Goal: Task Accomplishment & Management: Manage account settings

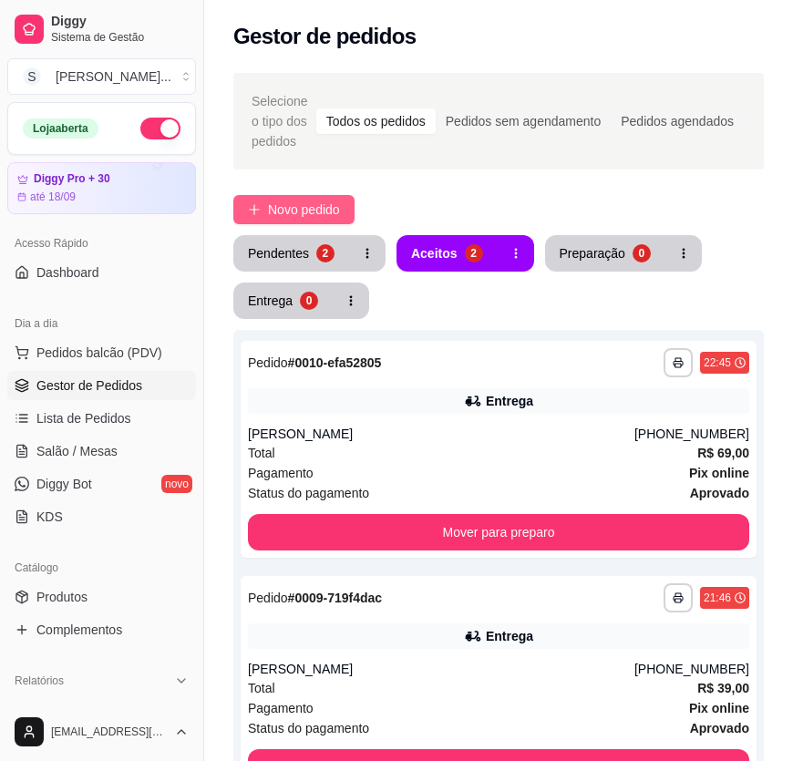
click at [318, 204] on span "Novo pedido" at bounding box center [304, 210] width 72 height 20
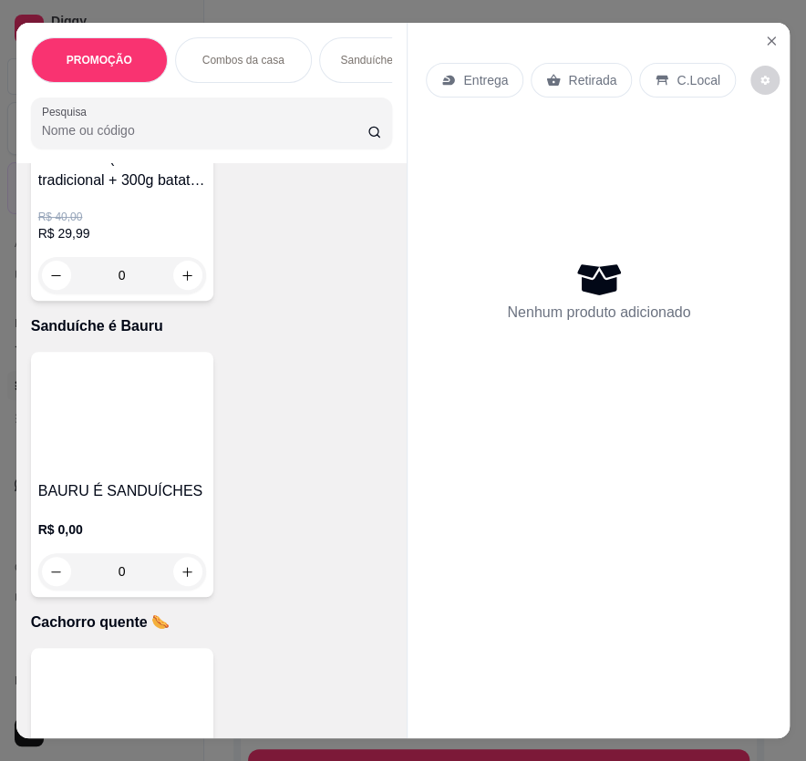
scroll to position [5884, 0]
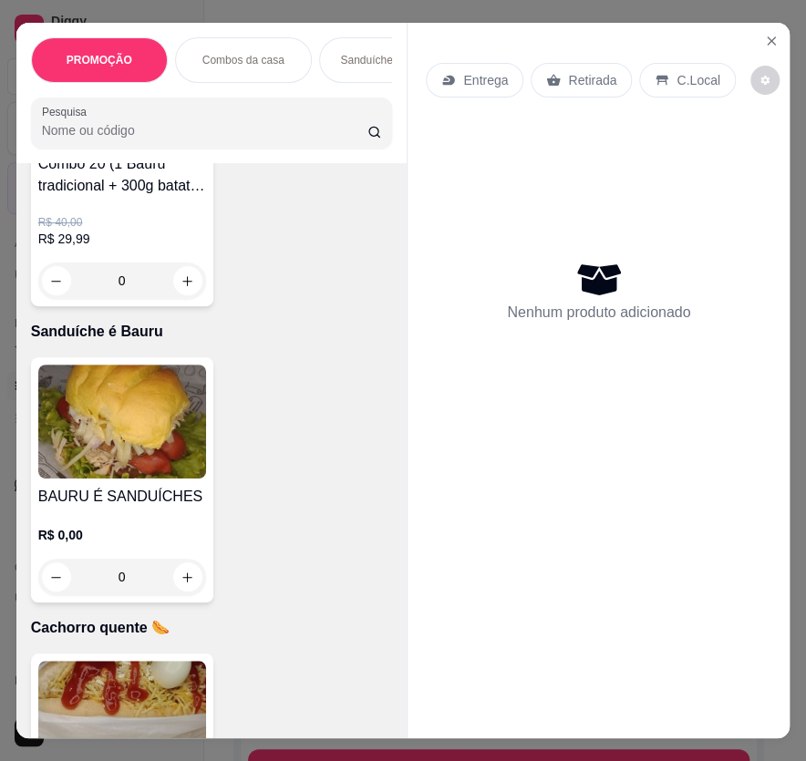
click at [145, 682] on img at bounding box center [122, 718] width 168 height 114
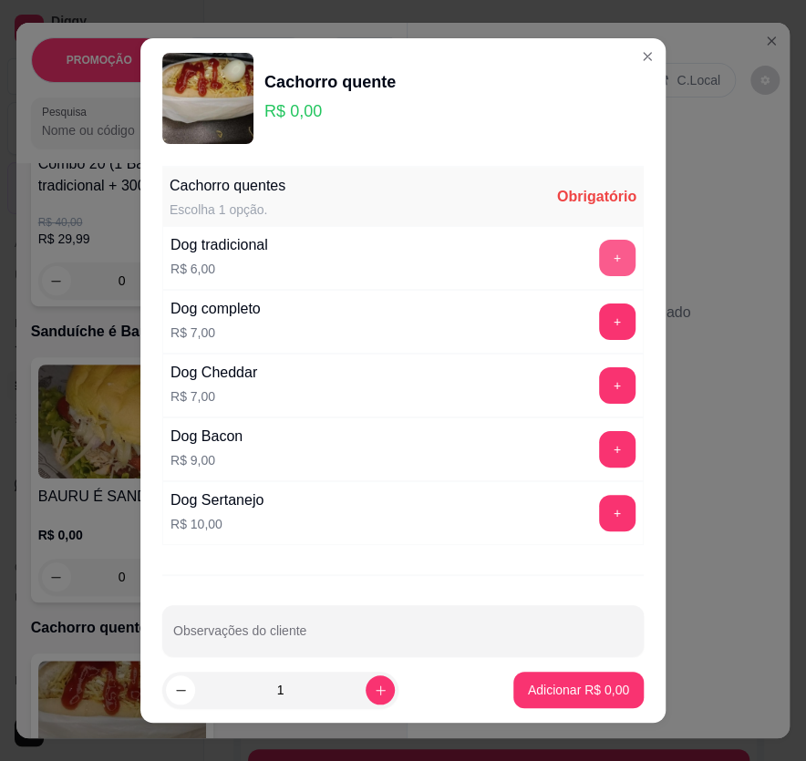
click at [599, 253] on button "+" at bounding box center [617, 258] width 36 height 36
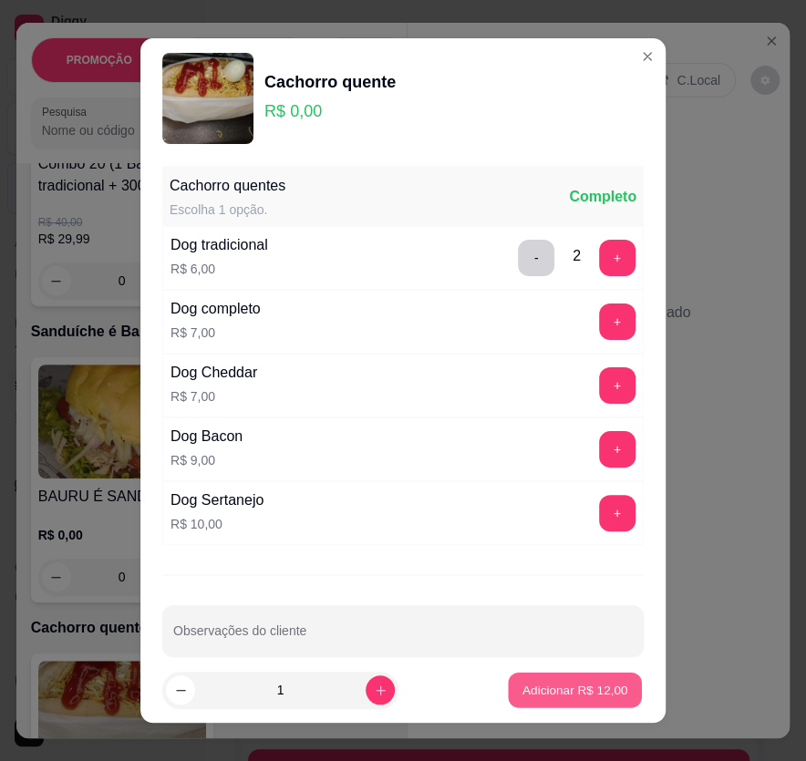
click at [593, 691] on p "Adicionar R$ 12,00" at bounding box center [575, 690] width 106 height 17
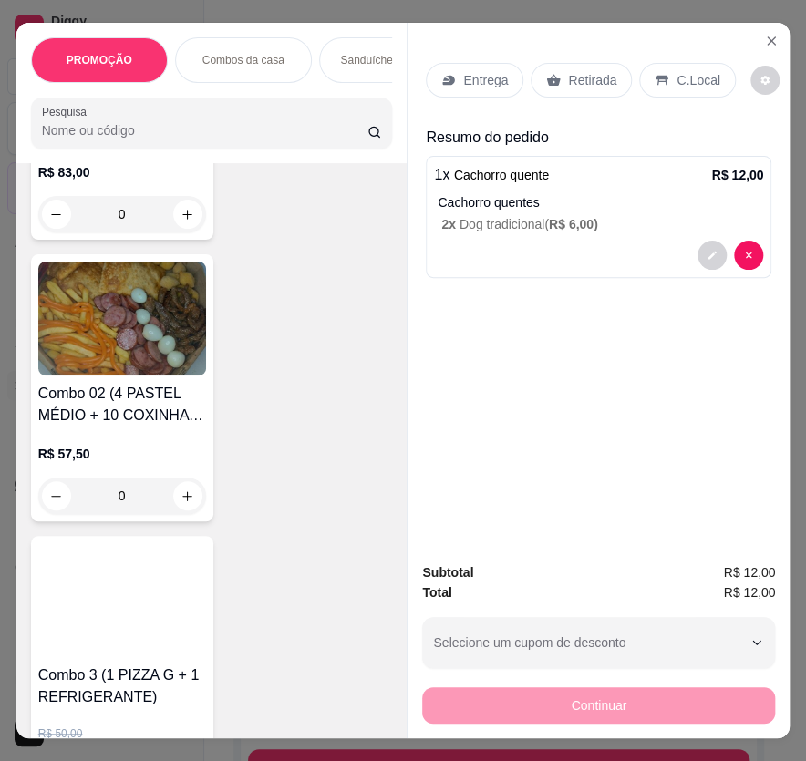
scroll to position [912, 0]
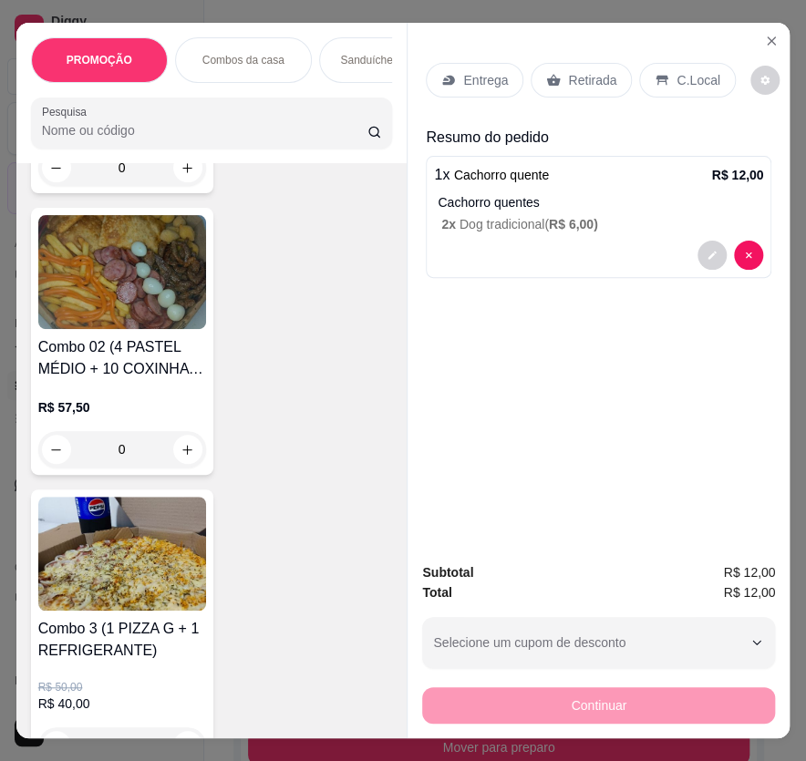
click at [474, 76] on p "Entrega" at bounding box center [485, 80] width 45 height 18
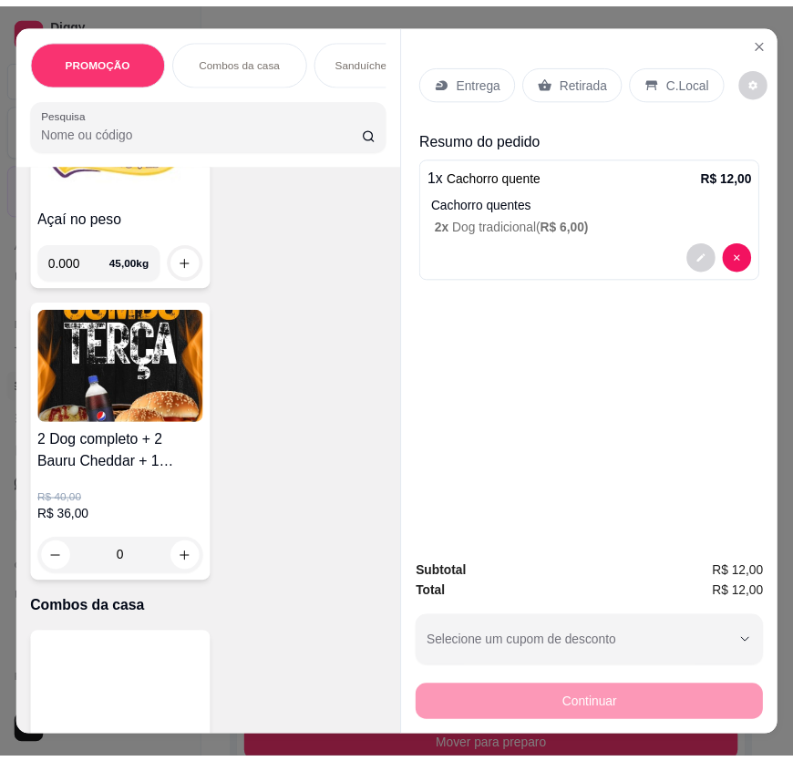
scroll to position [0, 0]
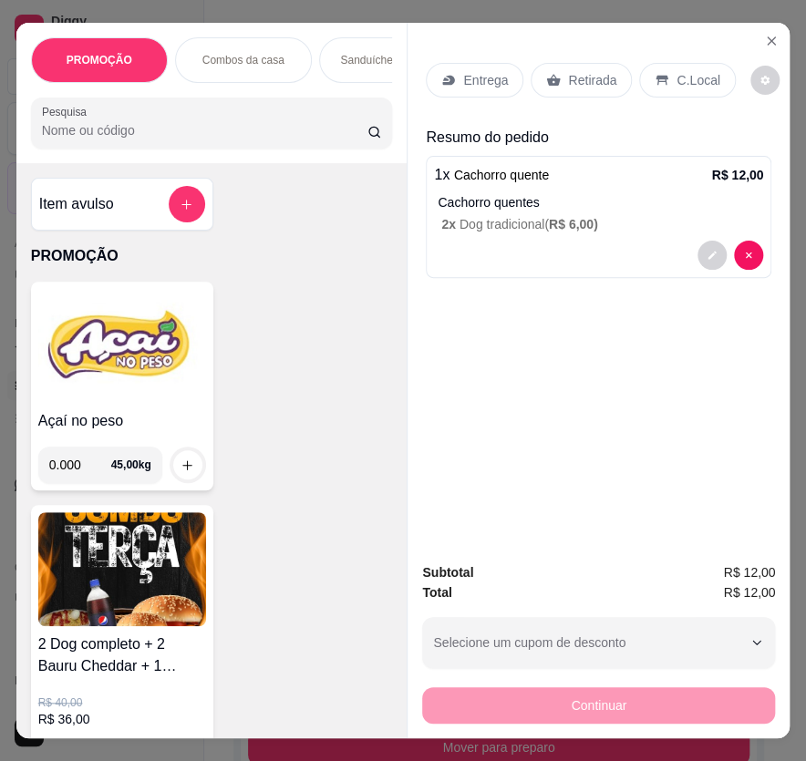
click at [122, 399] on img at bounding box center [122, 346] width 168 height 114
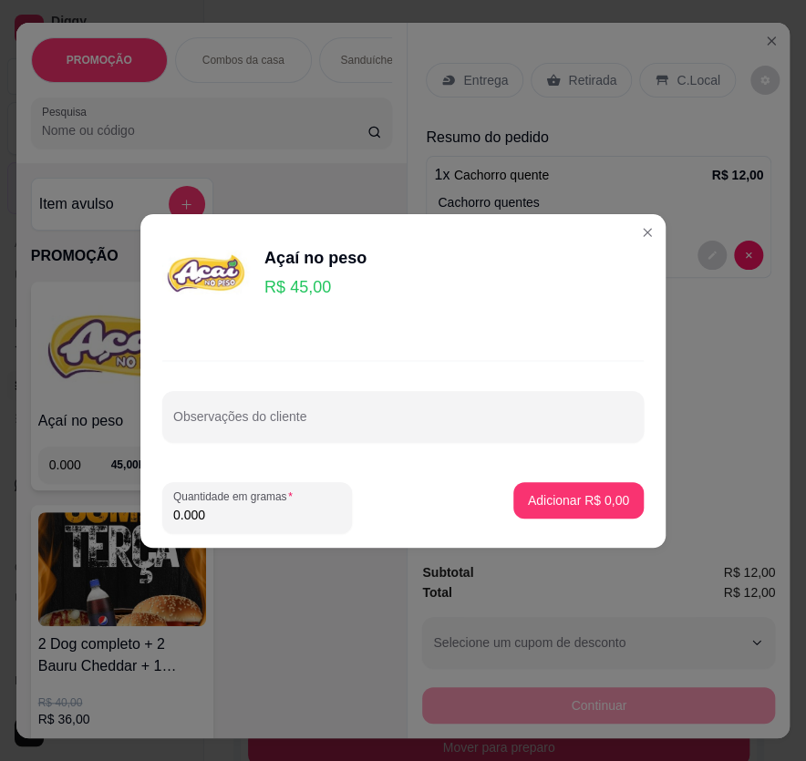
click at [278, 522] on input "0.000" at bounding box center [257, 515] width 168 height 18
type input "0.235"
click at [581, 510] on button "Adicionar R$ 10,58" at bounding box center [575, 500] width 138 height 36
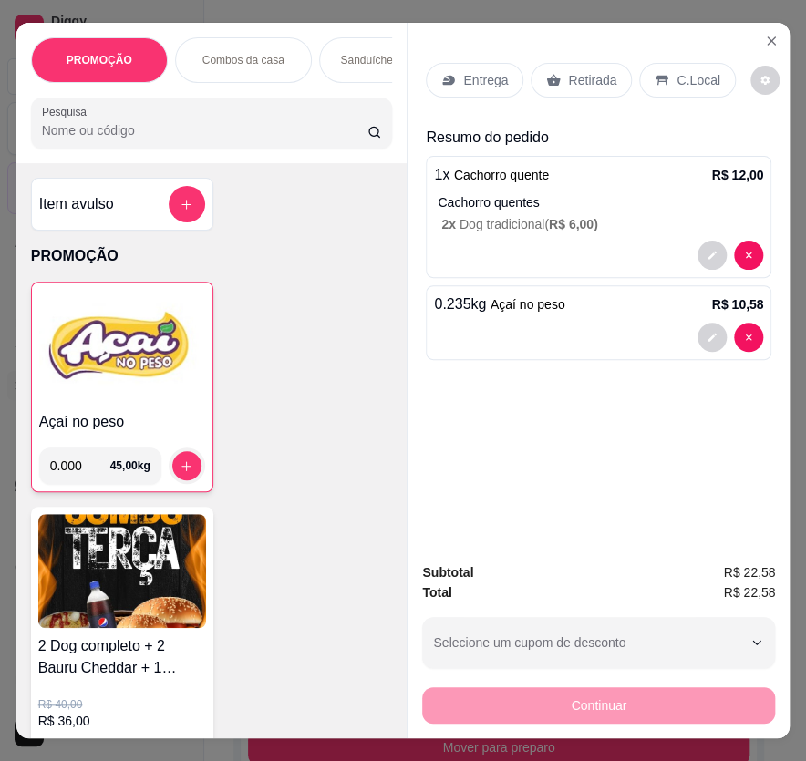
click at [610, 76] on div "Retirada" at bounding box center [581, 80] width 101 height 35
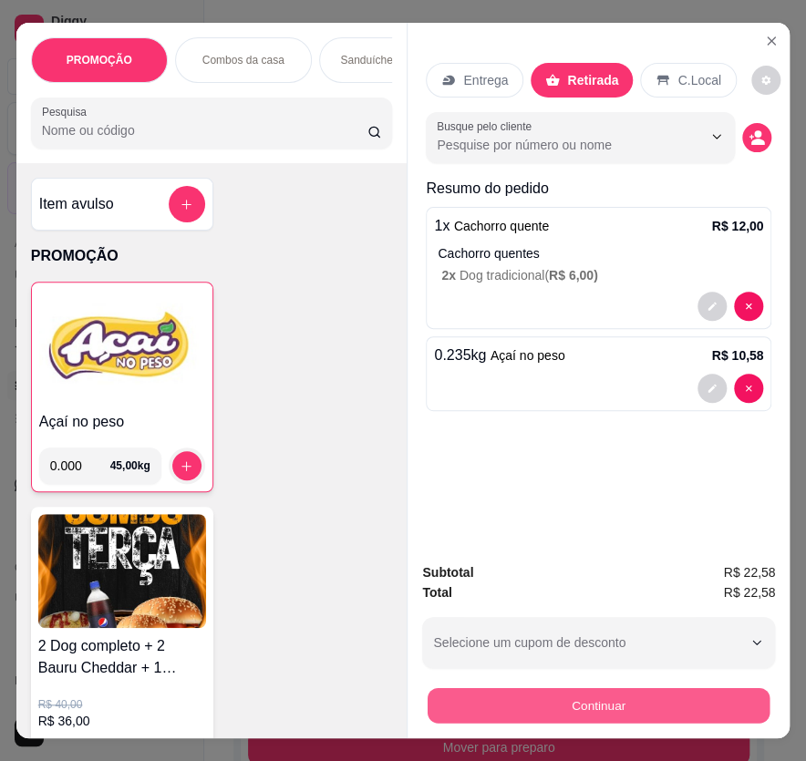
click at [573, 715] on button "Continuar" at bounding box center [599, 706] width 342 height 36
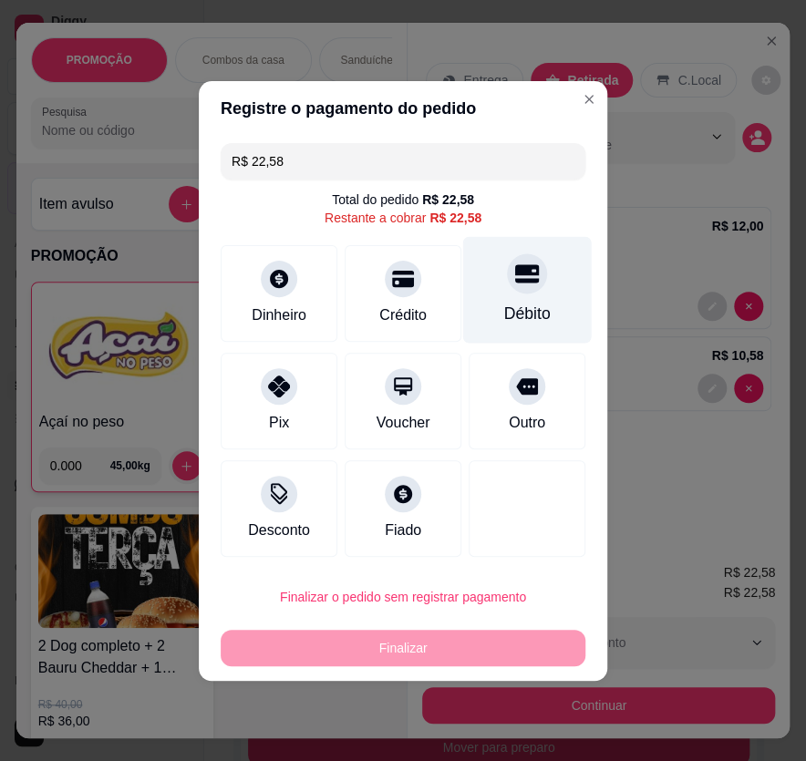
click at [501, 294] on div "Débito" at bounding box center [527, 289] width 129 height 107
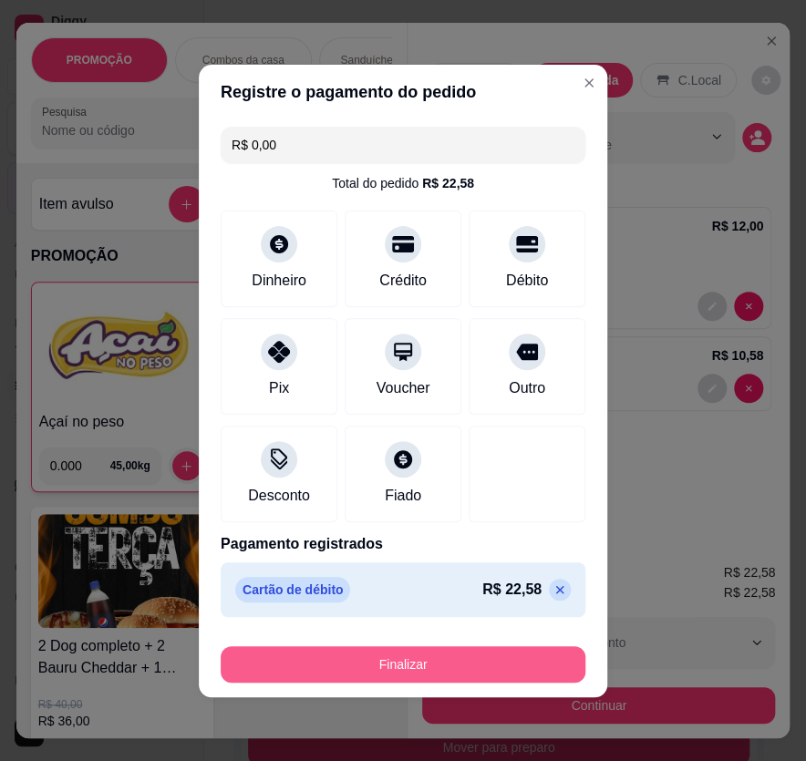
click at [482, 654] on button "Finalizar" at bounding box center [403, 664] width 365 height 36
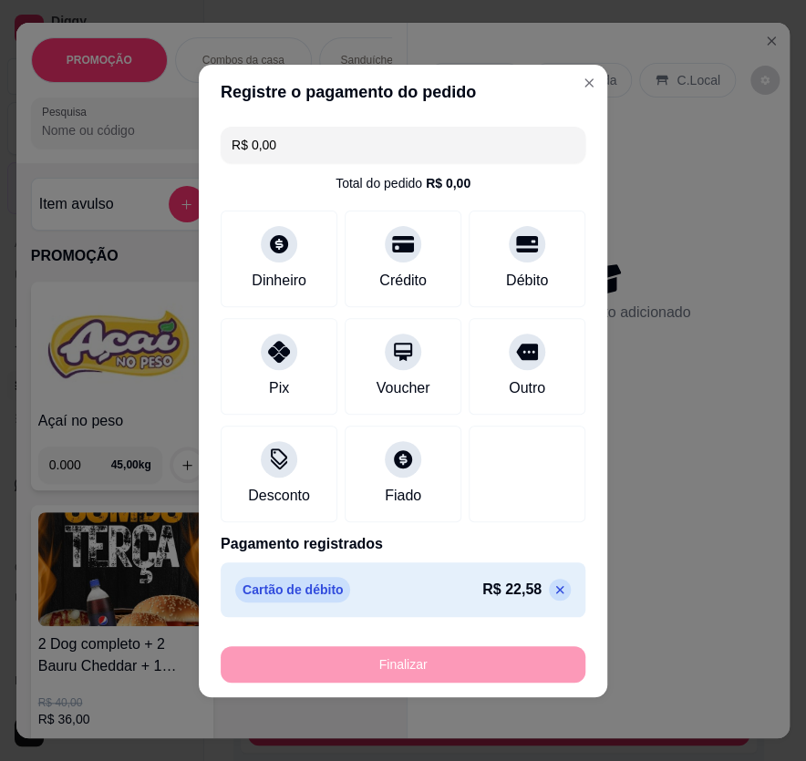
type input "-R$ 22,58"
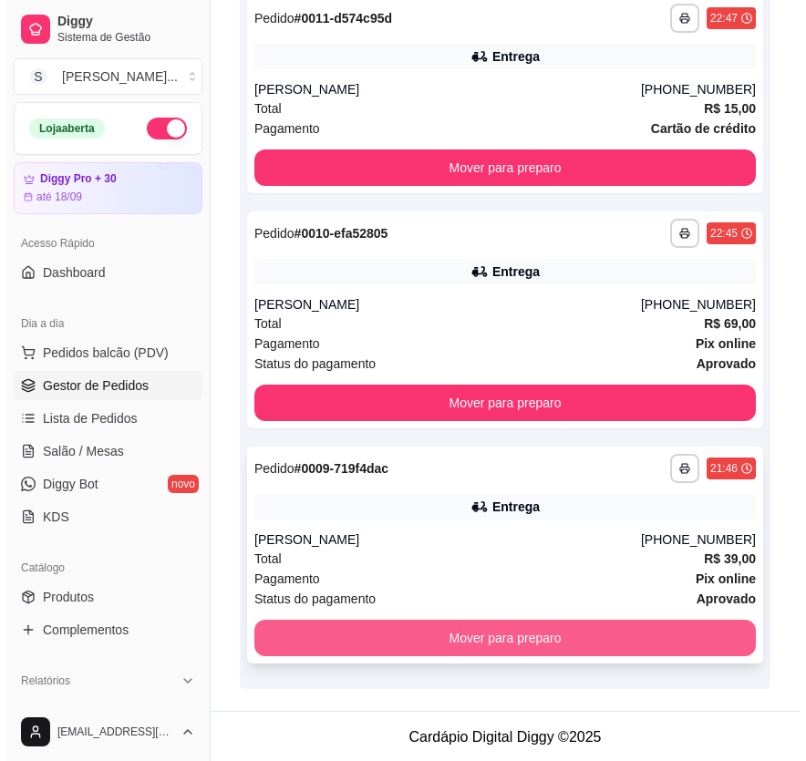
scroll to position [562, 0]
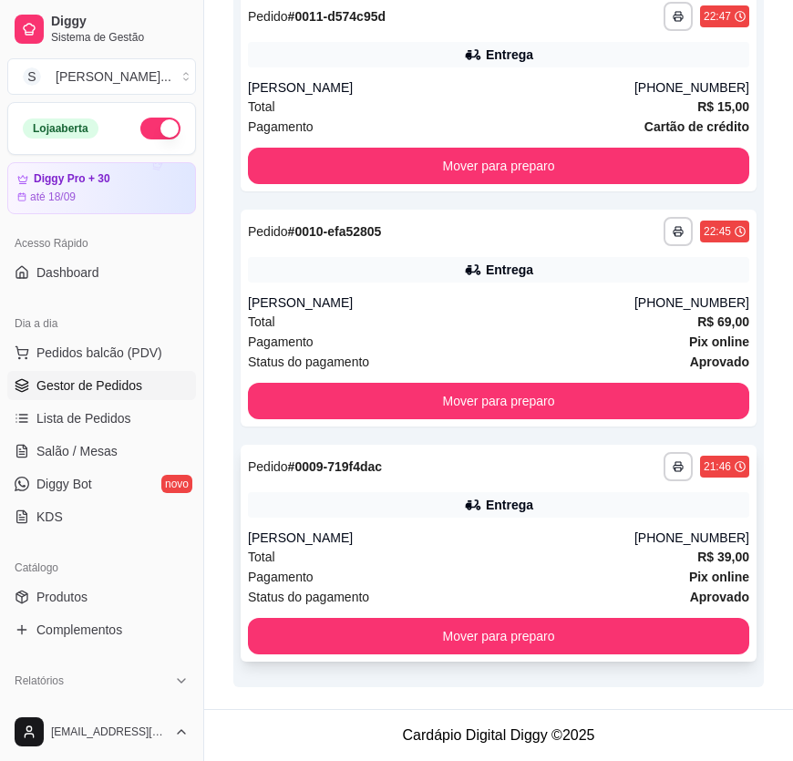
click at [635, 533] on div "[PERSON_NAME]" at bounding box center [441, 538] width 387 height 18
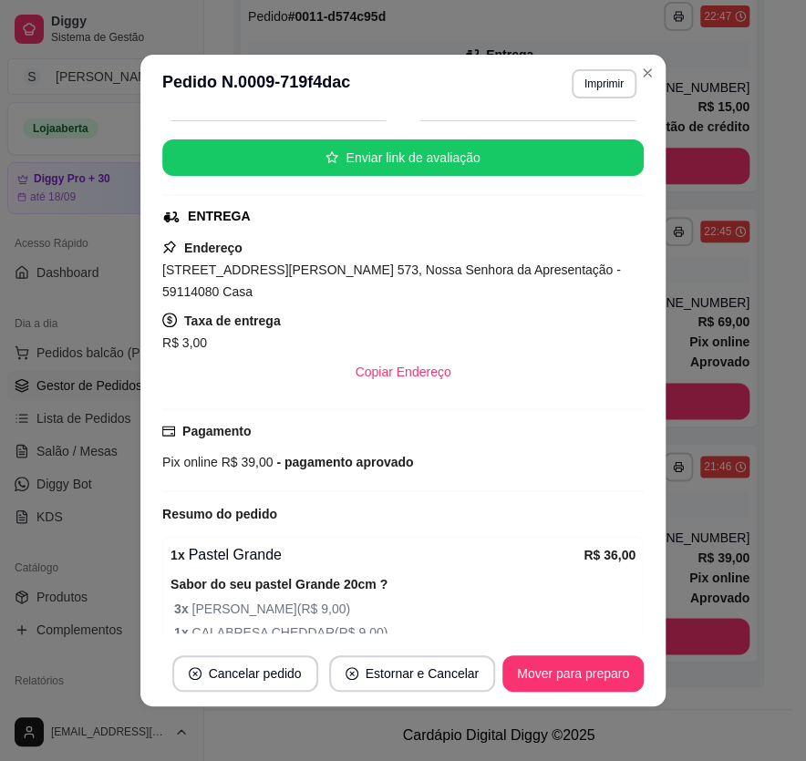
scroll to position [3, 0]
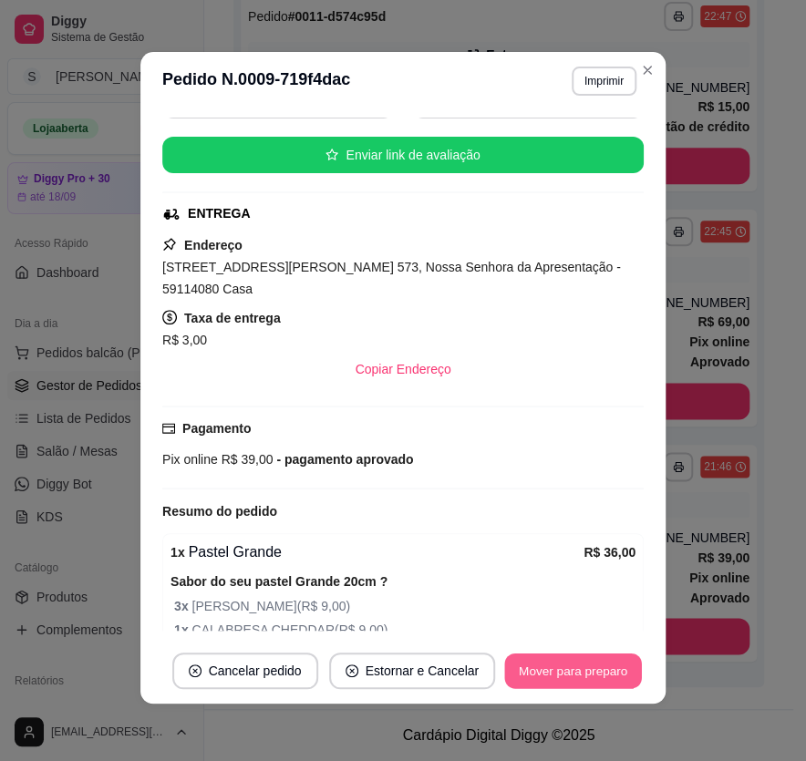
click at [577, 683] on button "Mover para preparo" at bounding box center [572, 672] width 137 height 36
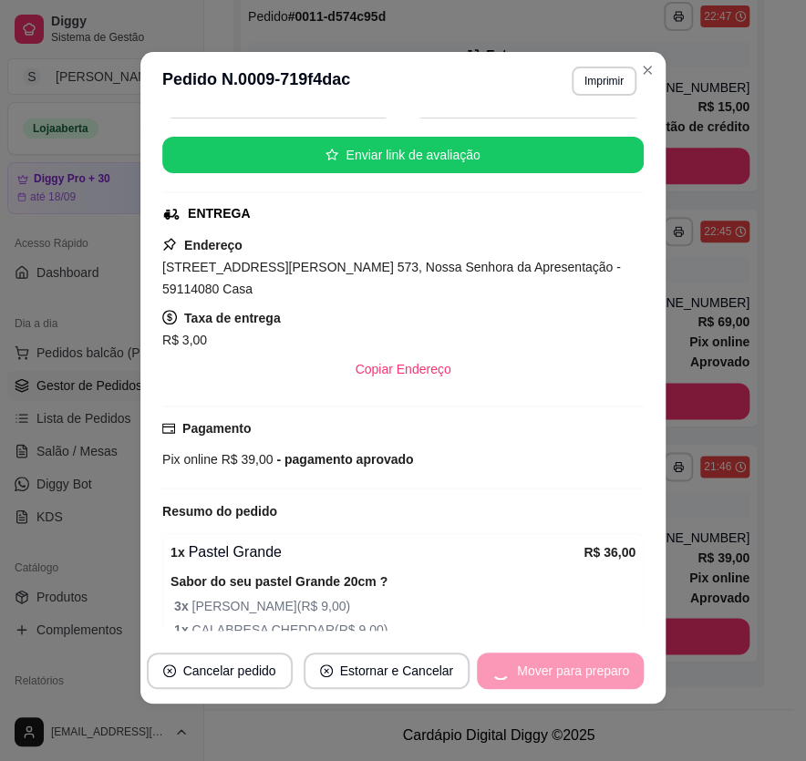
scroll to position [403, 0]
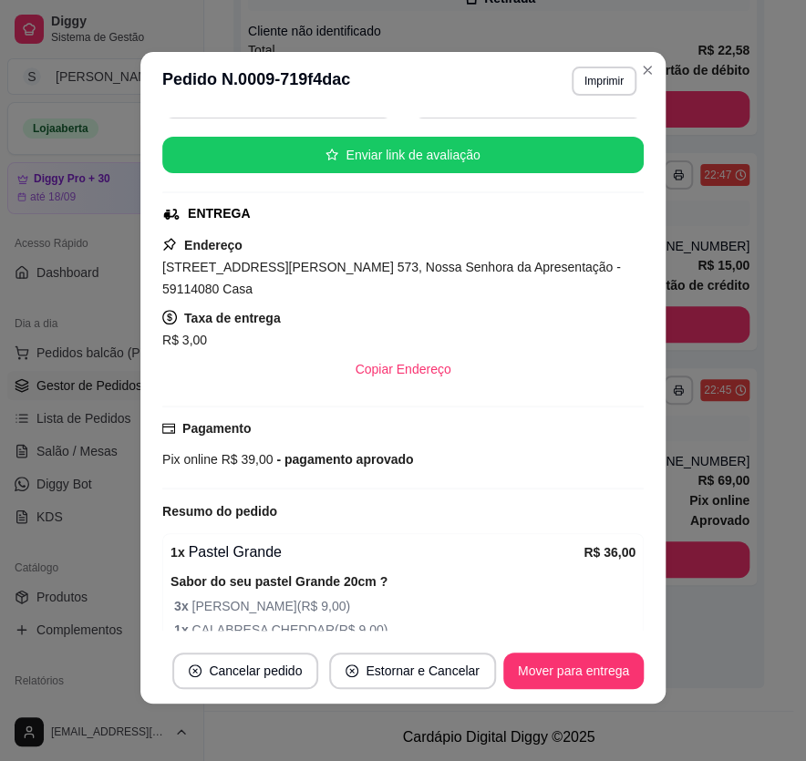
click at [609, 697] on footer "Cancelar pedido Estornar e Cancelar Mover para entrega" at bounding box center [402, 671] width 525 height 66
click at [617, 666] on button "Mover para entrega" at bounding box center [573, 672] width 137 height 36
click at [628, 671] on button "Mover para finalizado" at bounding box center [567, 671] width 151 height 36
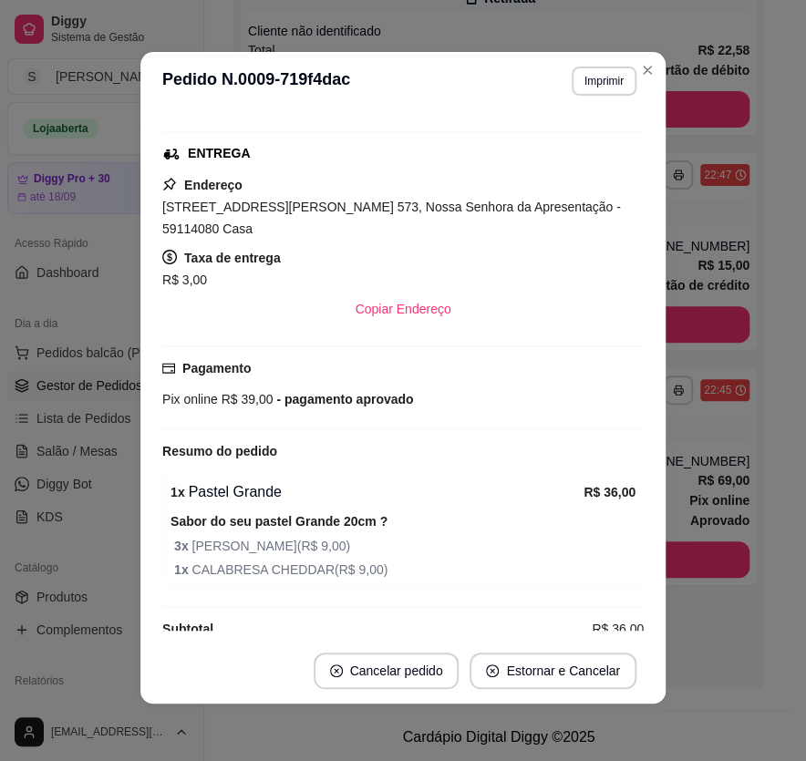
scroll to position [300, 0]
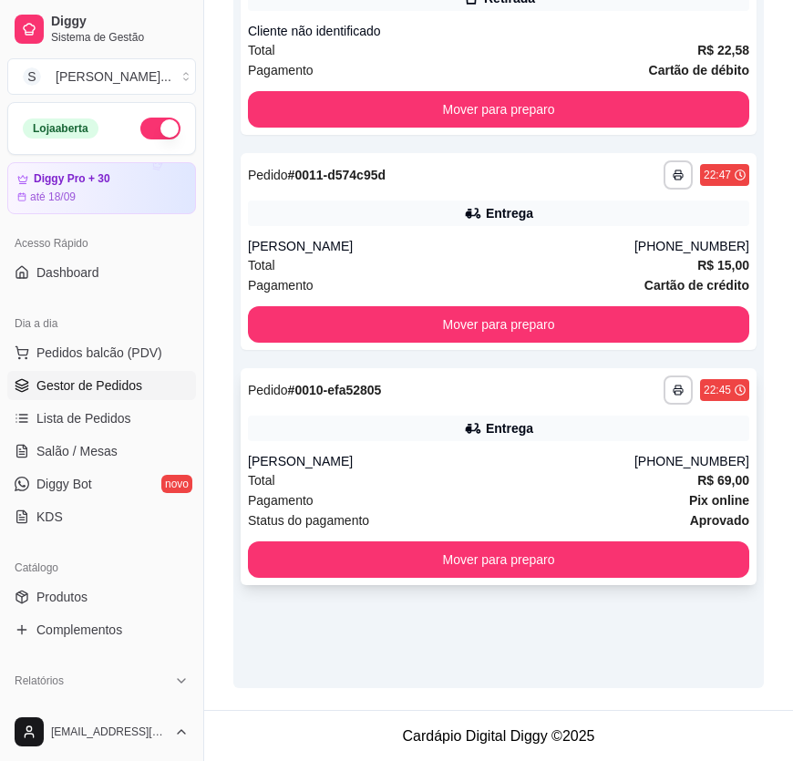
click at [507, 464] on div "[PERSON_NAME]" at bounding box center [441, 461] width 387 height 18
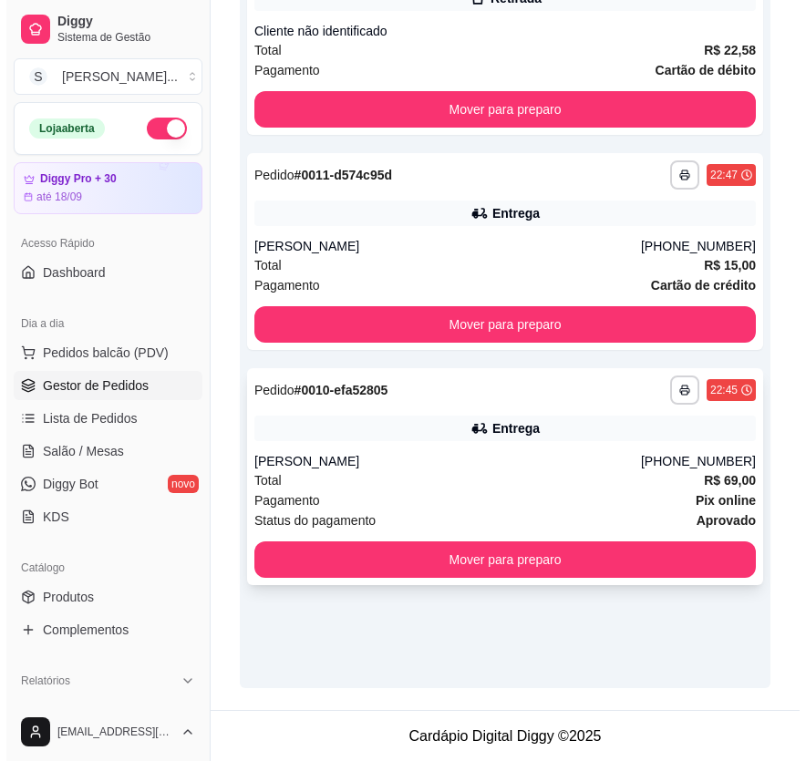
scroll to position [320, 0]
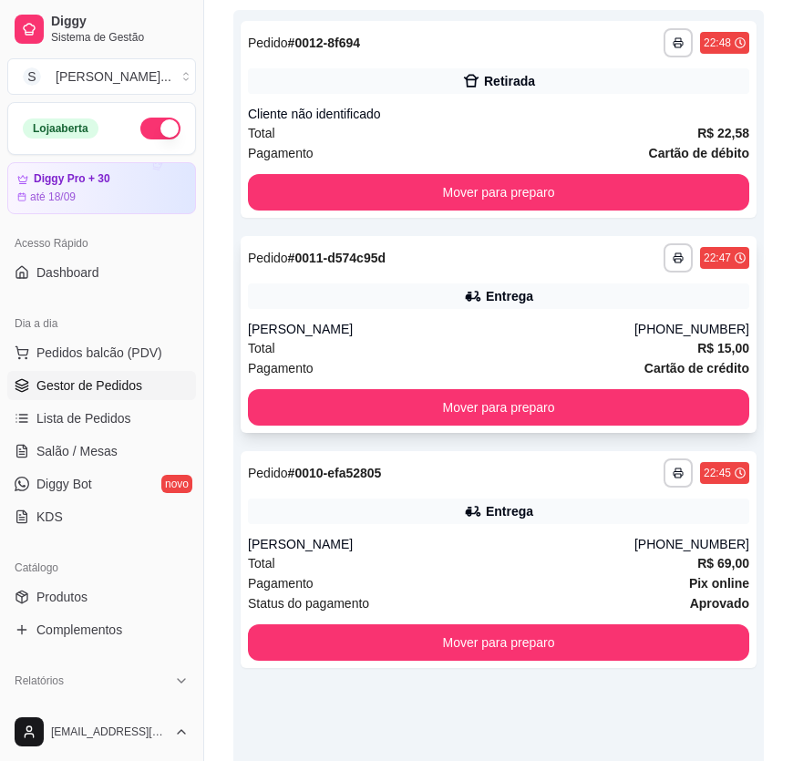
click at [416, 314] on div "**********" at bounding box center [499, 334] width 516 height 197
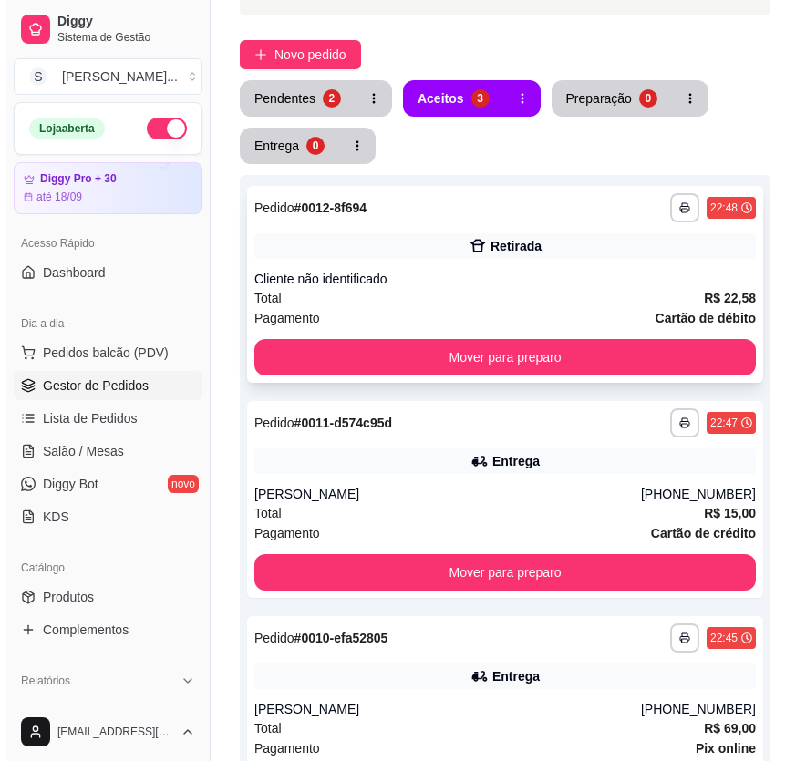
scroll to position [155, 0]
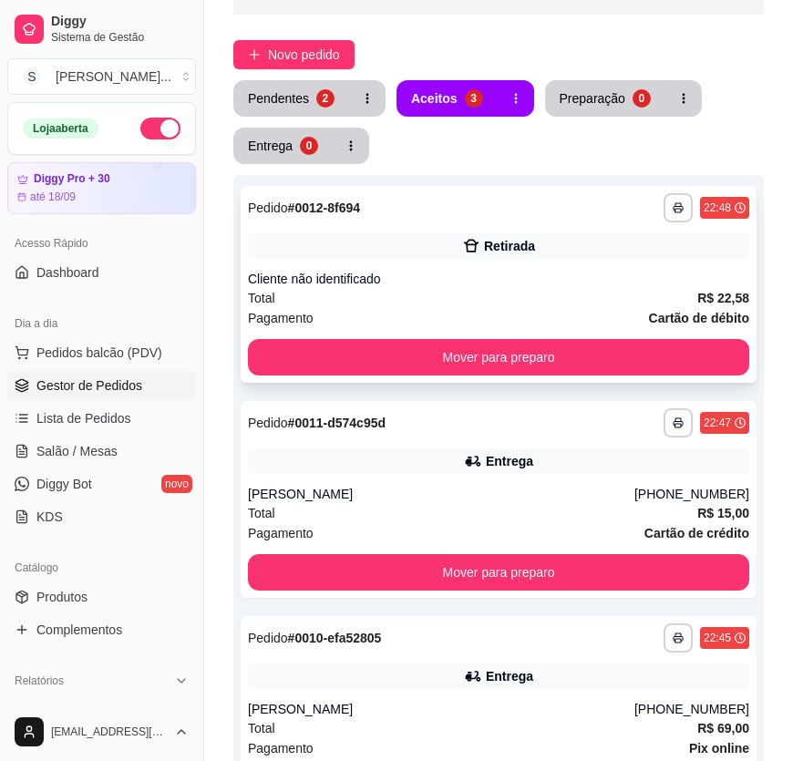
click at [483, 229] on div "**********" at bounding box center [499, 284] width 516 height 197
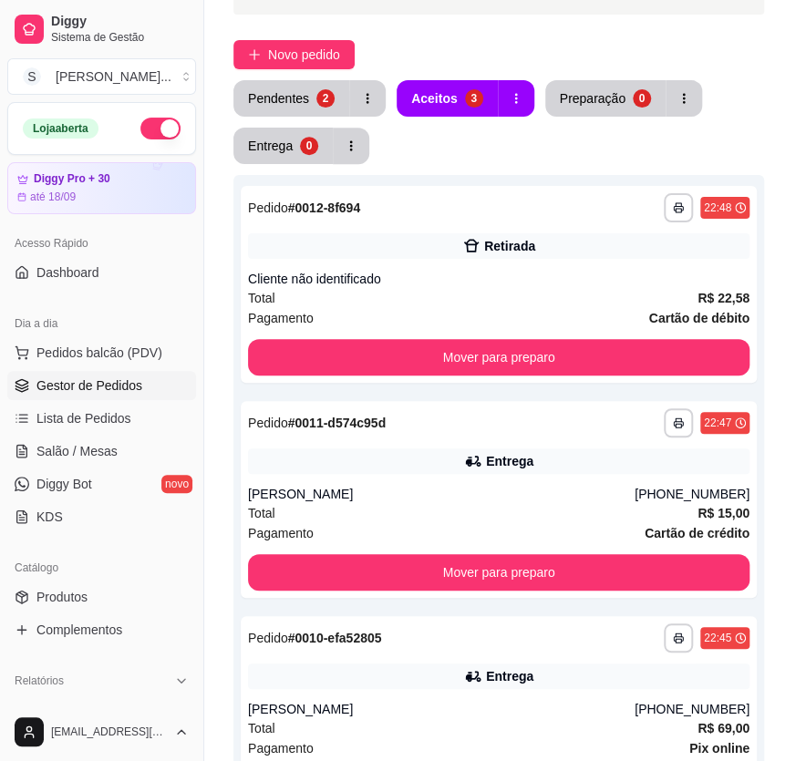
scroll to position [66, 0]
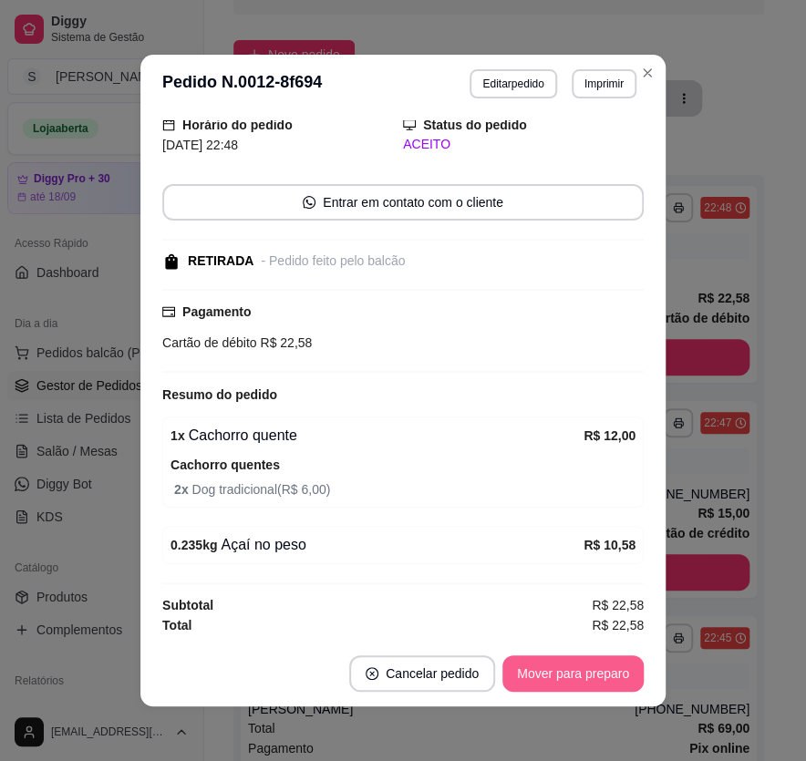
click at [621, 668] on button "Mover para preparo" at bounding box center [572, 674] width 141 height 36
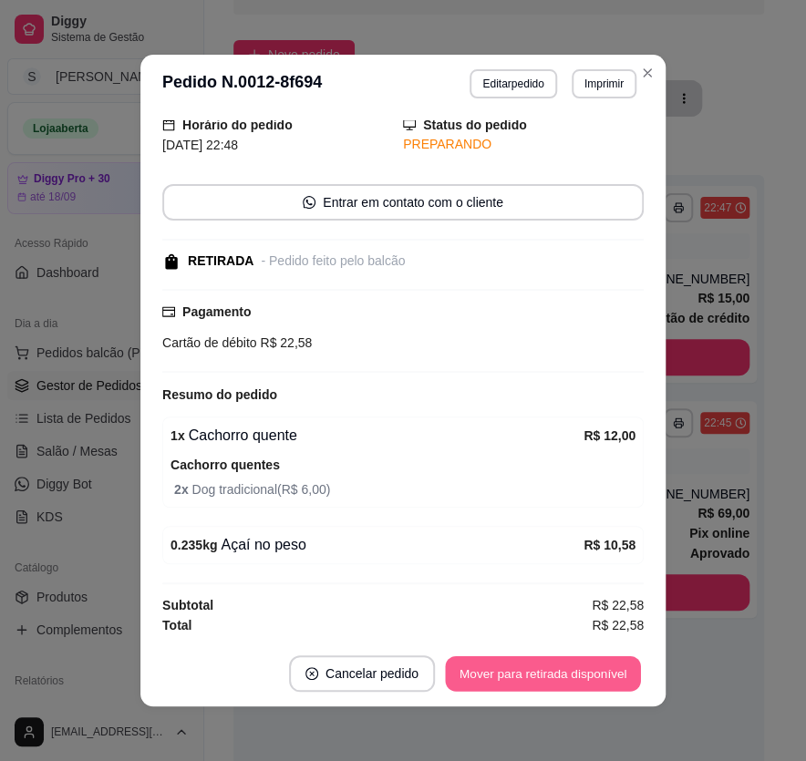
click at [634, 666] on button "Mover para retirada disponível" at bounding box center [542, 674] width 195 height 36
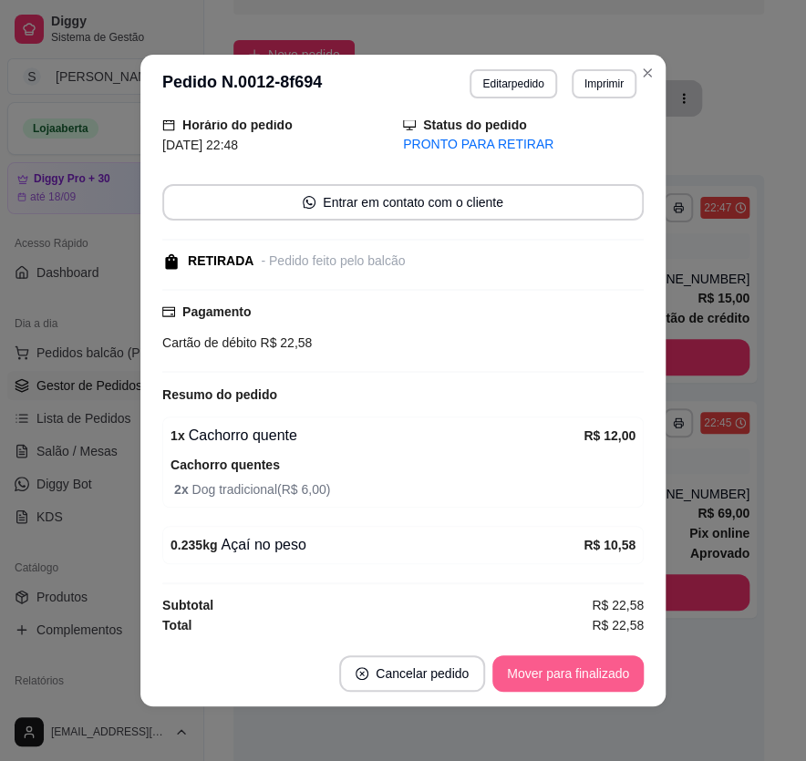
click at [638, 673] on footer "Cancelar pedido Mover para finalizado" at bounding box center [402, 674] width 525 height 66
click at [573, 664] on button "Mover para finalizado" at bounding box center [567, 674] width 151 height 36
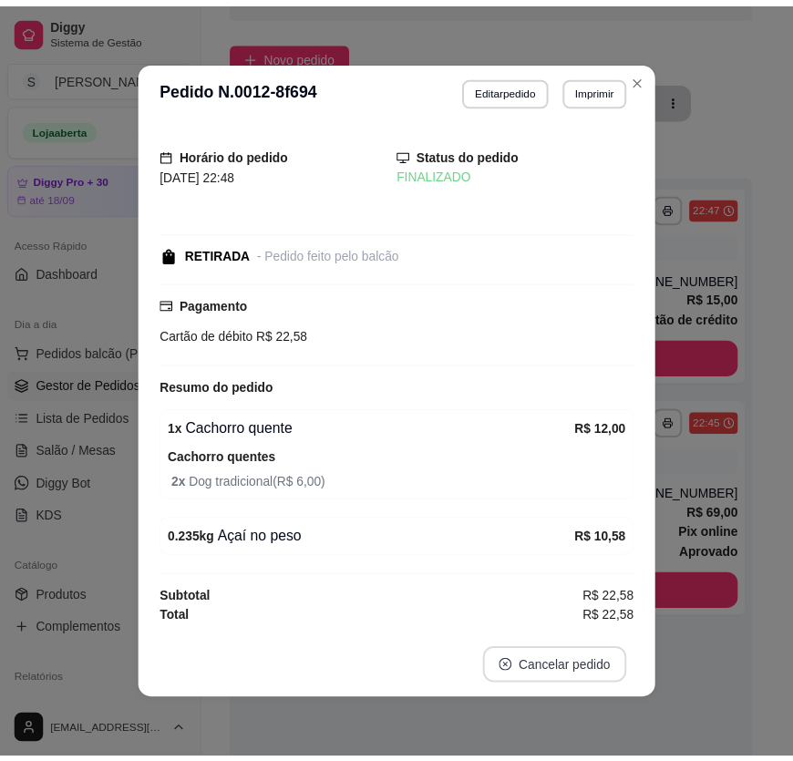
scroll to position [0, 0]
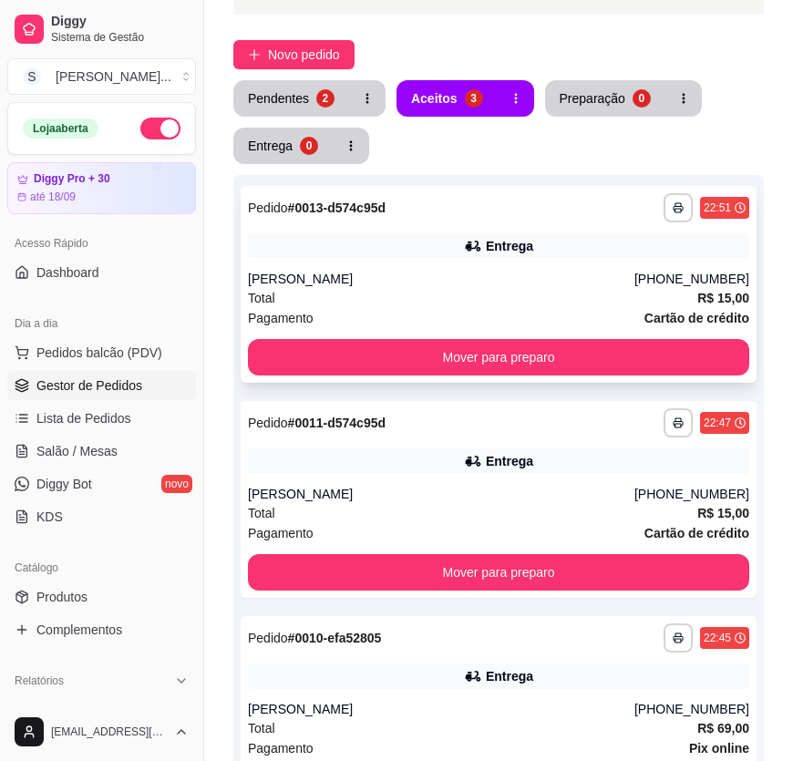
click at [436, 283] on div "[PERSON_NAME]" at bounding box center [441, 279] width 387 height 18
click at [323, 246] on div "Entrega" at bounding box center [498, 246] width 501 height 26
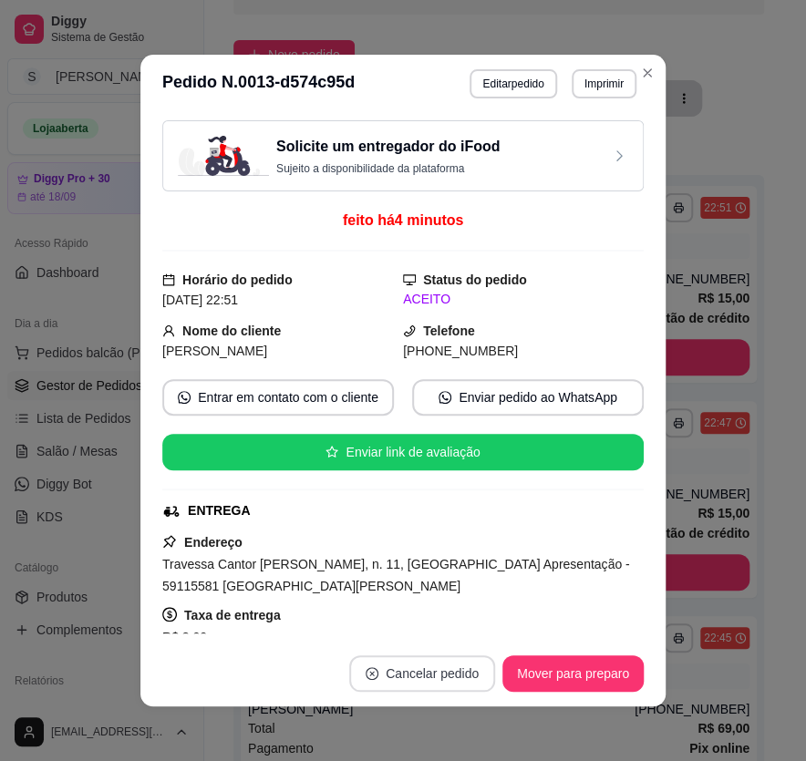
click at [391, 669] on button "Cancelar pedido" at bounding box center [422, 674] width 146 height 36
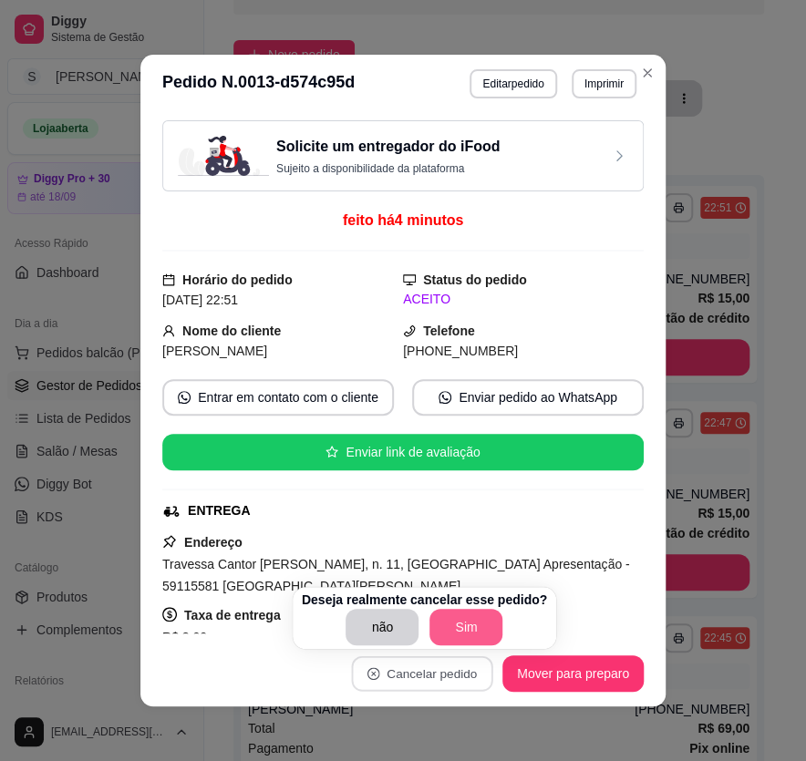
click at [460, 638] on button "Sim" at bounding box center [465, 627] width 73 height 36
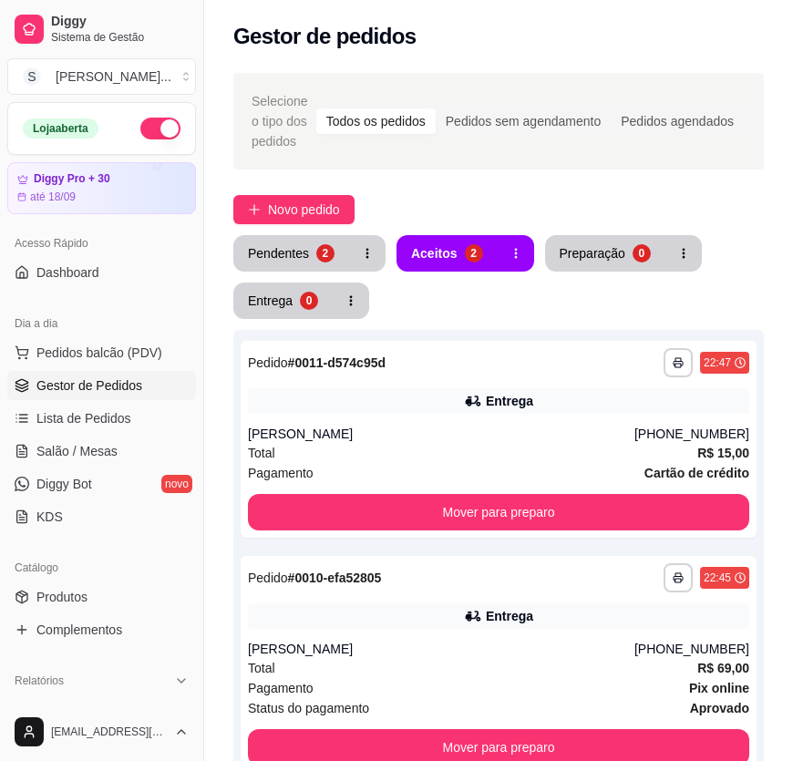
click at [299, 227] on div "**********" at bounding box center [498, 587] width 589 height 1051
click at [314, 182] on div "**********" at bounding box center [498, 587] width 589 height 1051
click at [310, 220] on button "Novo pedido" at bounding box center [293, 209] width 121 height 29
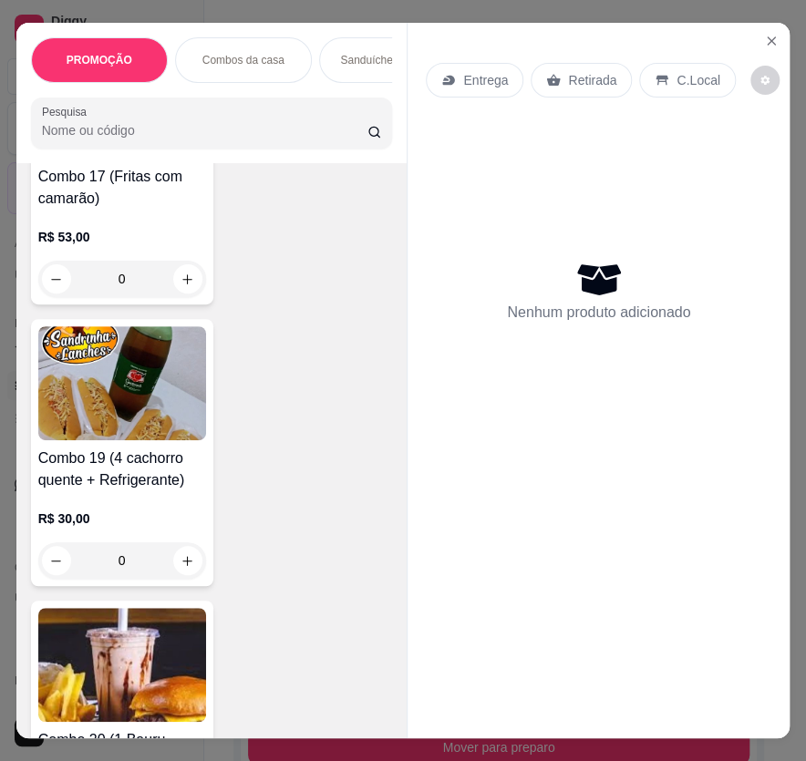
scroll to position [5305, 0]
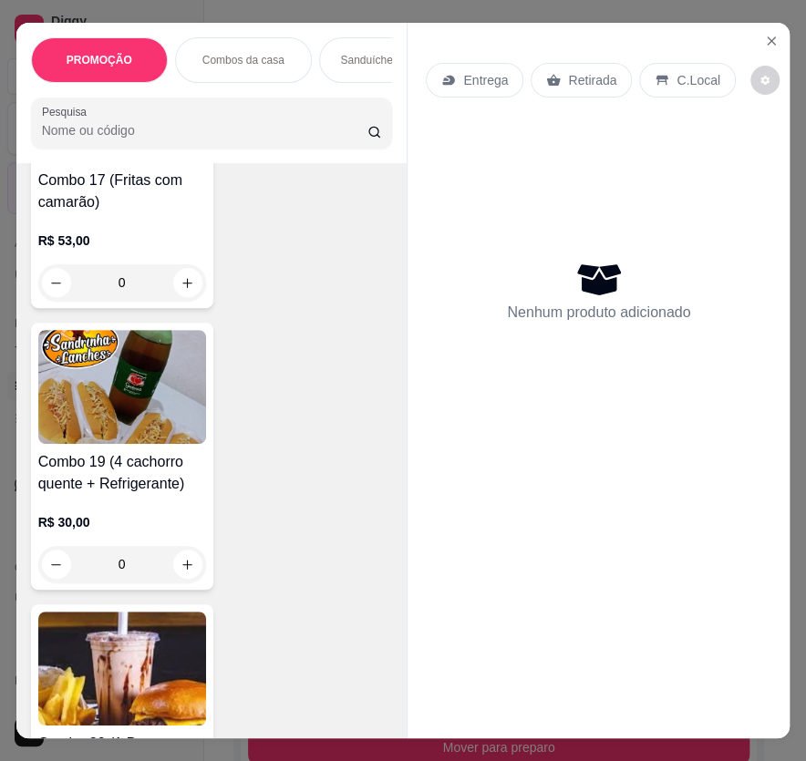
click at [137, 487] on h4 "Combo 19 (4 cachorro quente + Refrigerante)" at bounding box center [122, 473] width 168 height 44
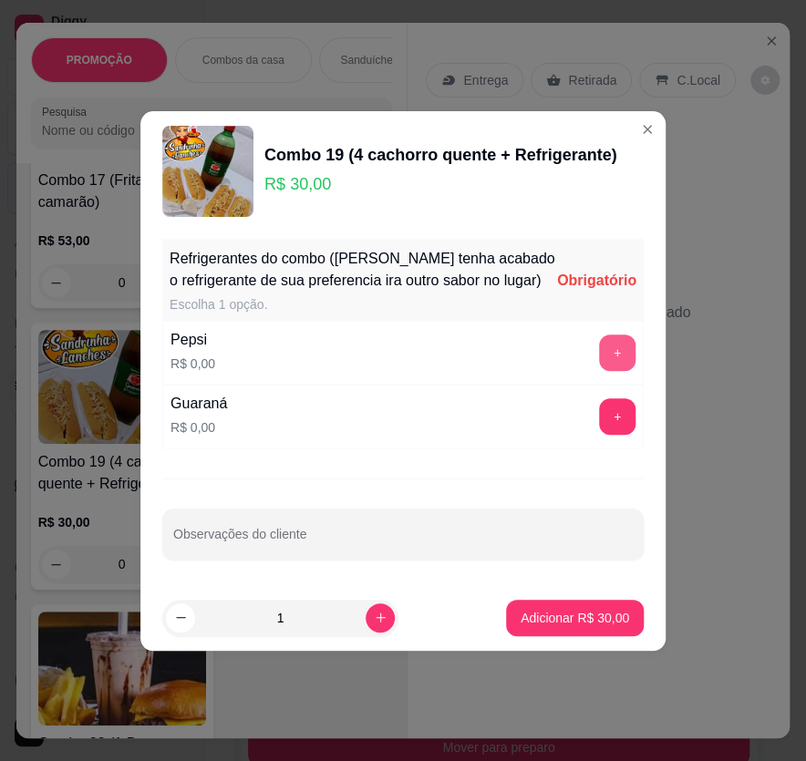
click at [600, 355] on button "+" at bounding box center [617, 353] width 36 height 36
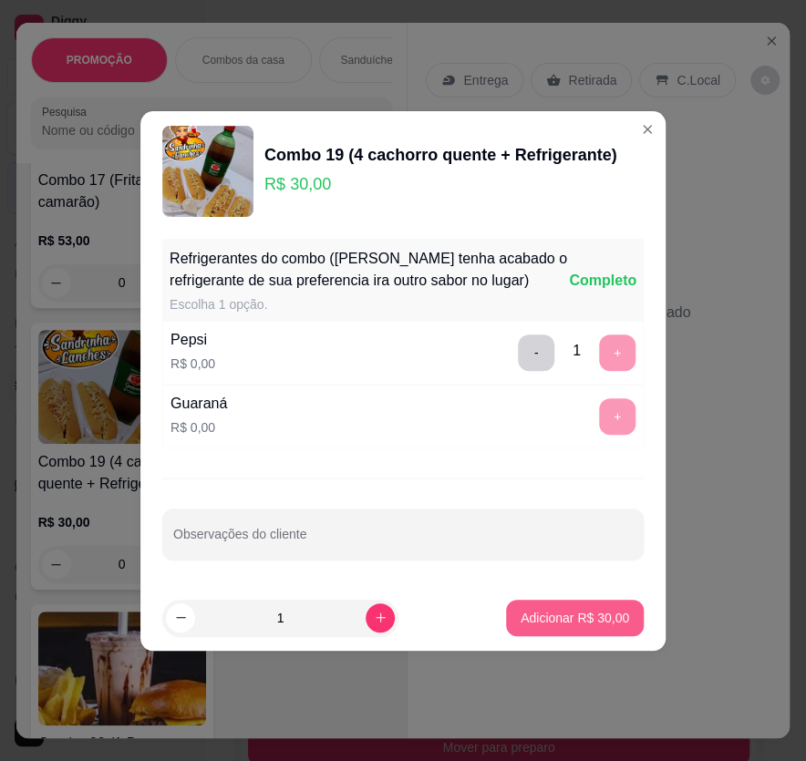
click at [573, 614] on p "Adicionar R$ 30,00" at bounding box center [575, 618] width 108 height 18
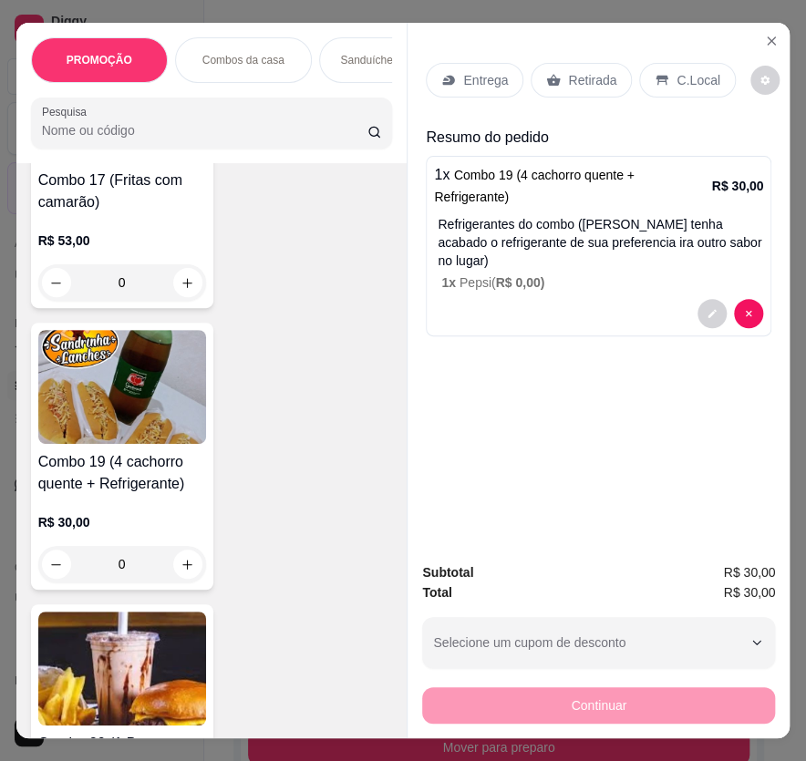
click at [488, 74] on p "Entrega" at bounding box center [485, 80] width 45 height 18
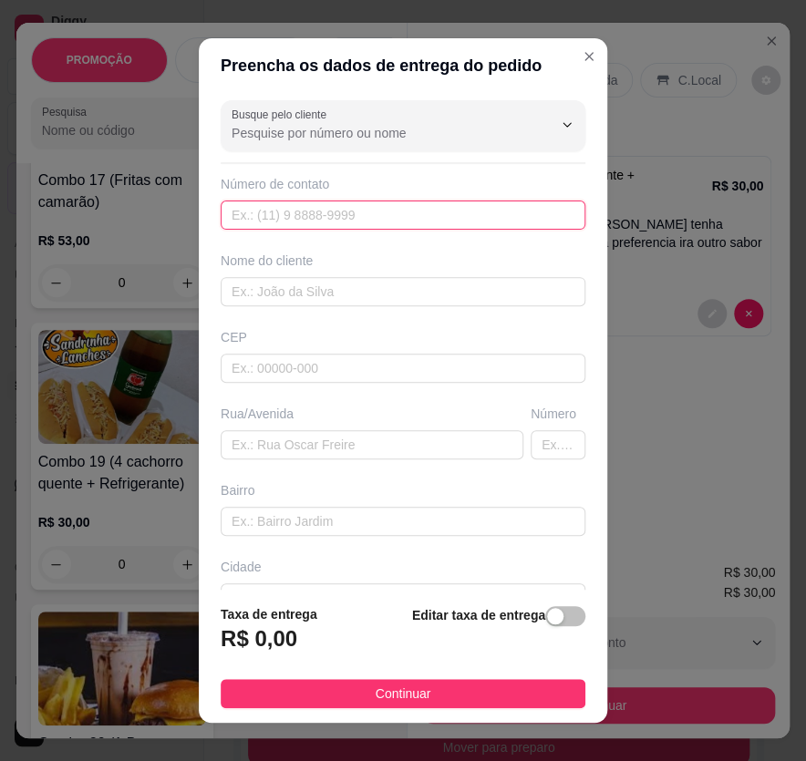
click at [274, 224] on input "text" at bounding box center [403, 215] width 365 height 29
type input "[PHONE_NUMBER]"
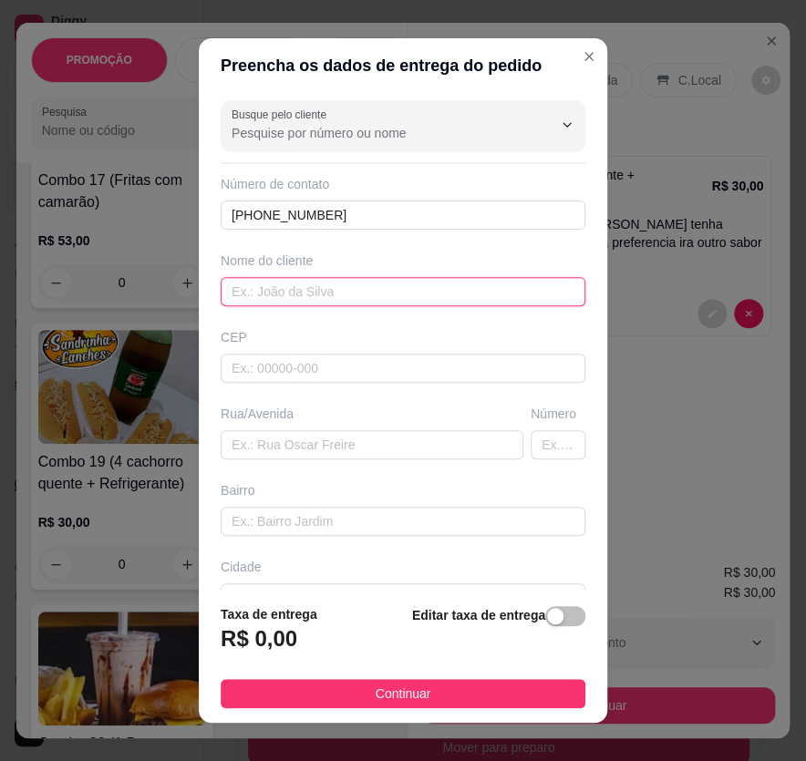
click at [242, 296] on input "text" at bounding box center [403, 291] width 365 height 29
type input "[PERSON_NAME]"
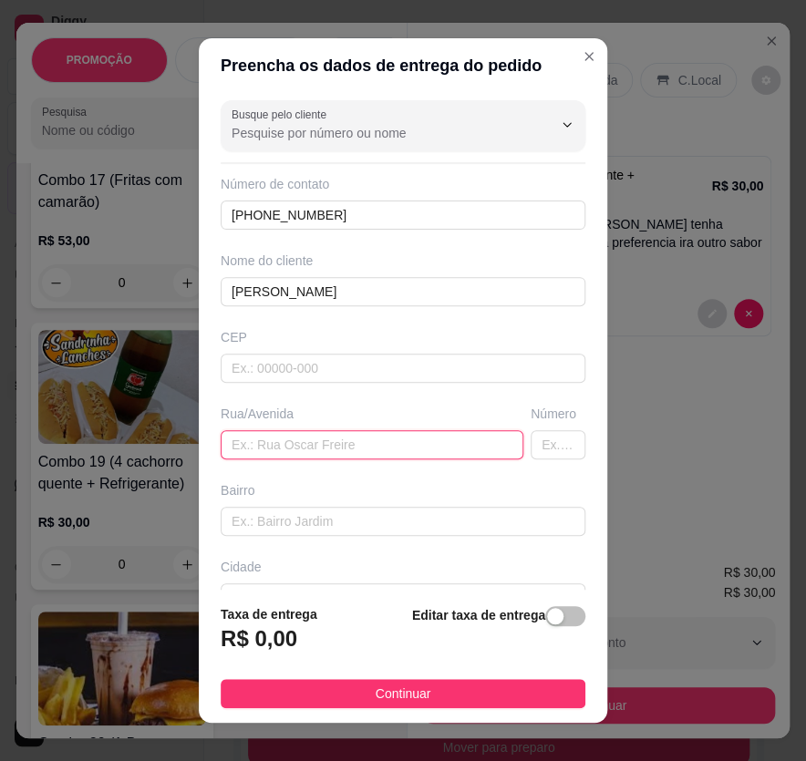
click at [317, 454] on input "text" at bounding box center [372, 444] width 303 height 29
paste input "Aqui no bar do s amigo"
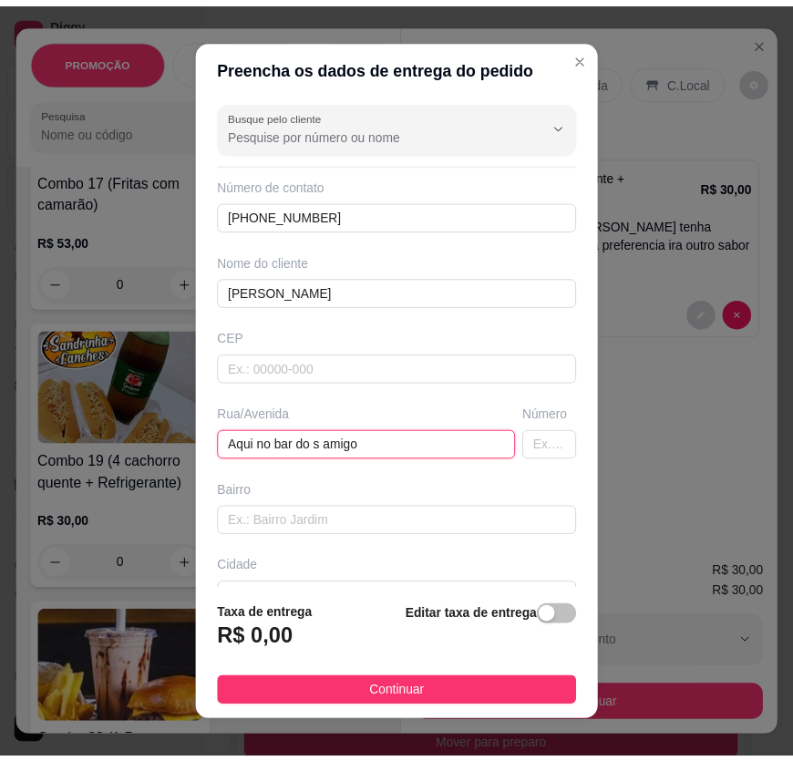
scroll to position [115, 0]
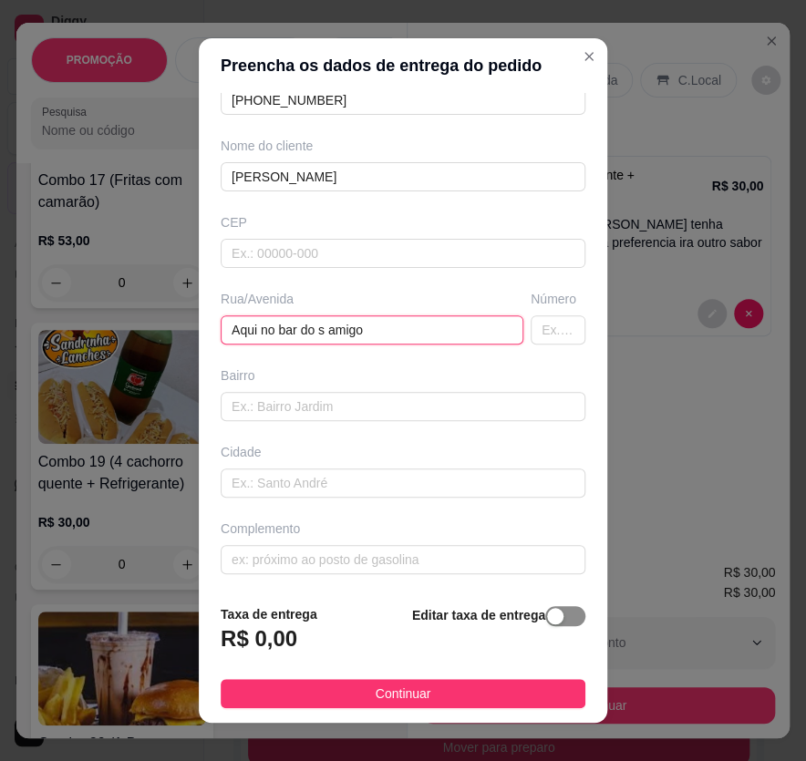
type input "Aqui no bar do s amigo"
click at [553, 616] on span "button" at bounding box center [565, 616] width 40 height 20
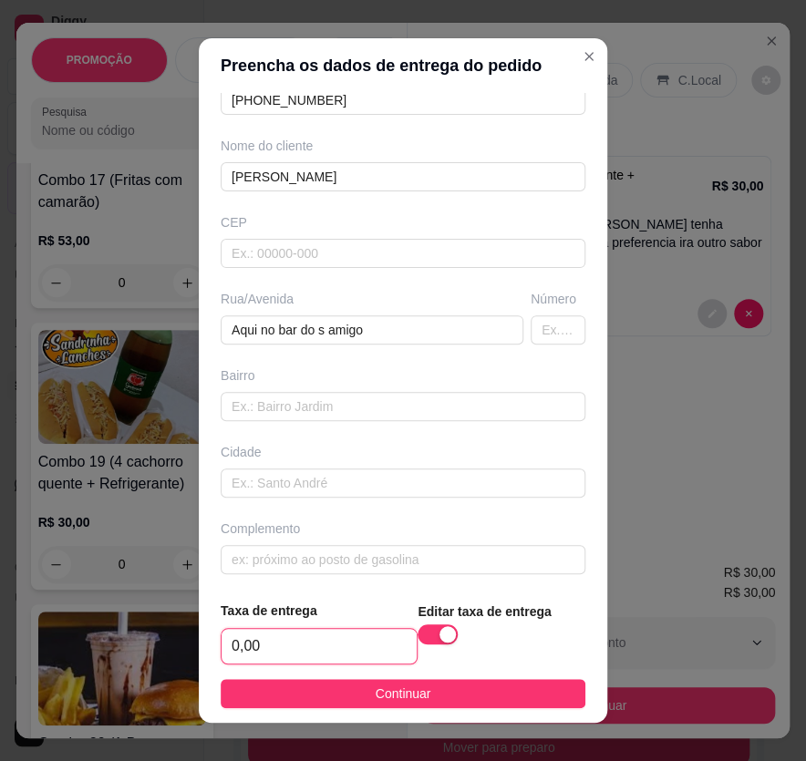
click at [303, 635] on input "0,00" at bounding box center [319, 646] width 195 height 35
click at [294, 642] on input "0,00" at bounding box center [319, 646] width 195 height 35
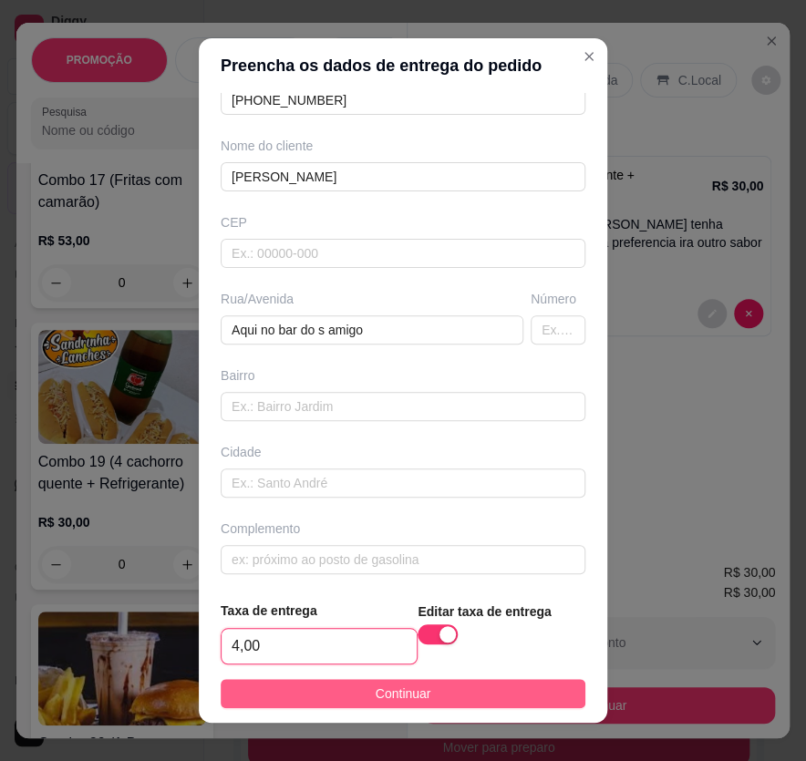
type input "4,00"
click at [462, 687] on button "Continuar" at bounding box center [403, 693] width 365 height 29
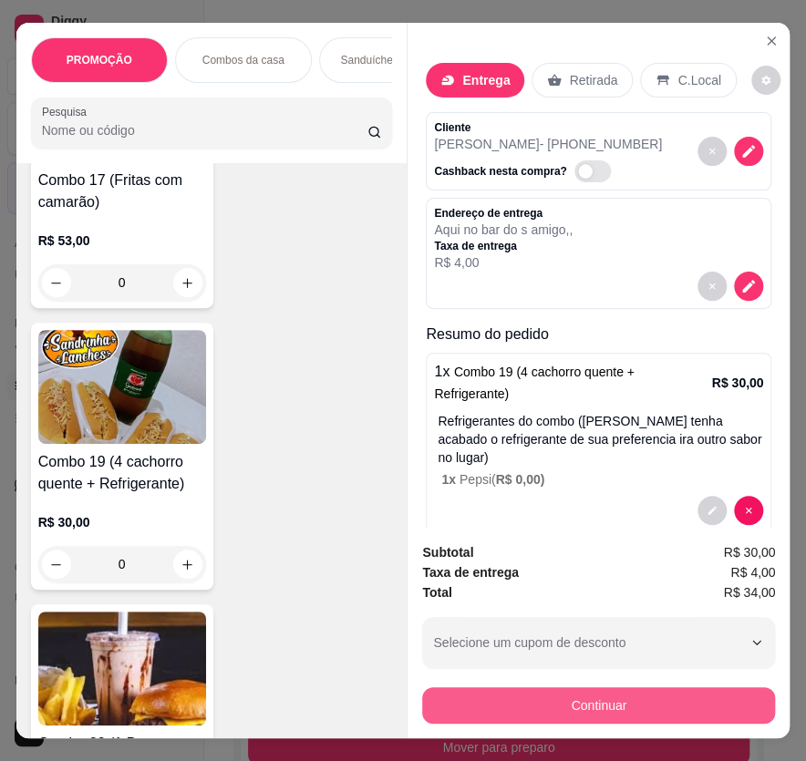
click at [620, 696] on button "Continuar" at bounding box center [598, 705] width 353 height 36
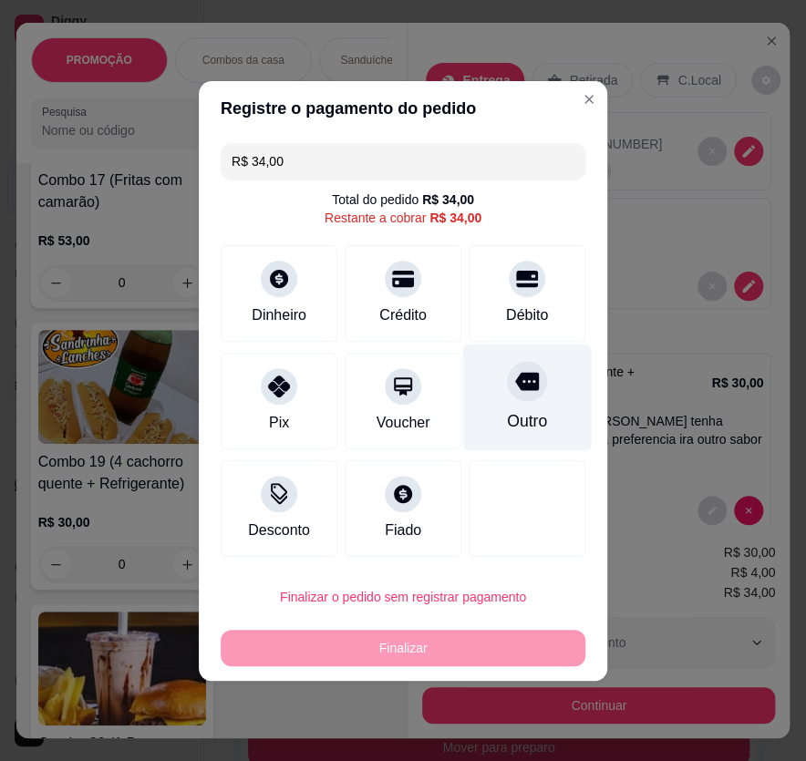
click at [526, 283] on div at bounding box center [527, 279] width 36 height 36
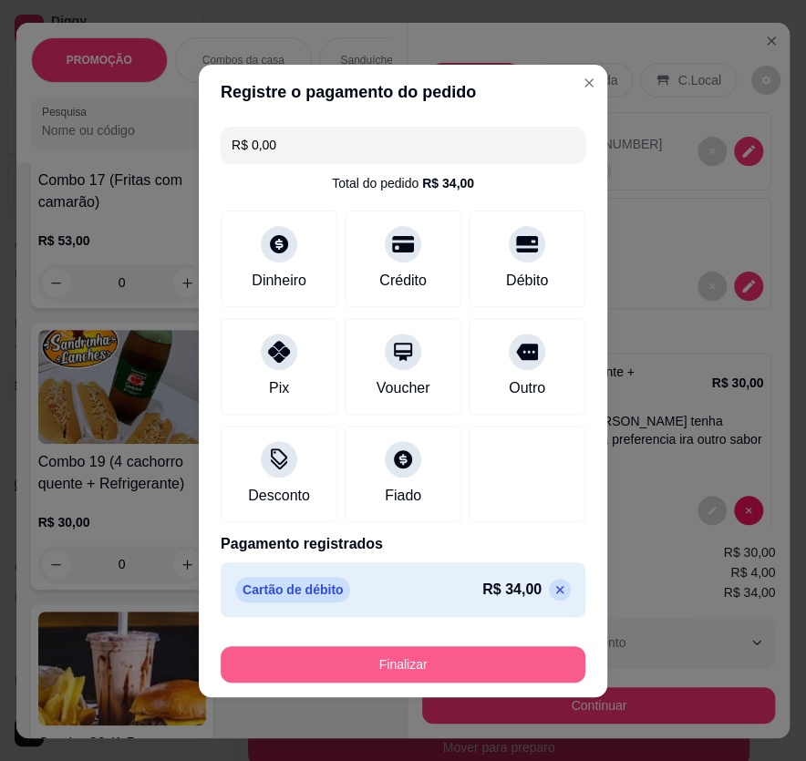
click at [463, 670] on button "Finalizar" at bounding box center [403, 664] width 365 height 36
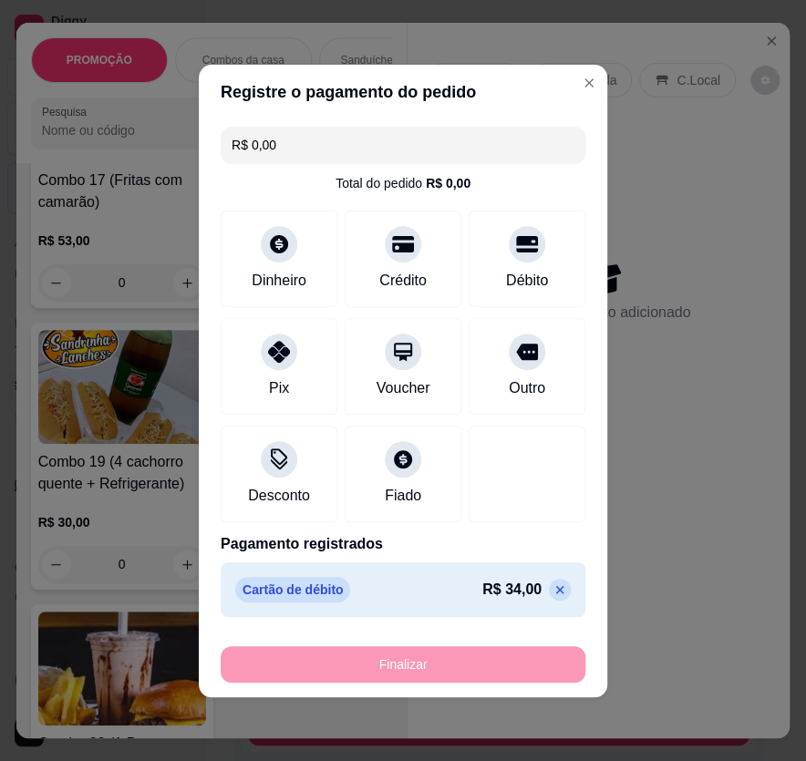
type input "-R$ 34,00"
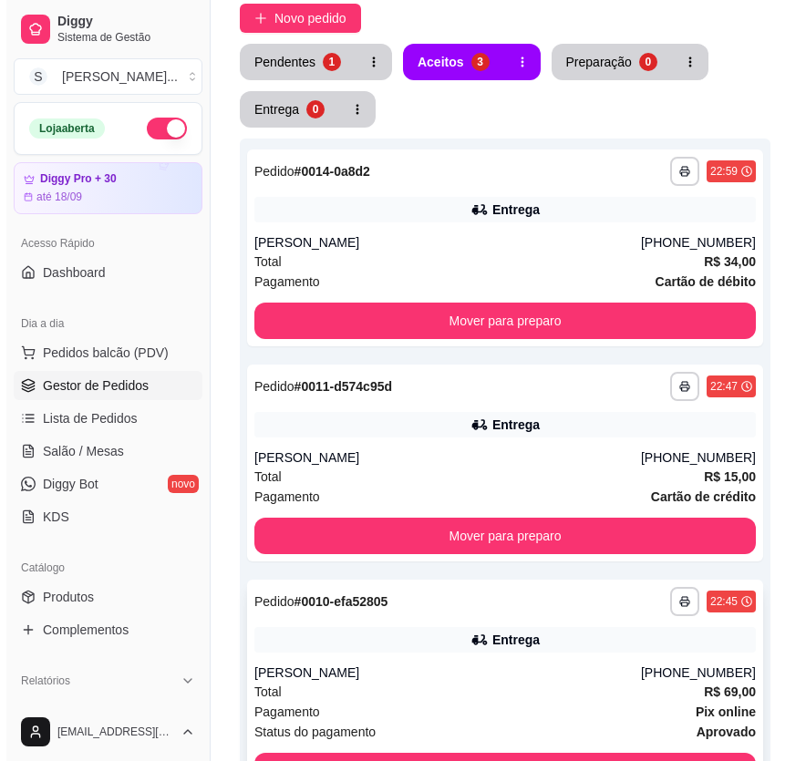
scroll to position [403, 0]
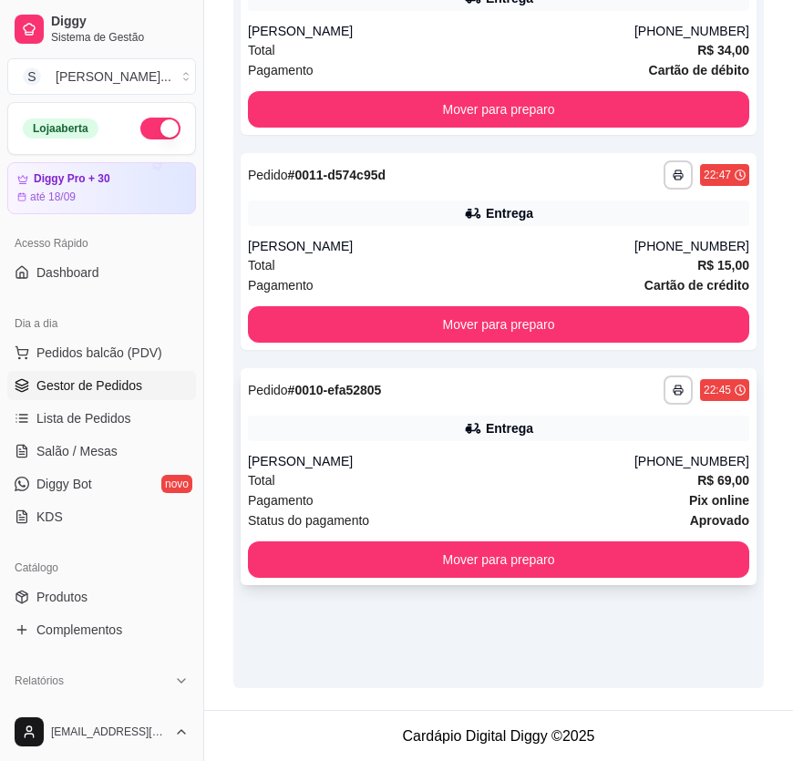
click at [474, 470] on div "Total R$ 69,00" at bounding box center [498, 480] width 501 height 20
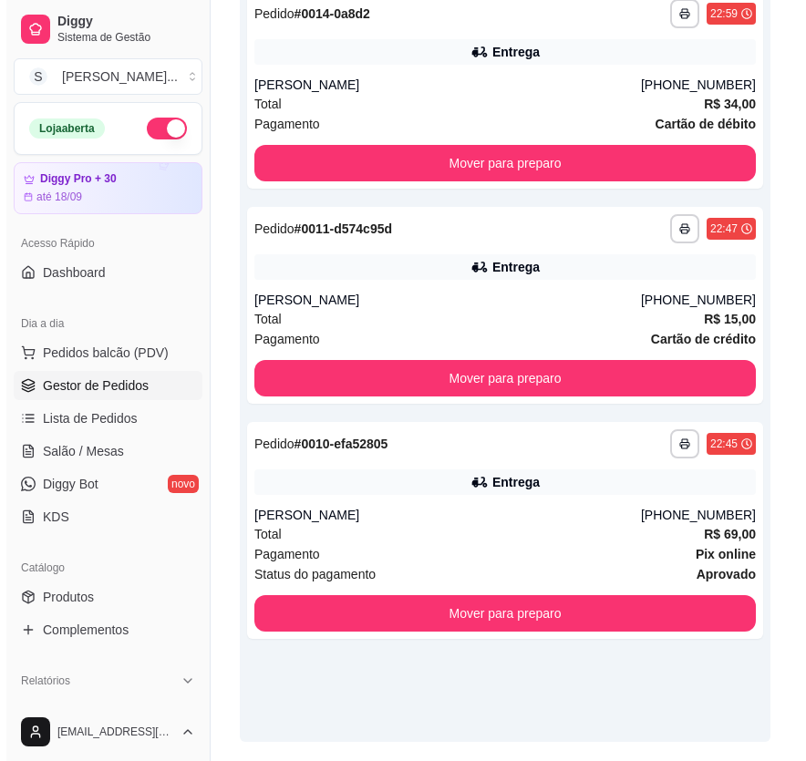
scroll to position [320, 0]
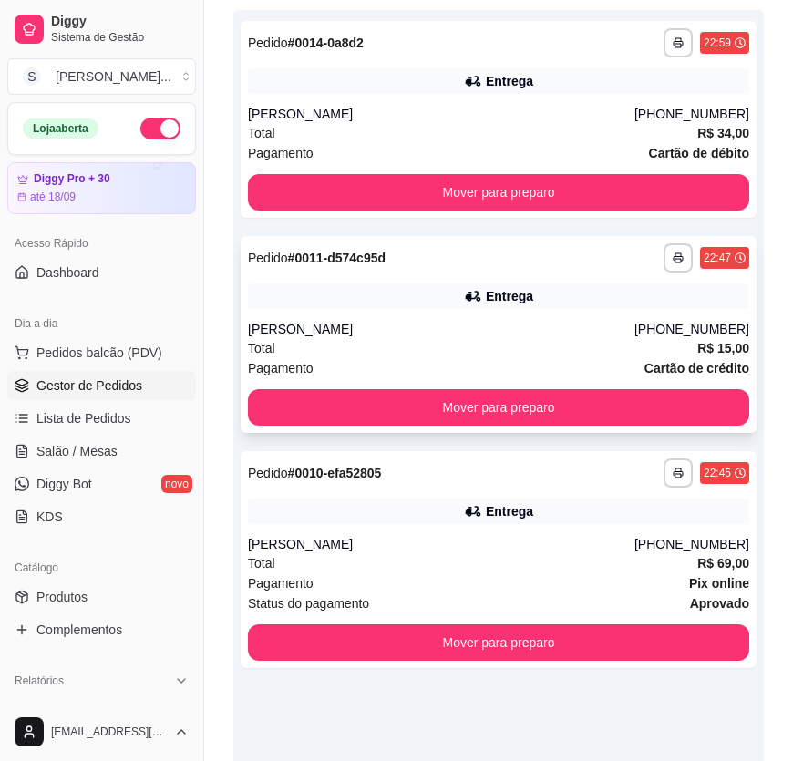
click at [574, 355] on div "Total R$ 15,00" at bounding box center [498, 348] width 501 height 20
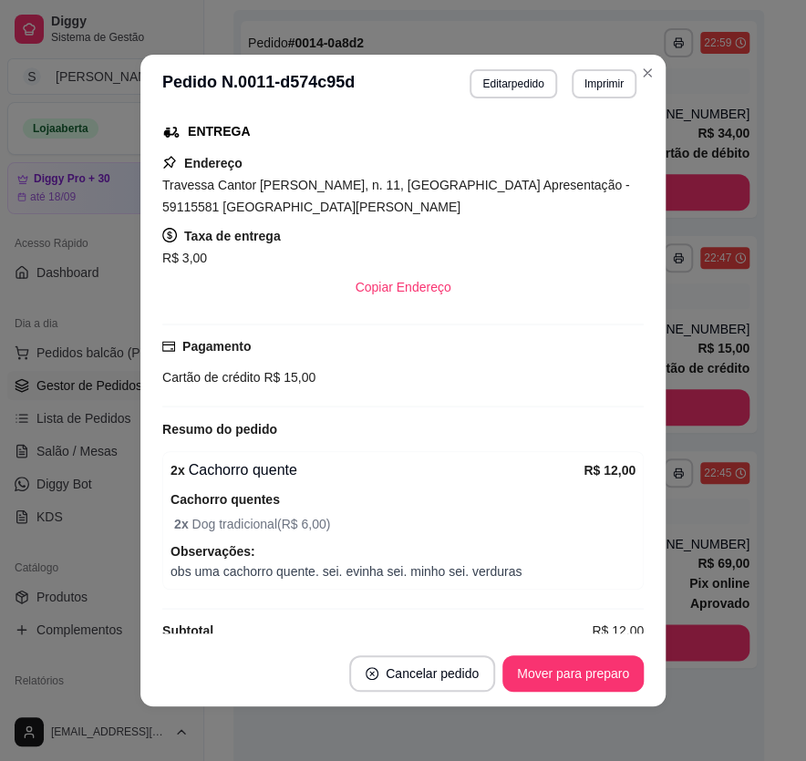
scroll to position [405, 0]
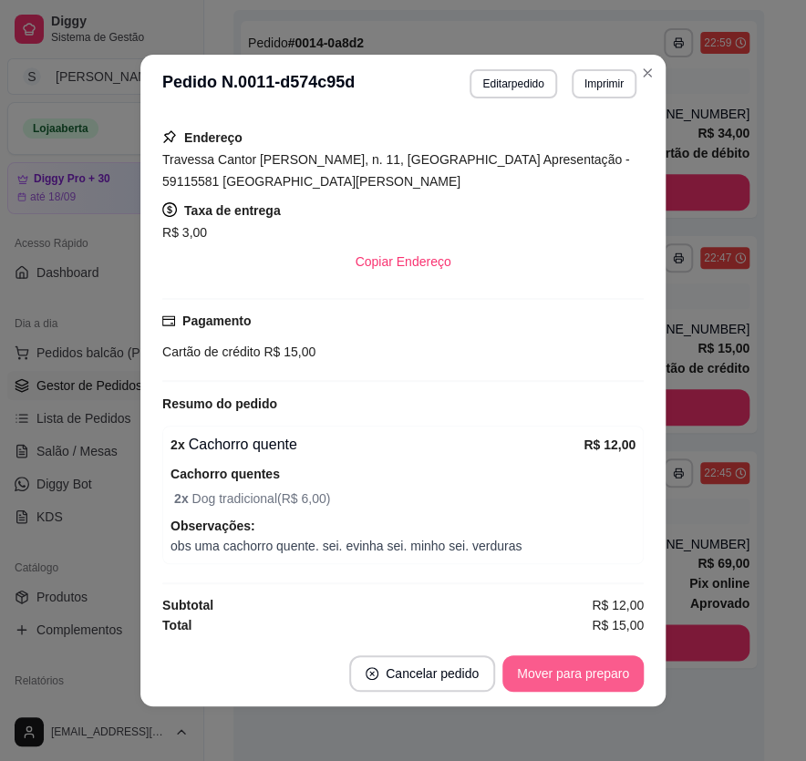
click at [590, 668] on button "Mover para preparo" at bounding box center [572, 674] width 141 height 36
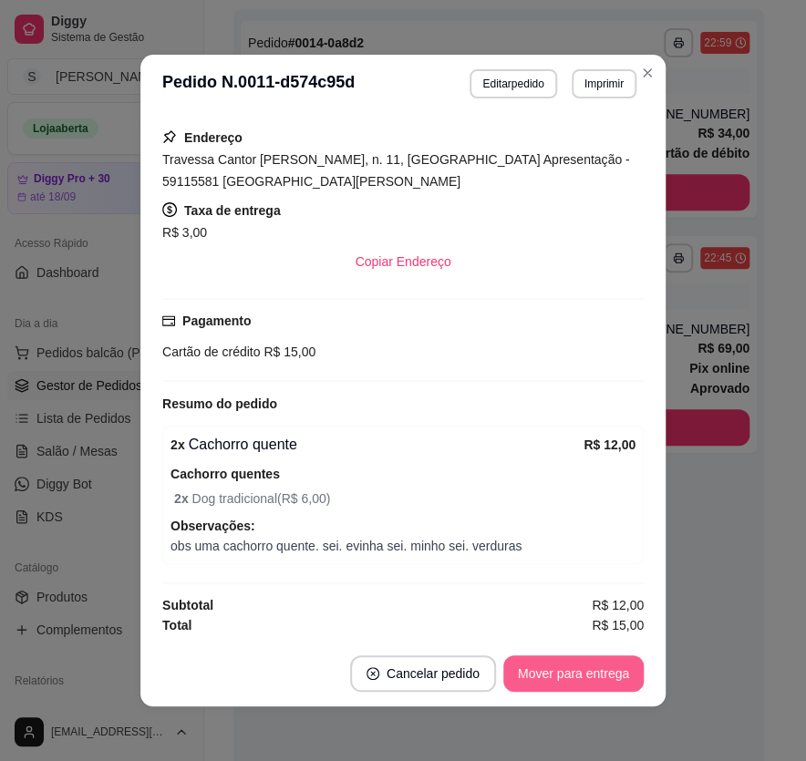
click at [602, 668] on button "Mover para entrega" at bounding box center [573, 674] width 140 height 36
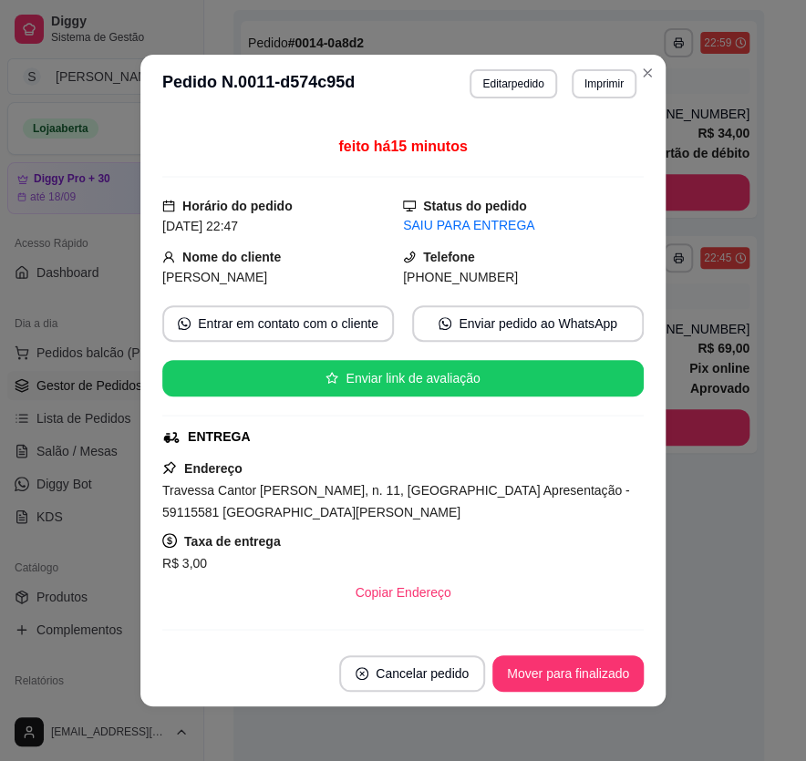
scroll to position [73, 0]
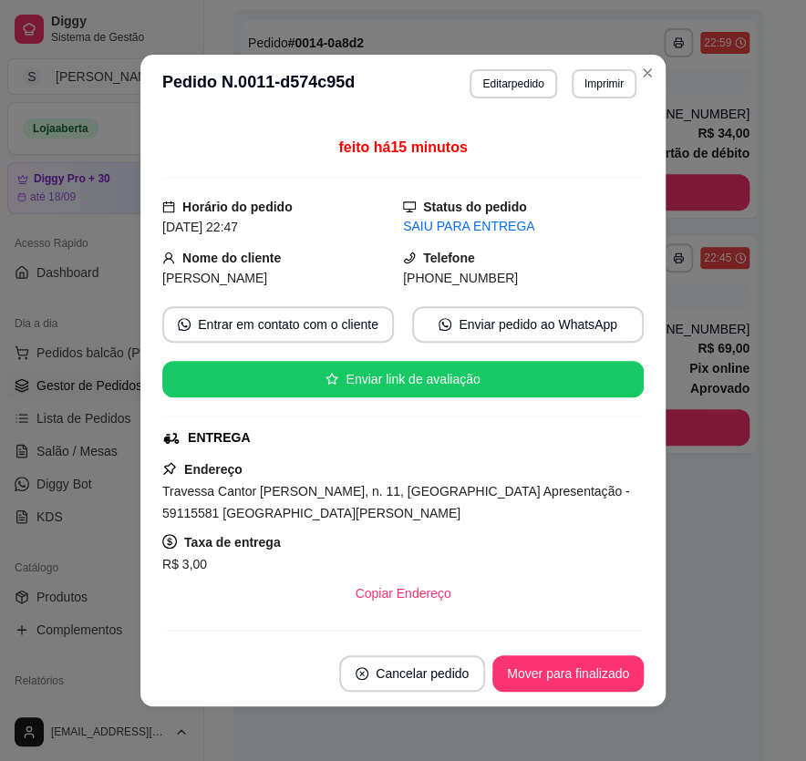
drag, startPoint x: 428, startPoint y: 278, endPoint x: 522, endPoint y: 281, distance: 93.9
click at [522, 281] on div "[PHONE_NUMBER]" at bounding box center [523, 278] width 241 height 20
copy span "9851-0735"
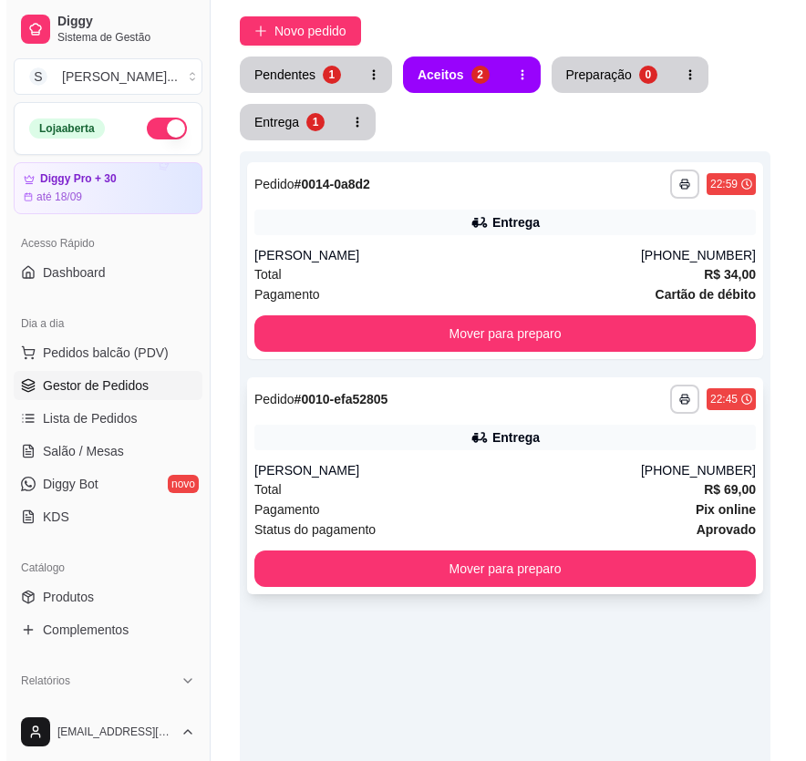
scroll to position [0, 0]
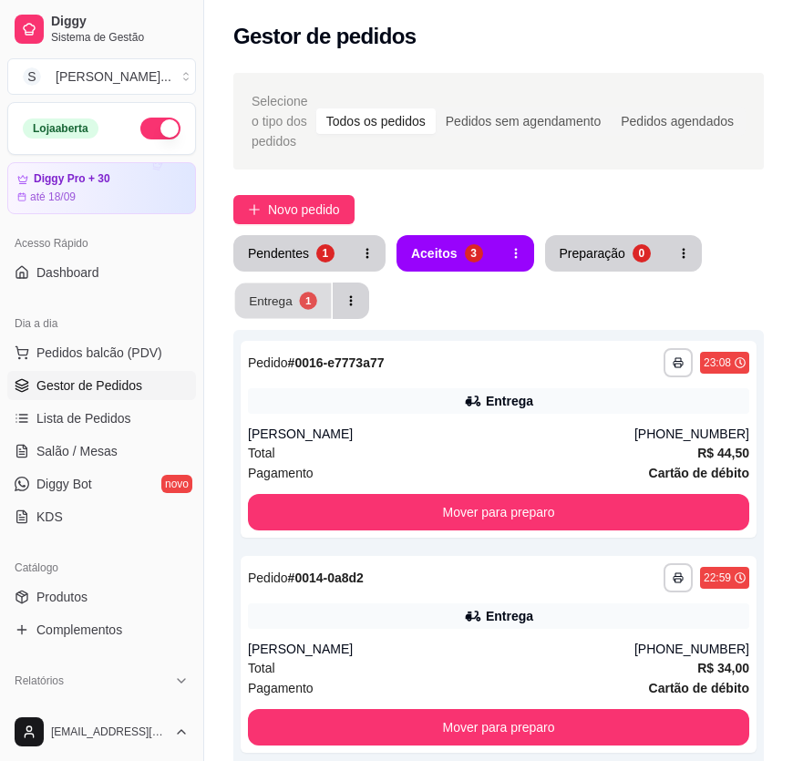
click at [274, 309] on div "Entrega" at bounding box center [271, 300] width 44 height 17
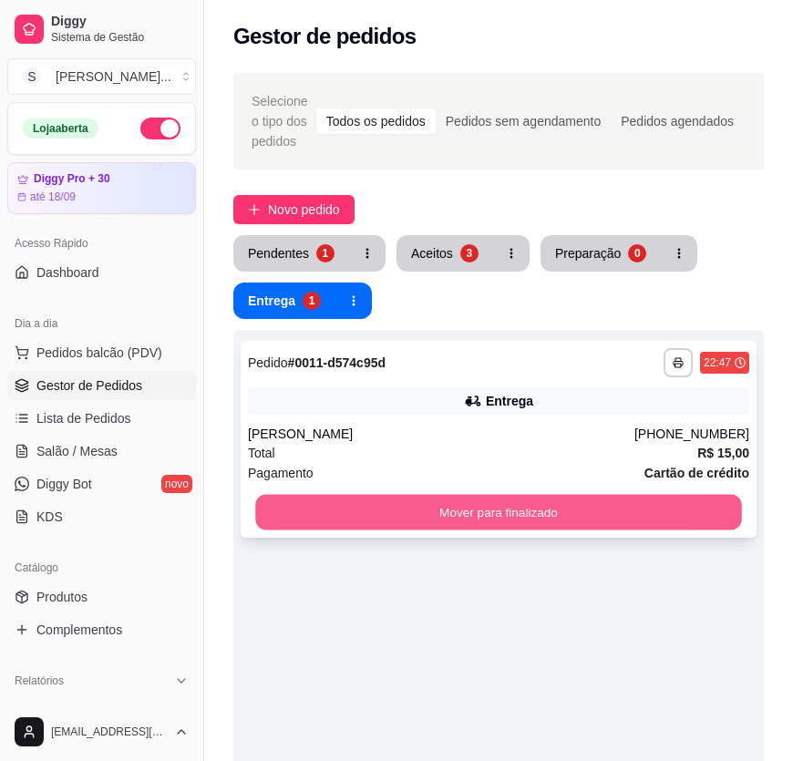
click at [501, 512] on button "Mover para finalizado" at bounding box center [498, 513] width 487 height 36
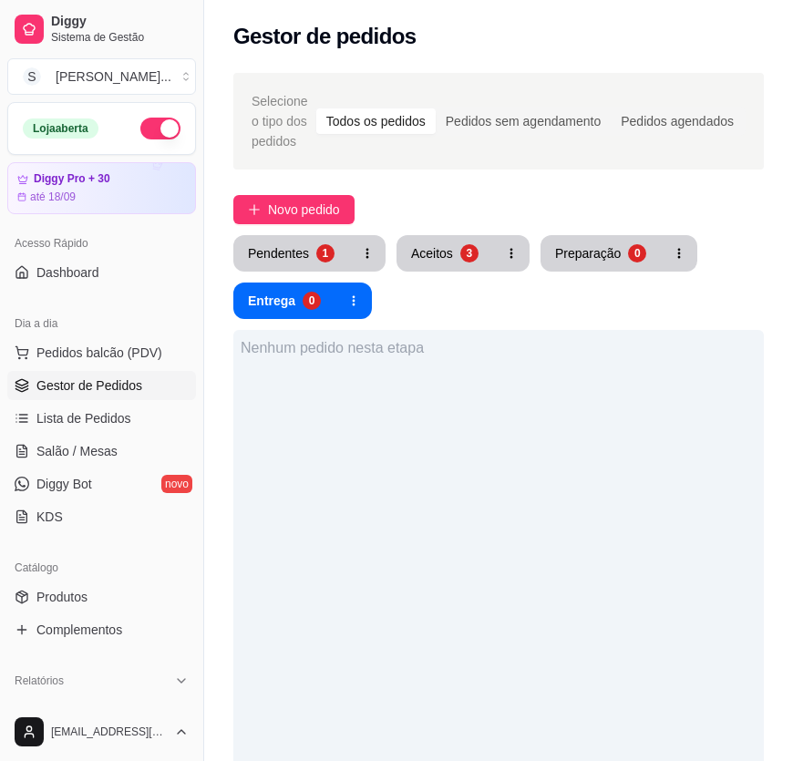
click at [478, 514] on div "Nenhum pedido nesta etapa" at bounding box center [498, 710] width 531 height 761
click at [165, 82] on button "S [PERSON_NAME] ..." at bounding box center [101, 76] width 189 height 36
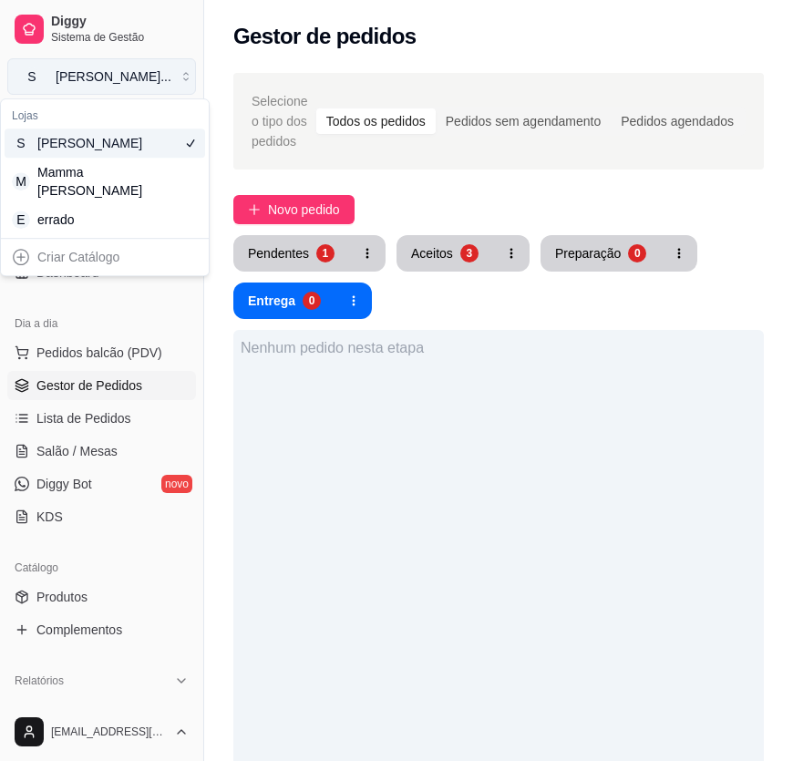
click at [162, 82] on button "S [PERSON_NAME] ..." at bounding box center [101, 76] width 189 height 36
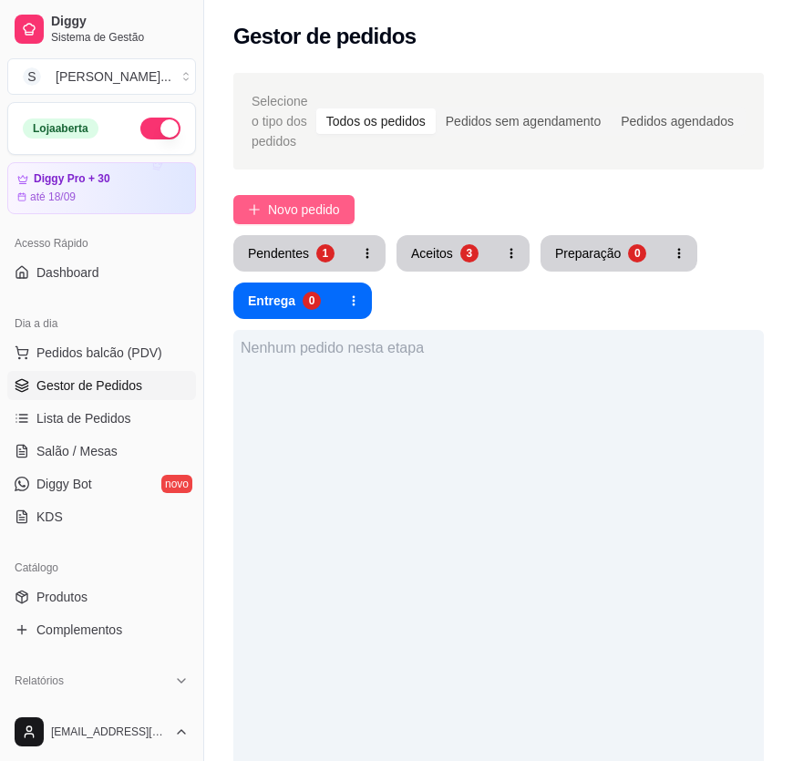
click at [351, 206] on button "Novo pedido" at bounding box center [293, 209] width 121 height 29
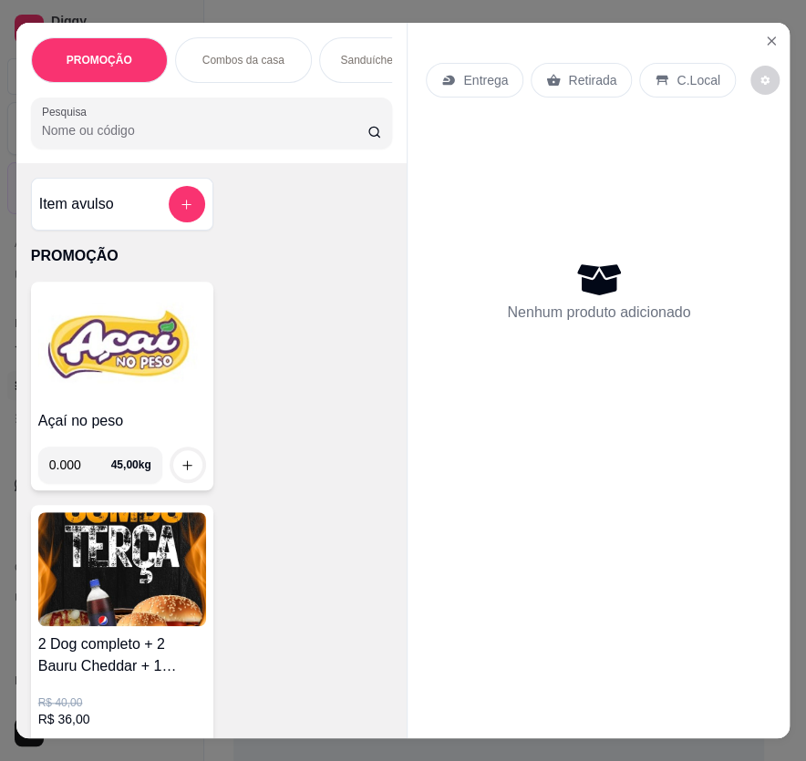
click at [134, 205] on div "Item avulso" at bounding box center [122, 204] width 166 height 36
click at [367, 63] on div "Sanduíche é Bauru" at bounding box center [387, 60] width 137 height 46
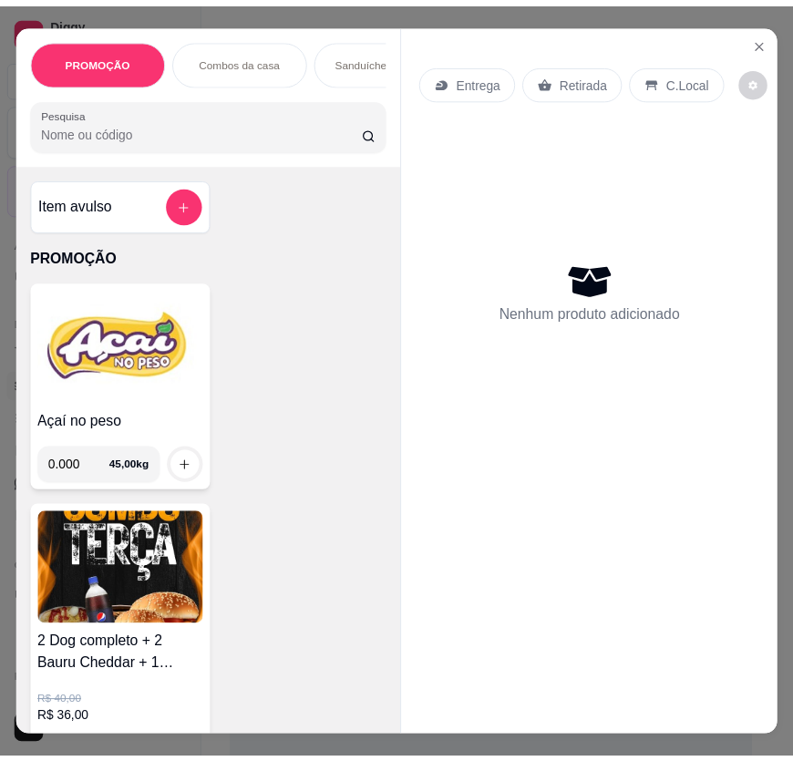
scroll to position [41, 0]
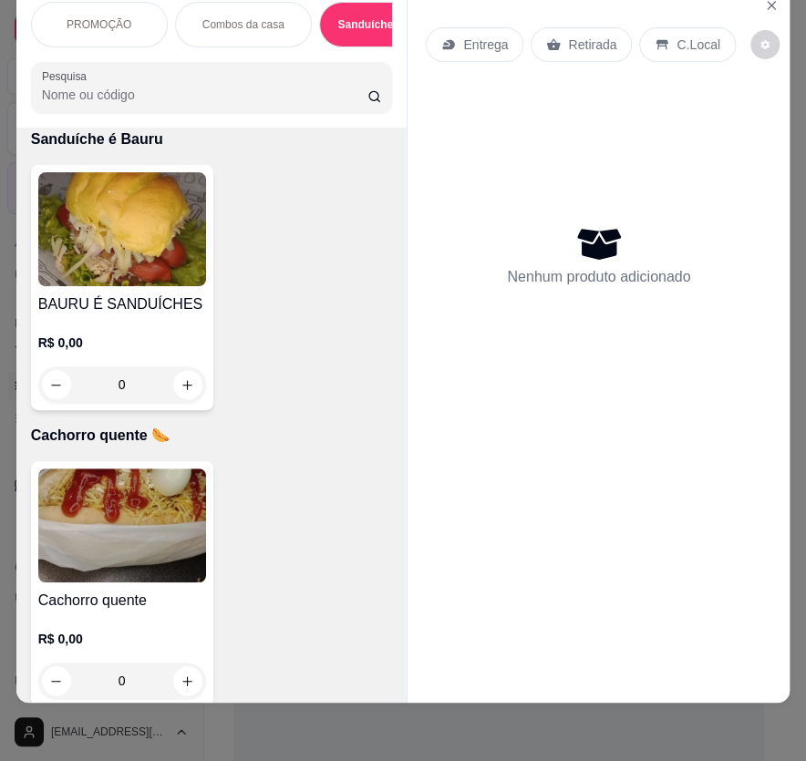
click at [155, 325] on div "R$ 0,00 0" at bounding box center [122, 359] width 168 height 88
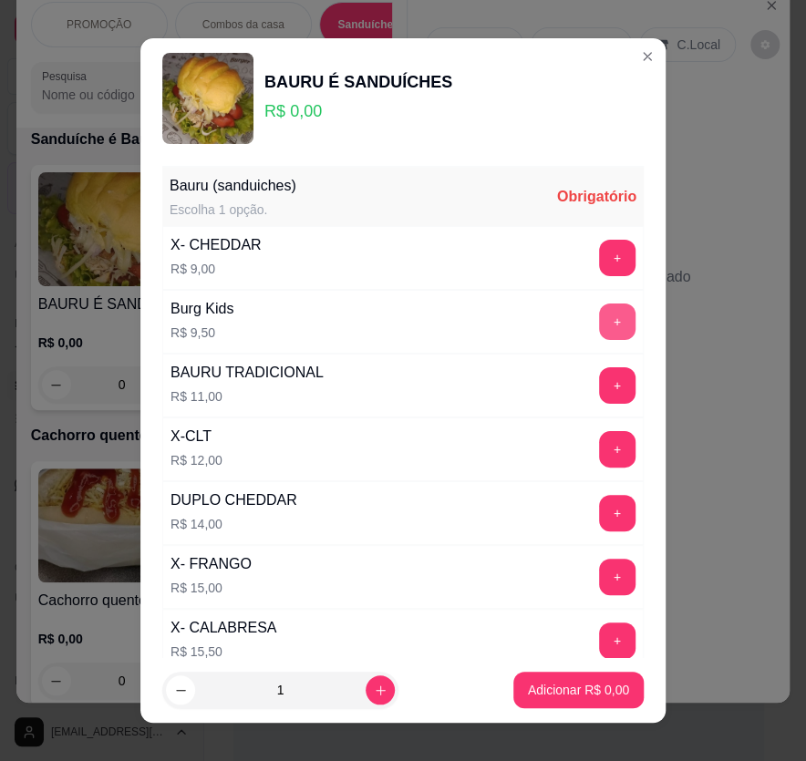
click at [599, 325] on button "+" at bounding box center [617, 322] width 36 height 36
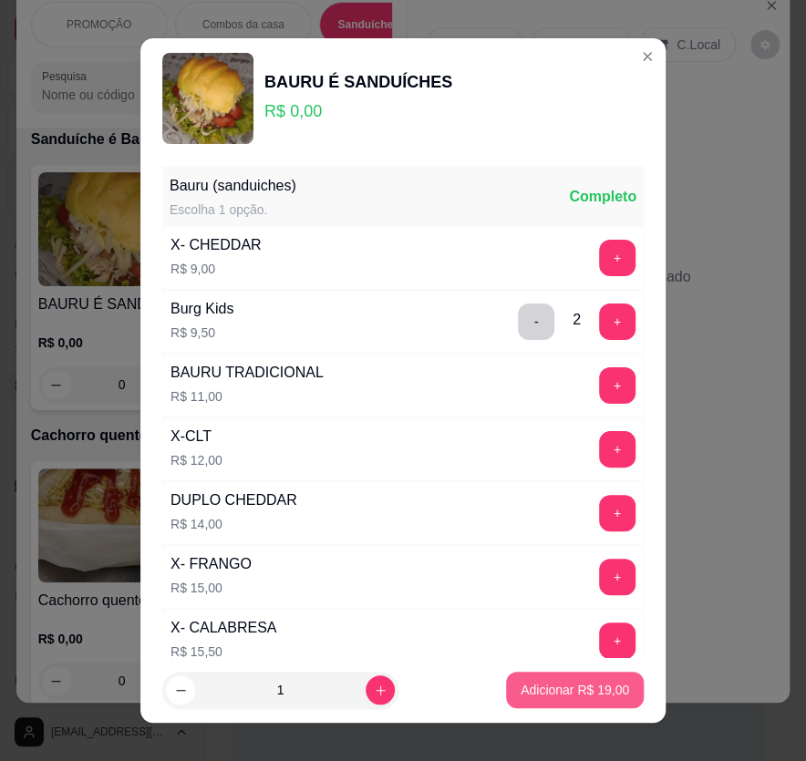
click at [594, 696] on p "Adicionar R$ 19,00" at bounding box center [575, 690] width 108 height 18
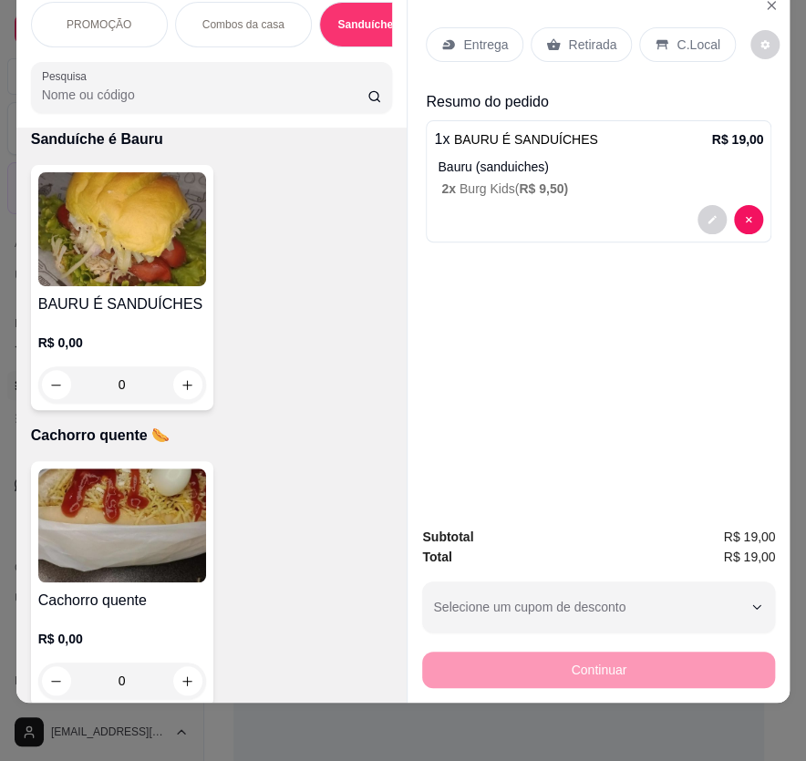
click at [156, 534] on img at bounding box center [122, 526] width 168 height 114
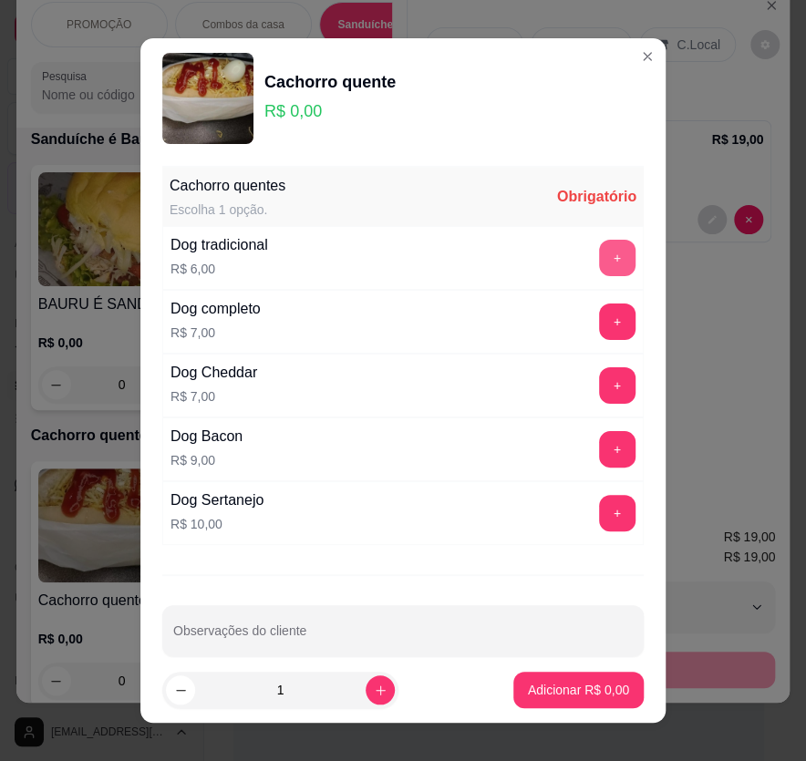
click at [599, 263] on button "+" at bounding box center [617, 258] width 36 height 36
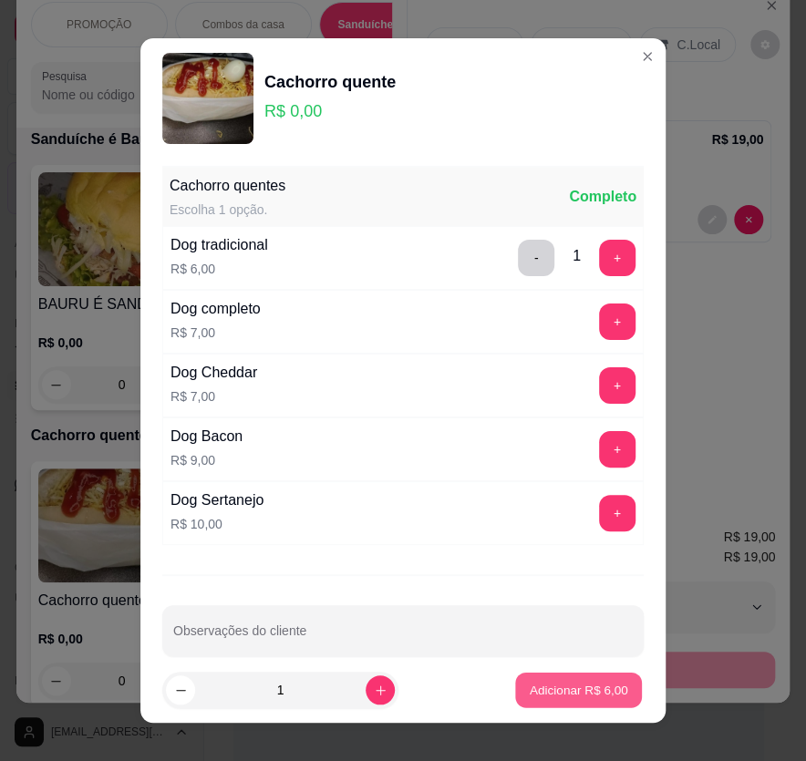
click at [573, 684] on p "Adicionar R$ 6,00" at bounding box center [578, 690] width 98 height 17
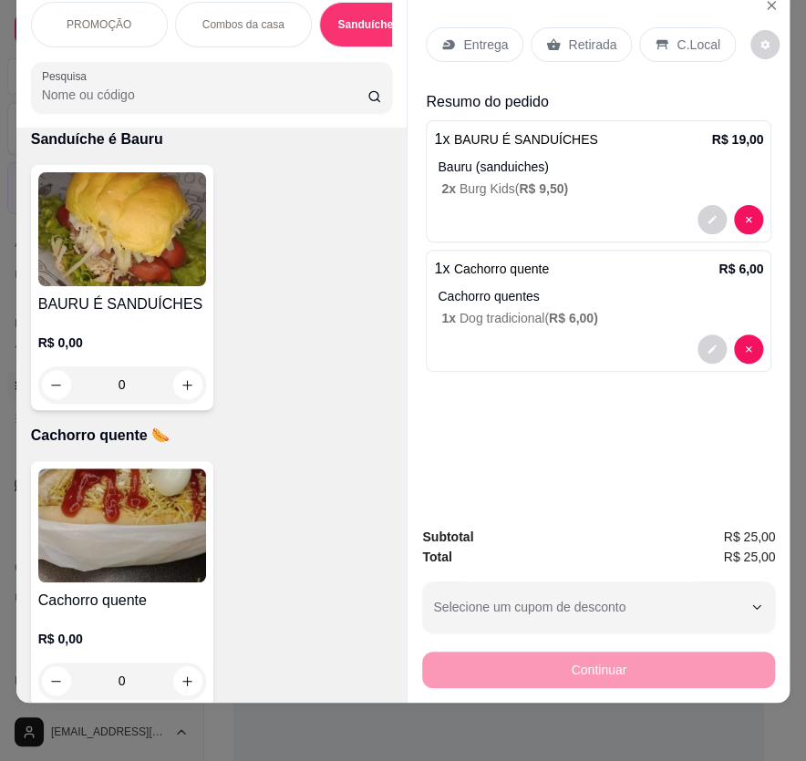
click at [600, 36] on p "Retirada" at bounding box center [592, 45] width 48 height 18
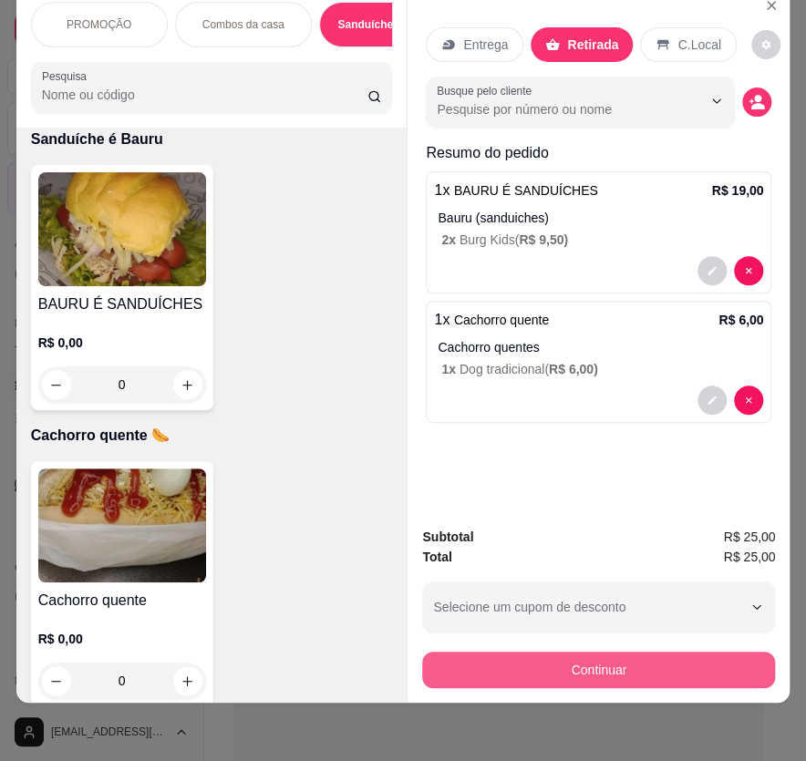
click at [479, 666] on button "Continuar" at bounding box center [598, 670] width 353 height 36
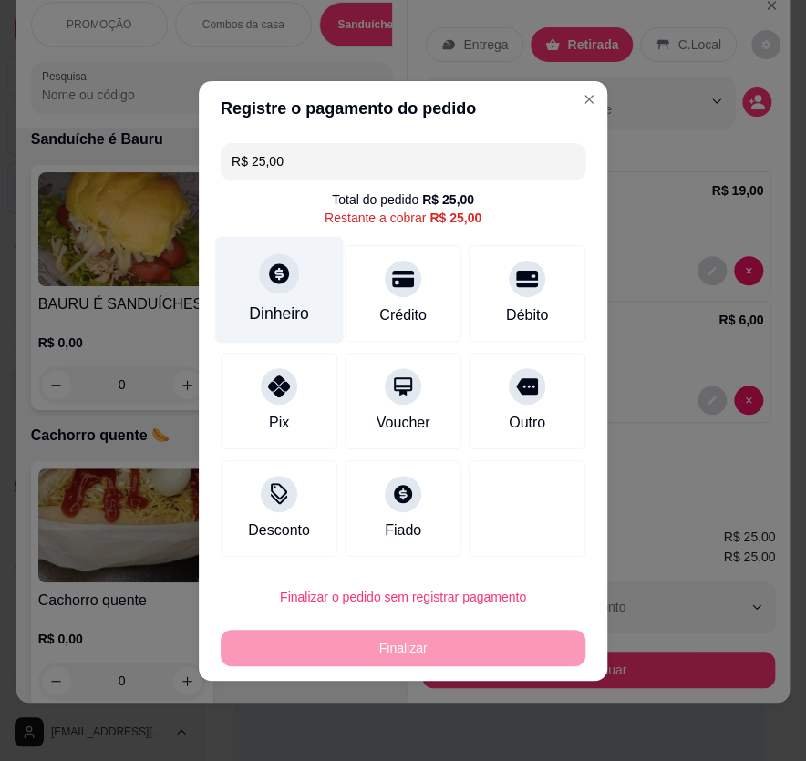
click at [261, 281] on div at bounding box center [279, 273] width 40 height 40
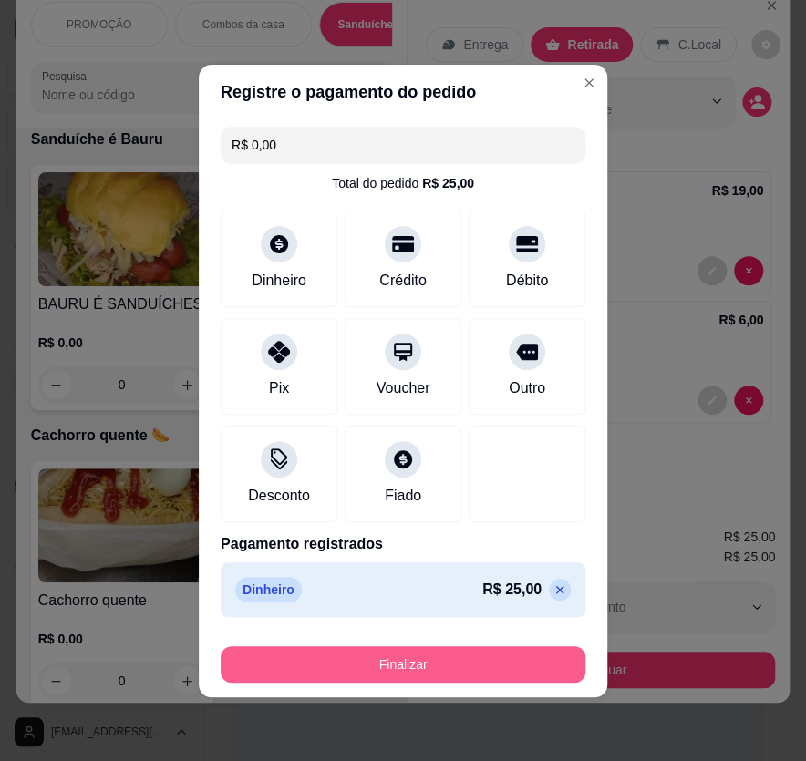
click at [438, 668] on button "Finalizar" at bounding box center [403, 664] width 365 height 36
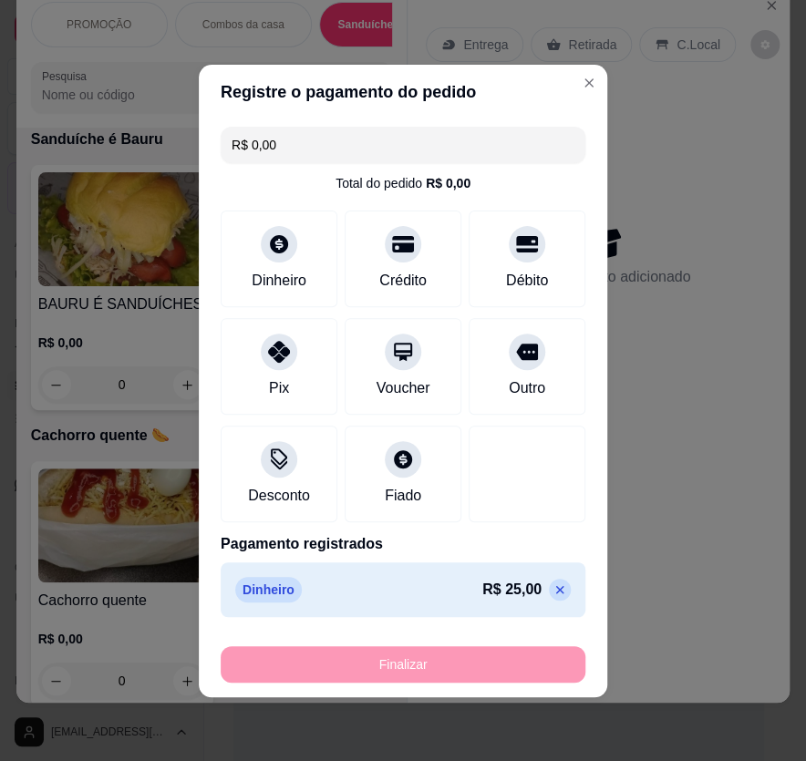
type input "-R$ 25,00"
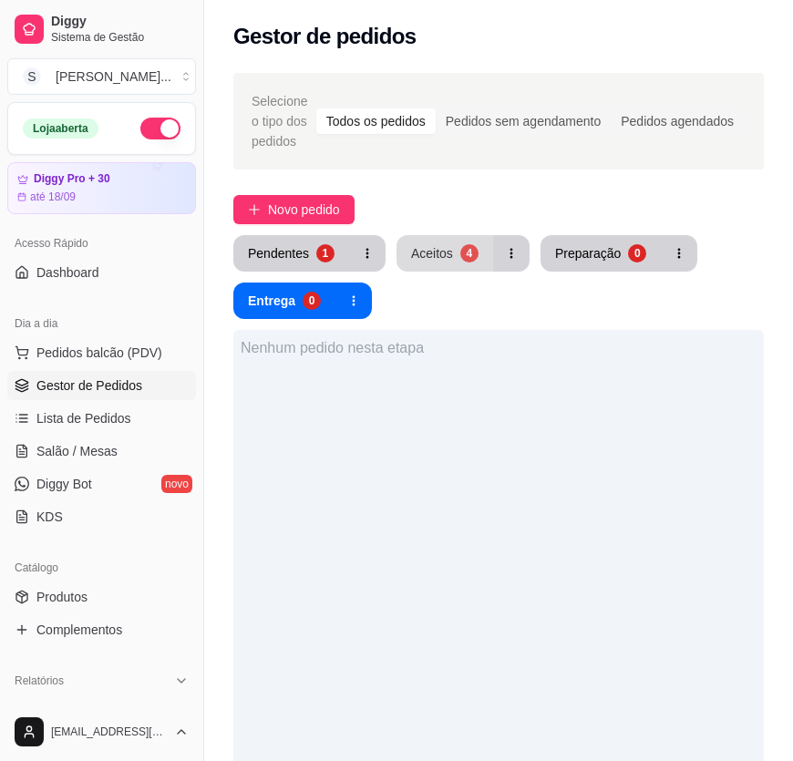
click at [479, 256] on button "Aceitos 4" at bounding box center [445, 253] width 97 height 36
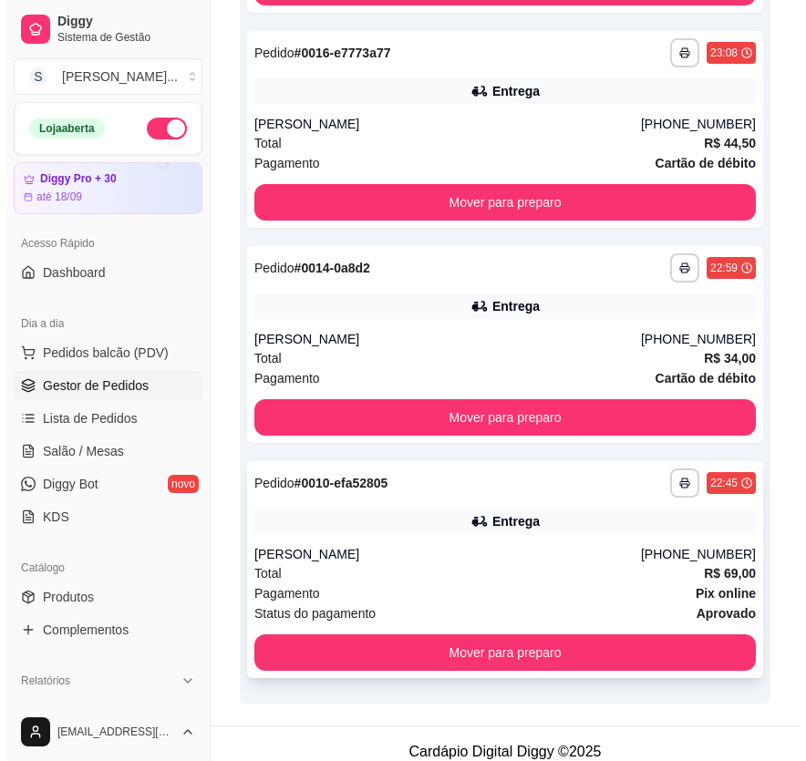
scroll to position [541, 0]
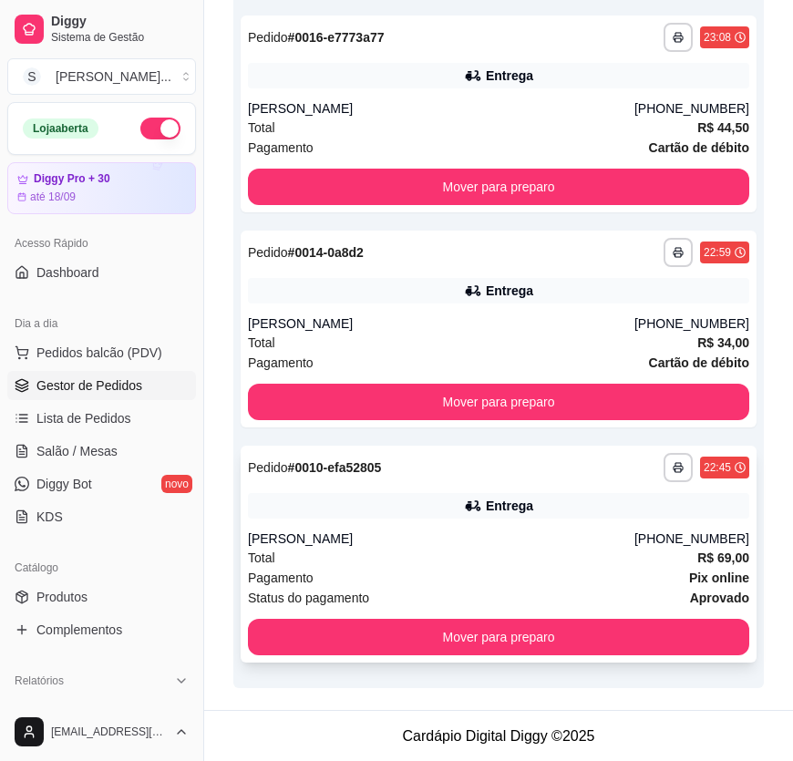
click at [589, 554] on div "Total R$ 69,00" at bounding box center [498, 558] width 501 height 20
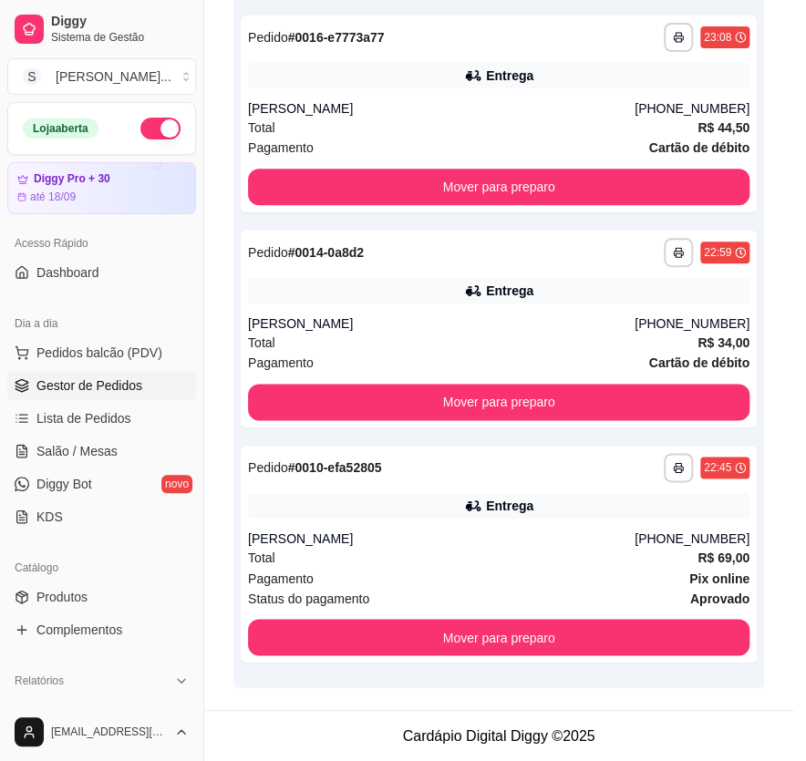
scroll to position [331, 0]
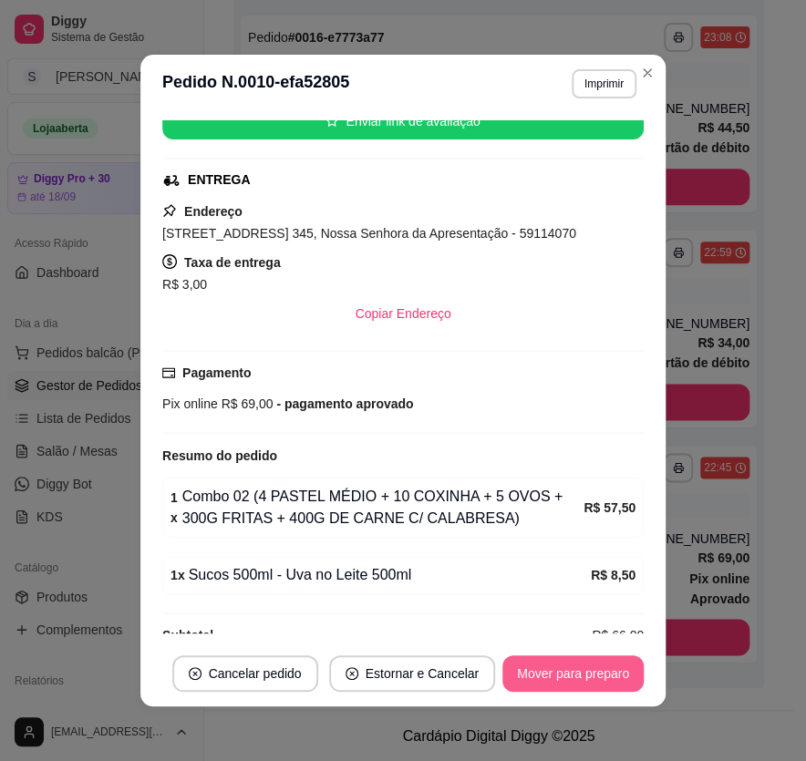
click at [574, 666] on button "Mover para preparo" at bounding box center [572, 674] width 141 height 36
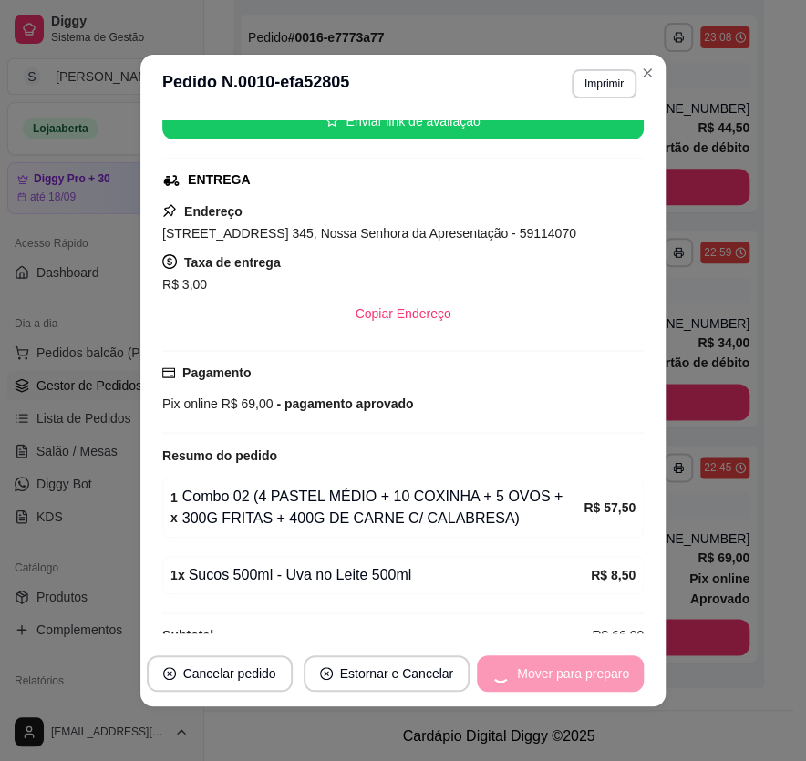
scroll to position [403, 0]
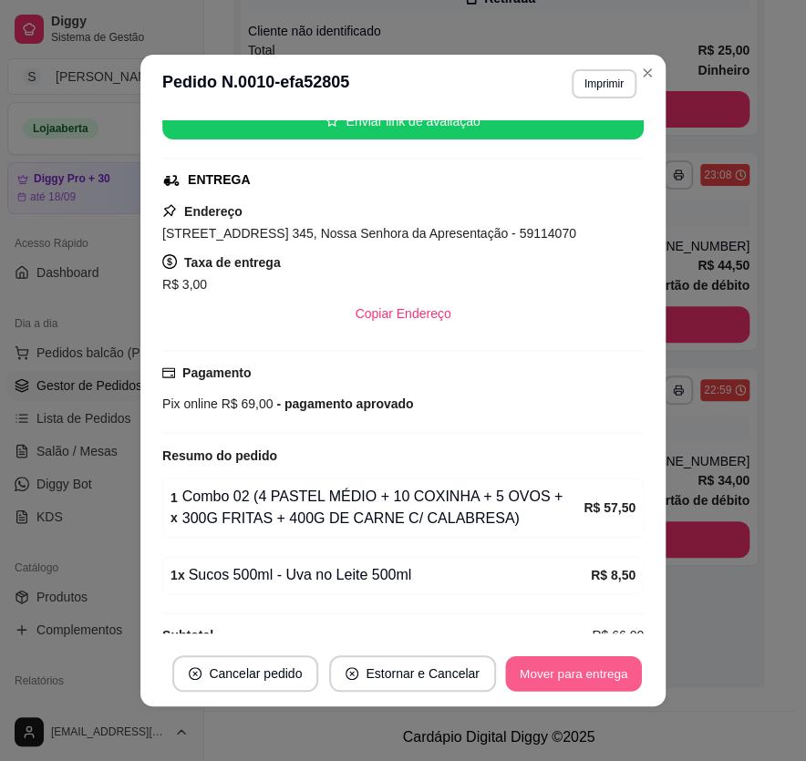
click at [574, 669] on button "Mover para entrega" at bounding box center [573, 674] width 137 height 36
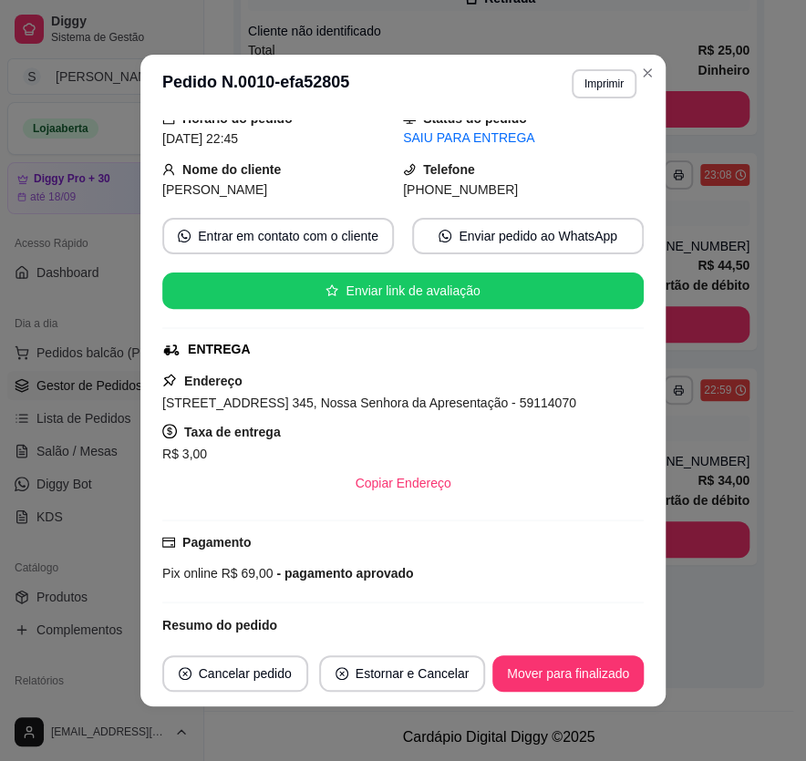
scroll to position [0, 0]
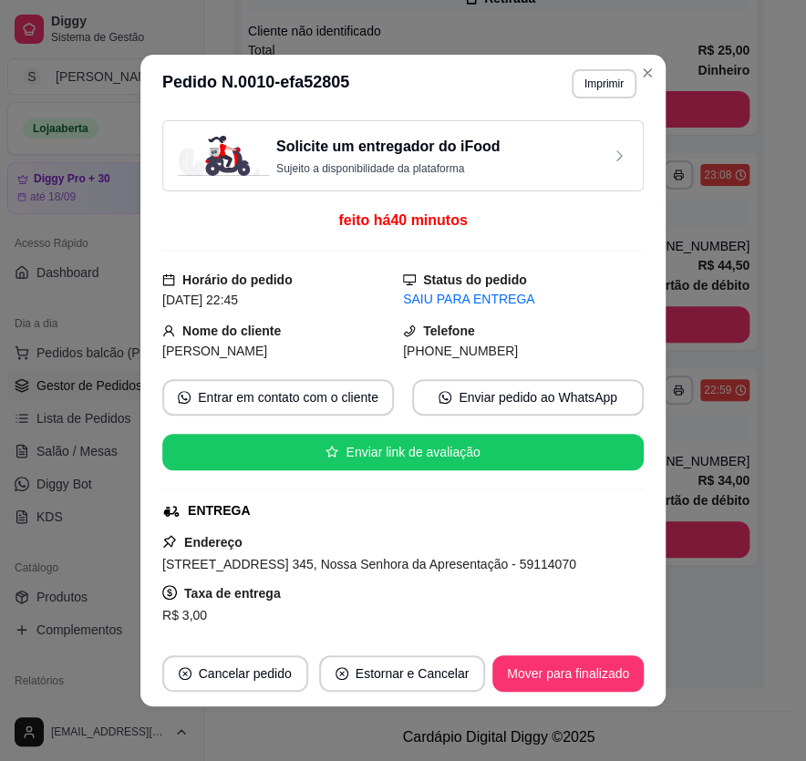
drag, startPoint x: 422, startPoint y: 349, endPoint x: 532, endPoint y: 359, distance: 109.9
click at [532, 359] on div "[PHONE_NUMBER]" at bounding box center [523, 351] width 241 height 20
copy span "8627-5128"
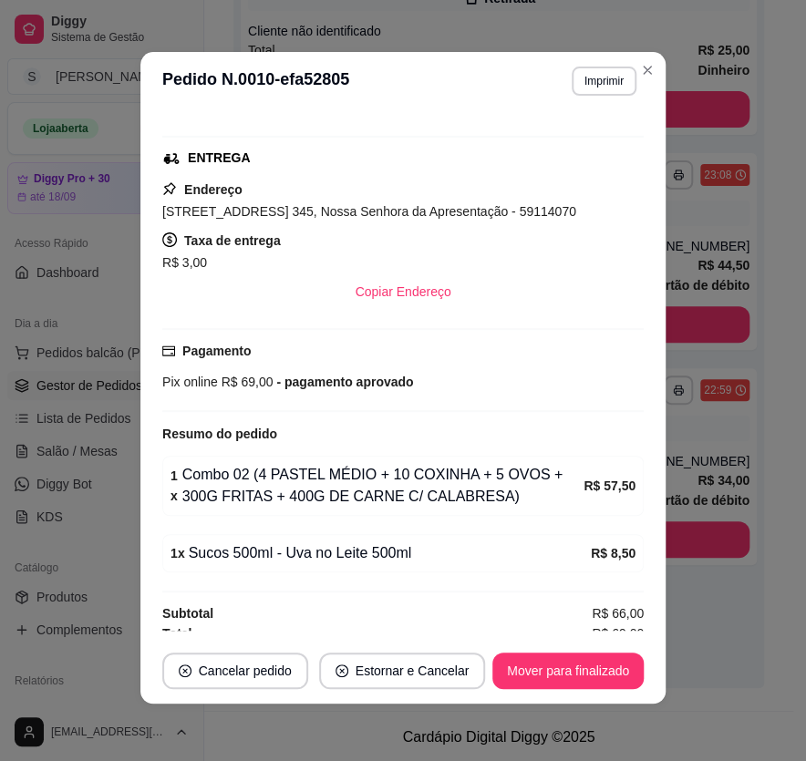
scroll to position [361, 0]
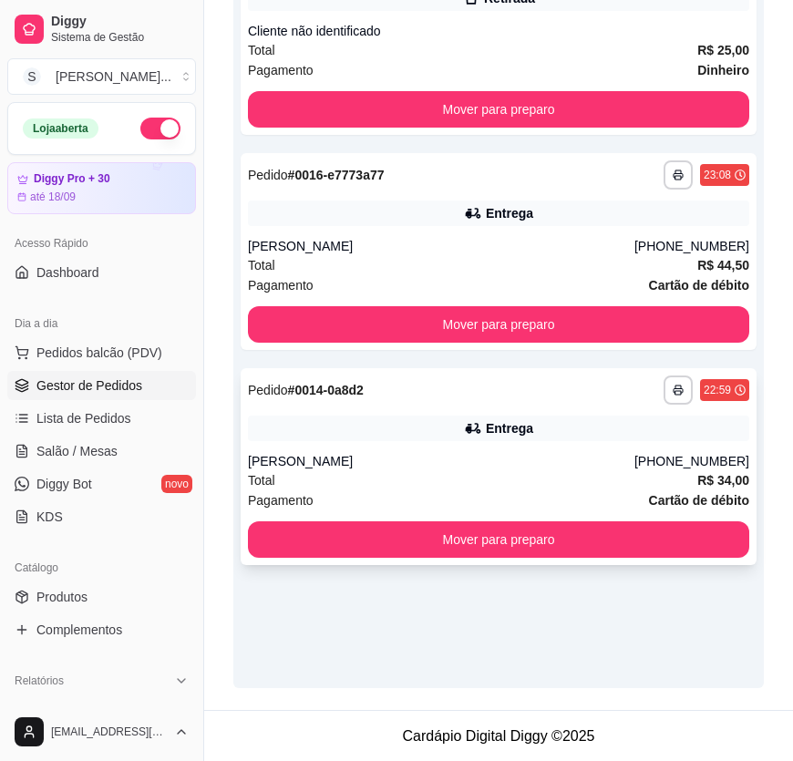
click at [563, 480] on div "Total R$ 34,00" at bounding box center [498, 480] width 501 height 20
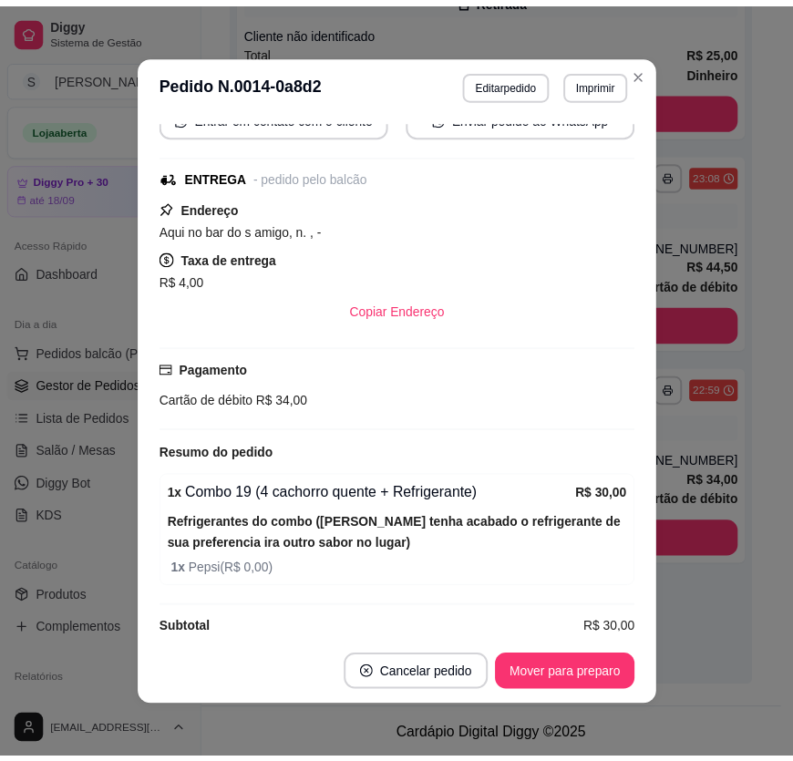
scroll to position [255, 0]
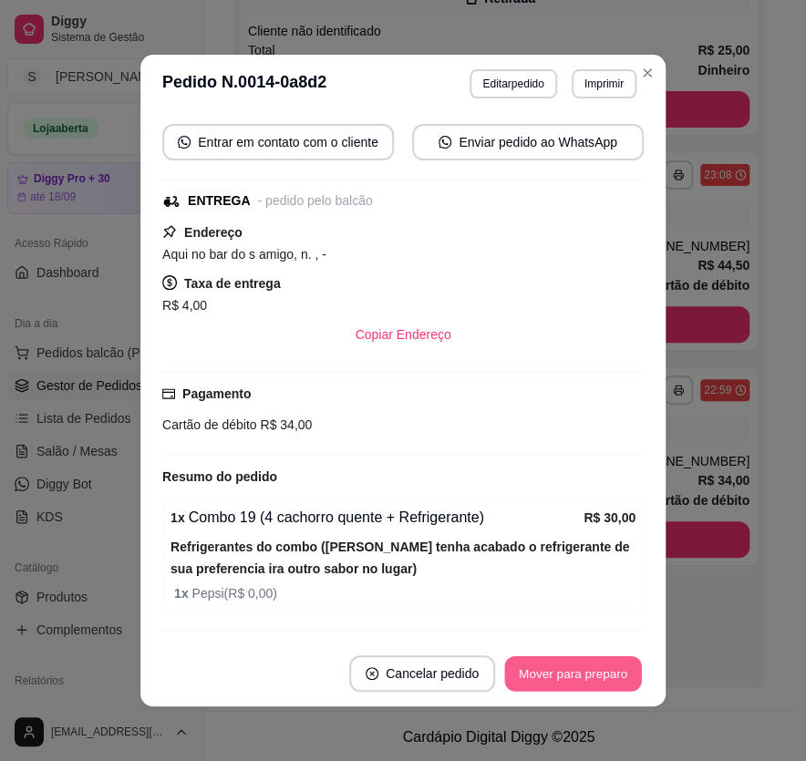
click at [567, 677] on button "Mover para preparo" at bounding box center [572, 674] width 137 height 36
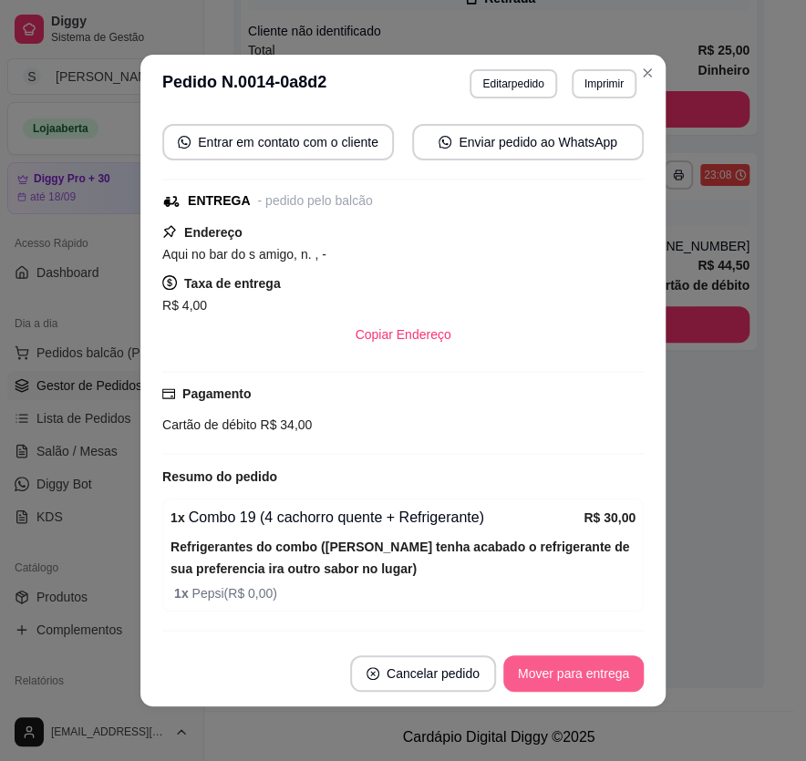
click at [576, 675] on button "Mover para entrega" at bounding box center [573, 674] width 140 height 36
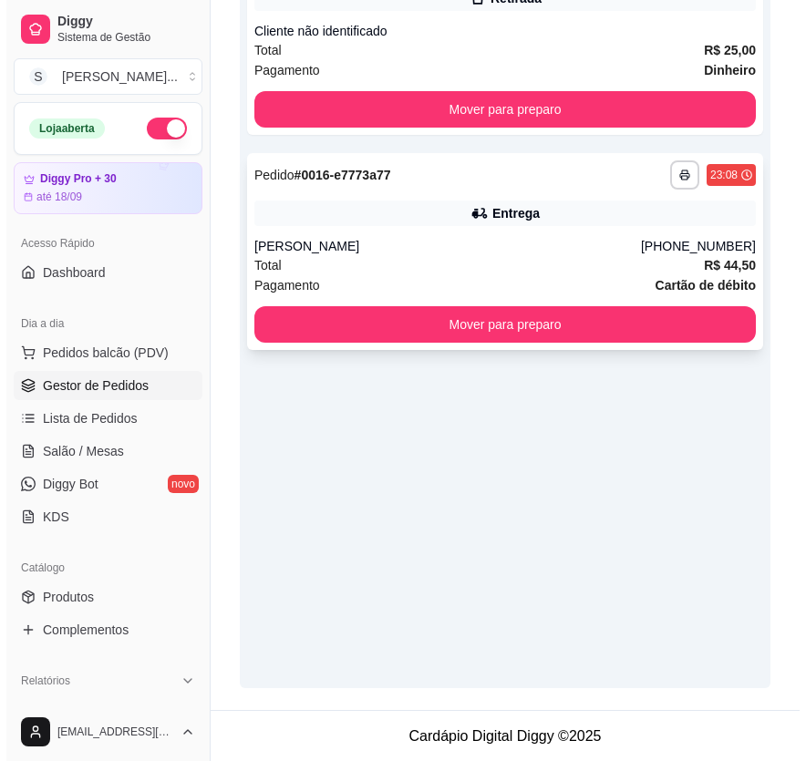
scroll to position [0, 0]
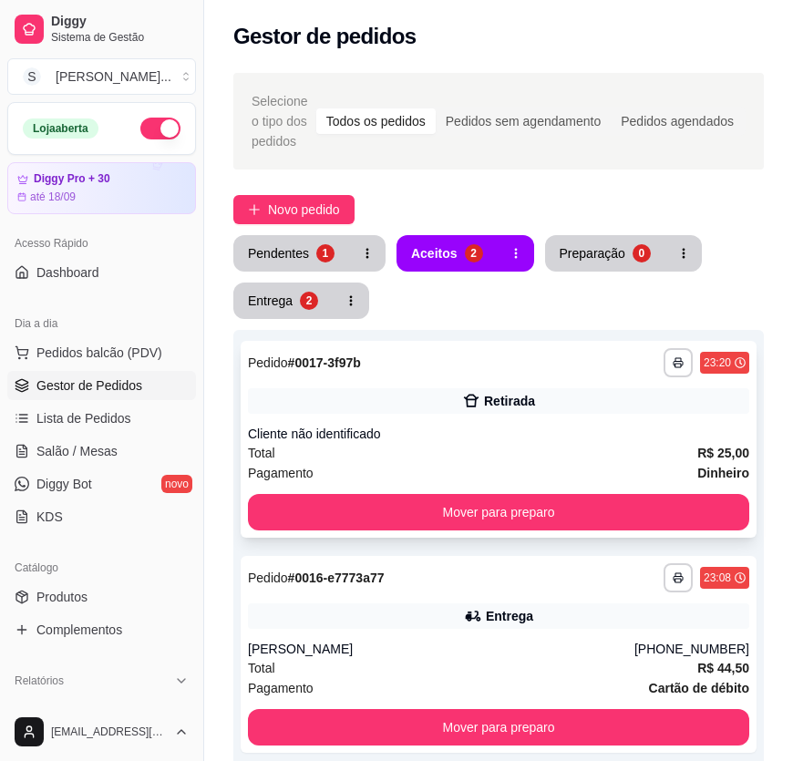
click at [560, 395] on div "Retirada" at bounding box center [498, 401] width 501 height 26
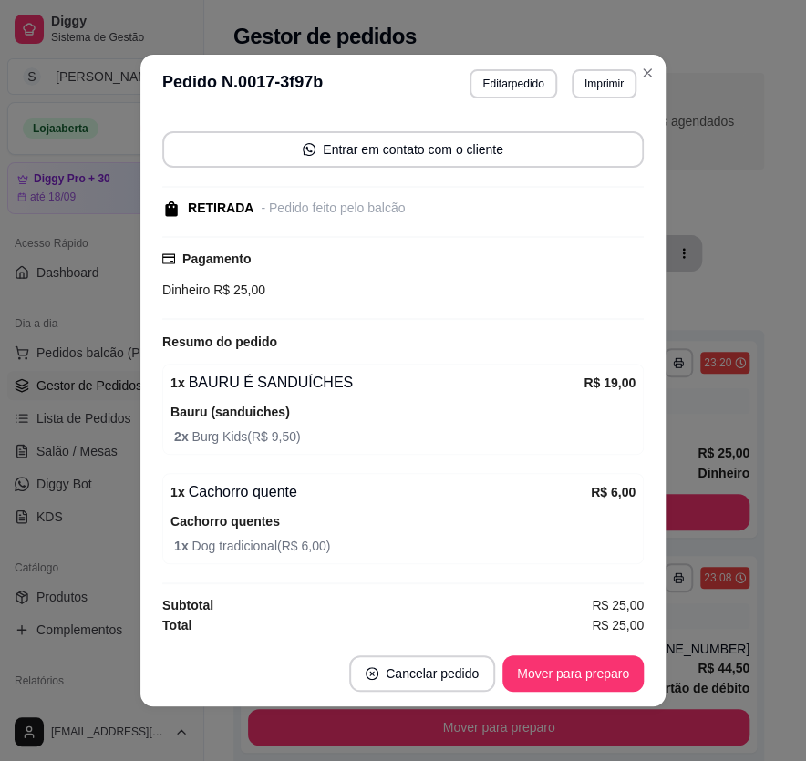
scroll to position [3, 0]
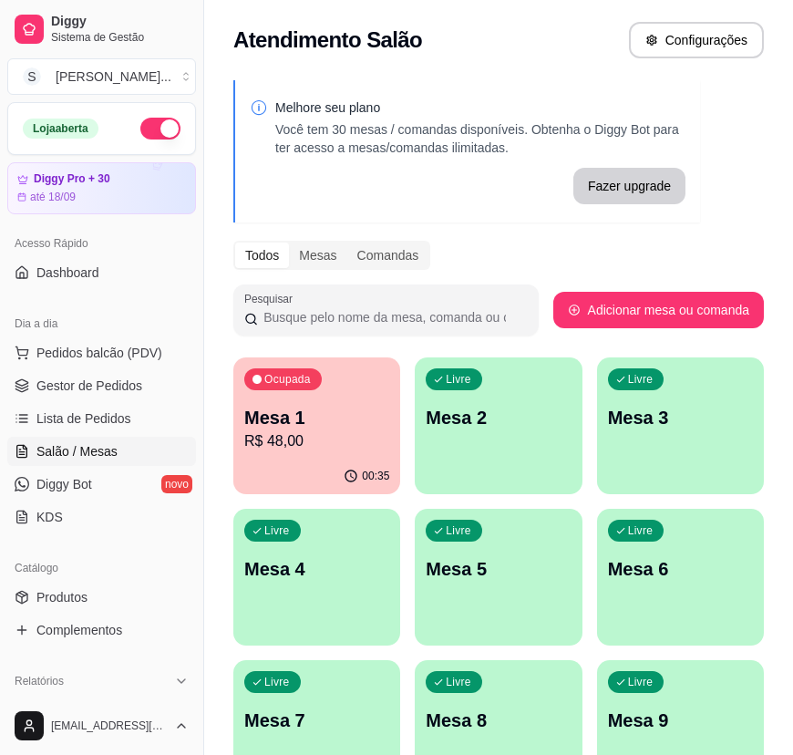
click at [334, 395] on div "Ocupada Mesa 1 R$ 48,00" at bounding box center [316, 407] width 167 height 101
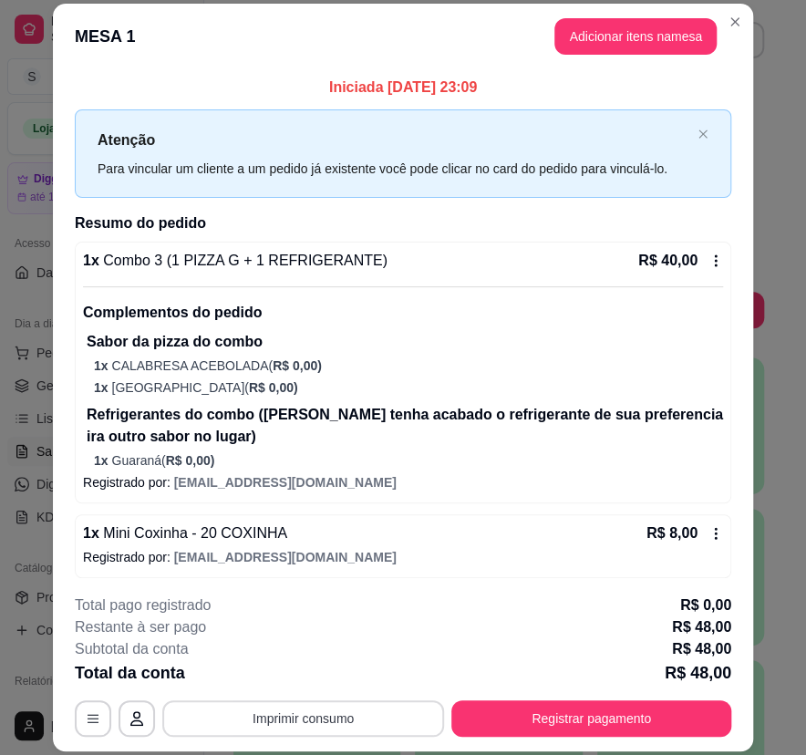
click at [330, 720] on button "Imprimir consumo" at bounding box center [303, 718] width 282 height 36
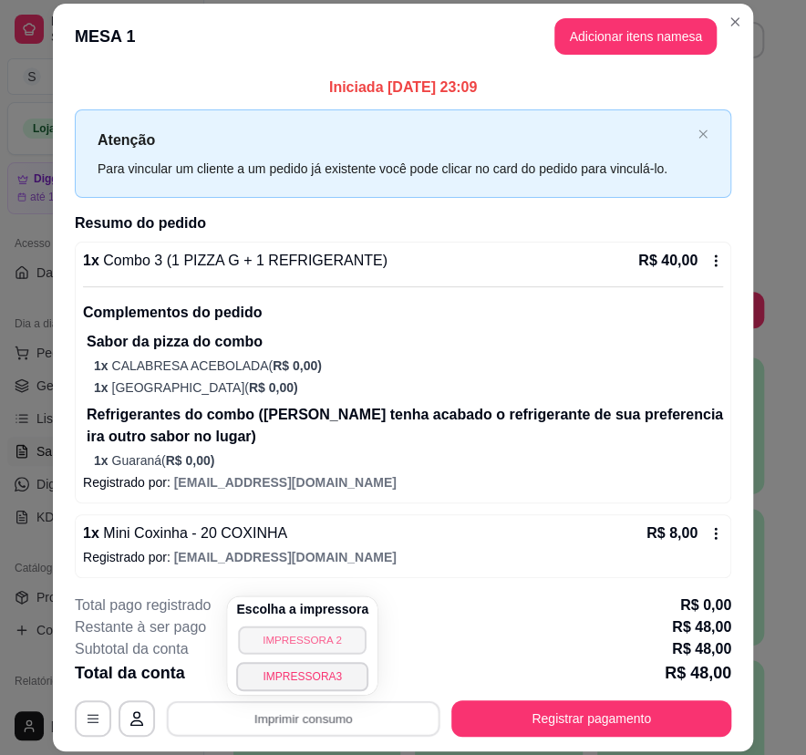
click at [313, 646] on button "IMPRESSORA 2" at bounding box center [303, 639] width 128 height 28
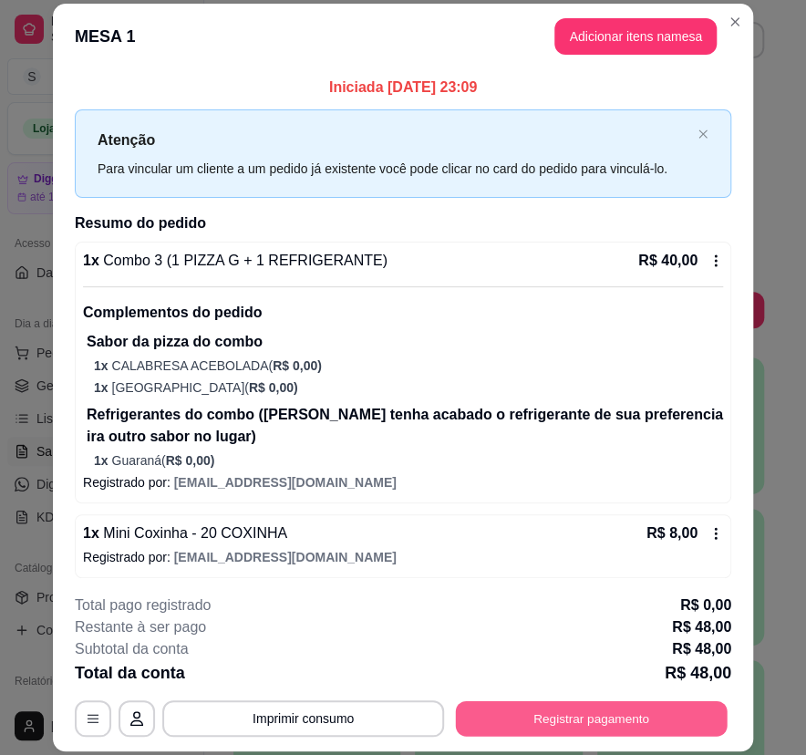
click at [683, 707] on button "Registrar pagamento" at bounding box center [592, 718] width 272 height 36
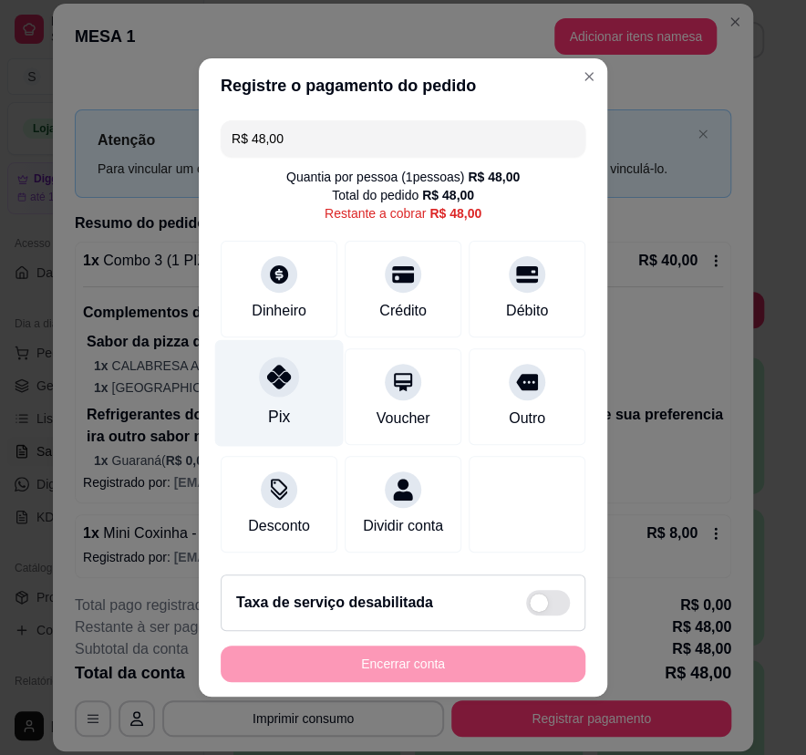
click at [268, 384] on icon at bounding box center [279, 377] width 24 height 24
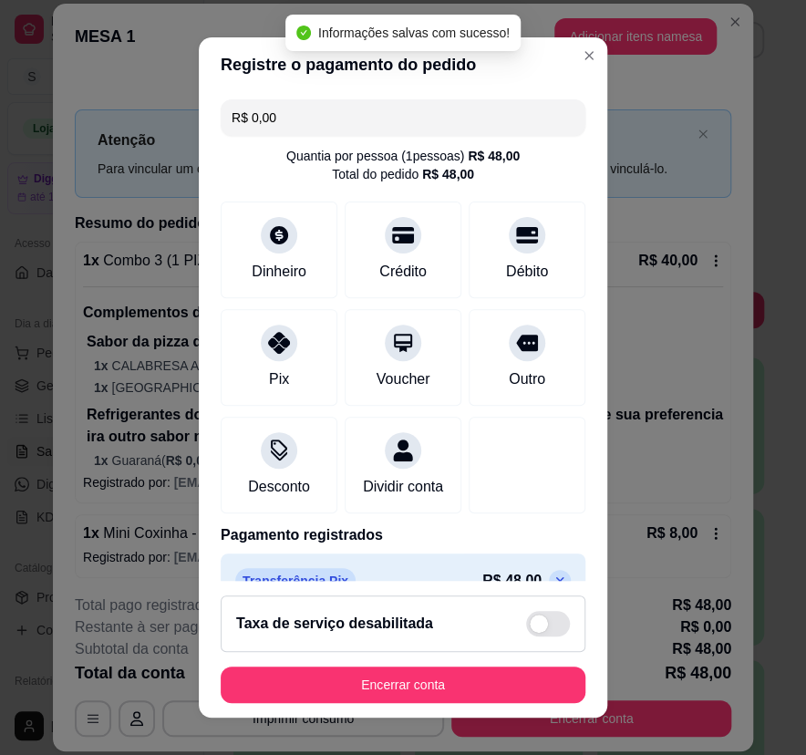
type input "R$ 0,00"
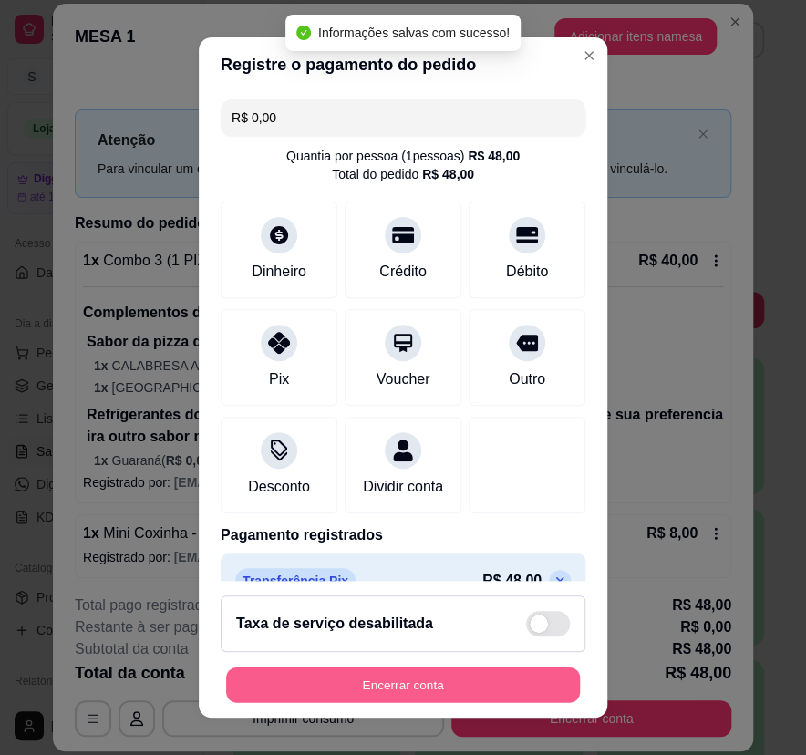
click at [374, 686] on button "Encerrar conta" at bounding box center [403, 684] width 354 height 36
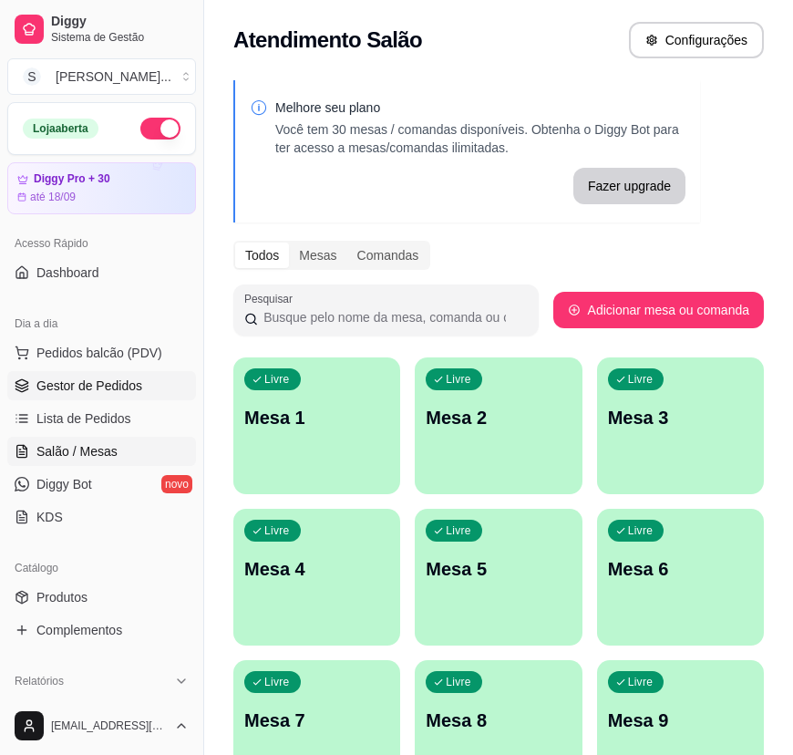
click at [60, 374] on link "Gestor de Pedidos" at bounding box center [101, 385] width 189 height 29
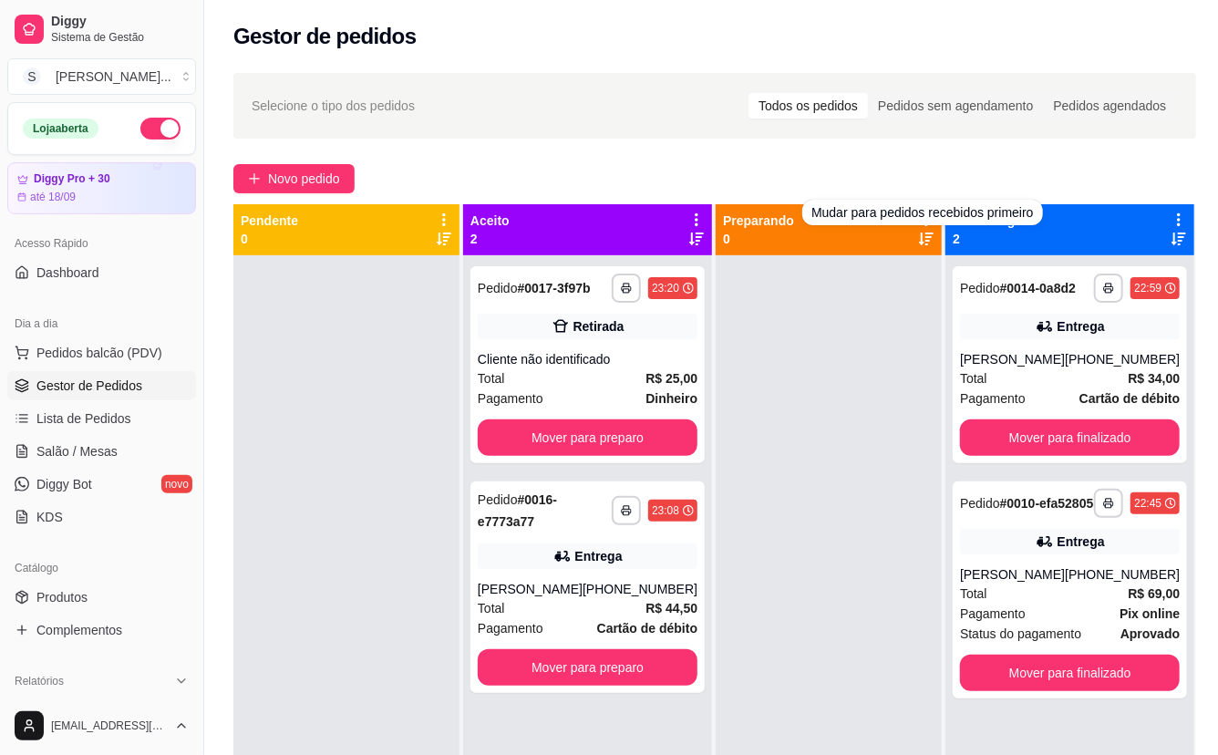
click at [792, 397] on div at bounding box center [829, 632] width 226 height 755
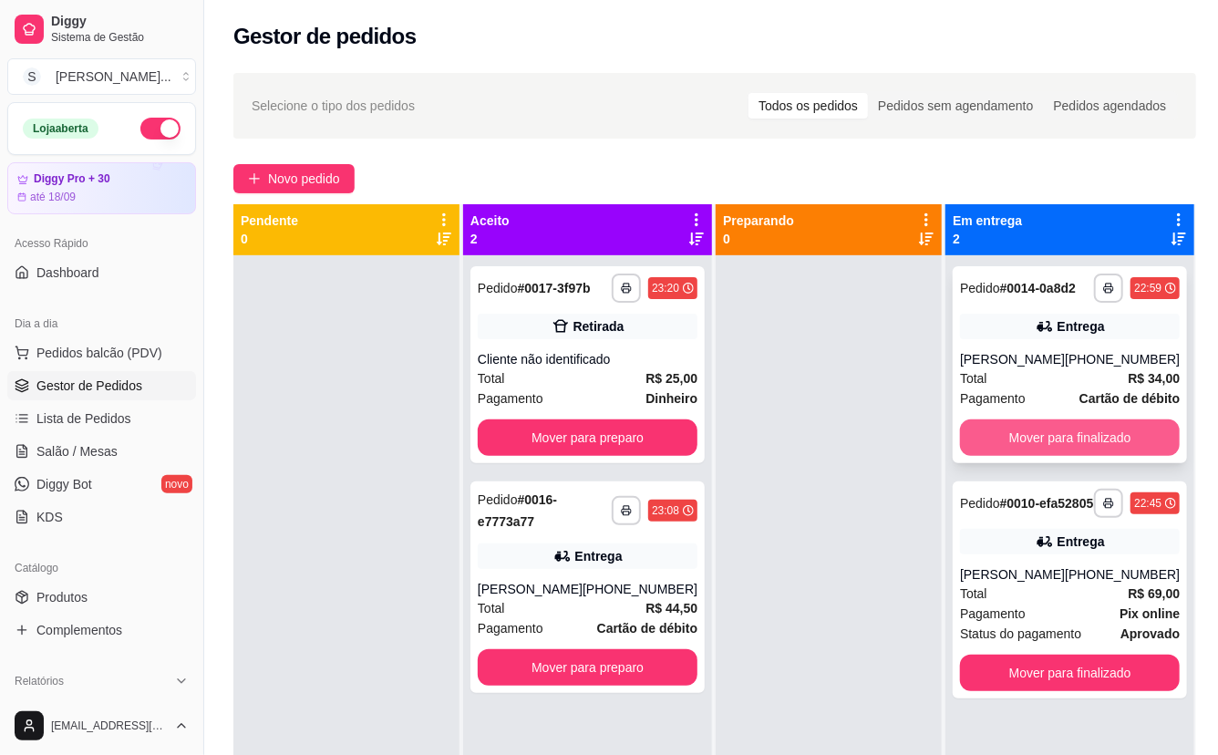
click at [792, 450] on button "Mover para finalizado" at bounding box center [1070, 437] width 220 height 36
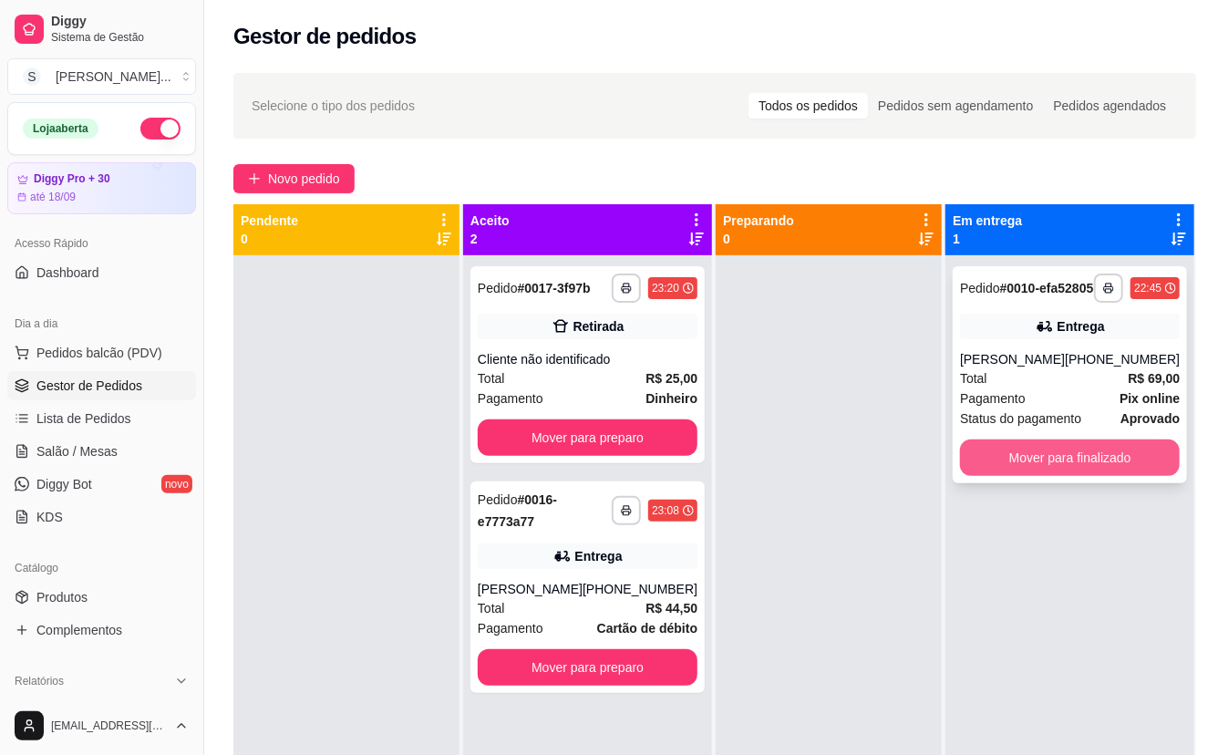
click at [792, 470] on button "Mover para finalizado" at bounding box center [1070, 457] width 220 height 36
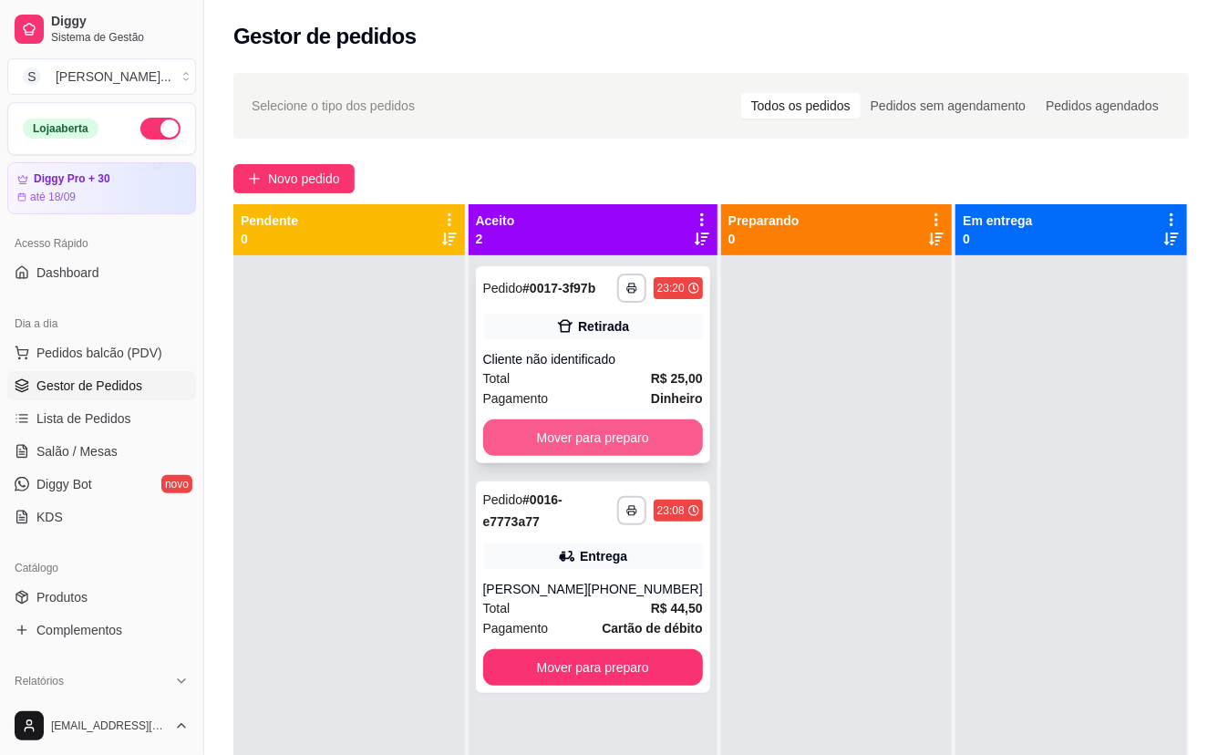
click at [505, 442] on button "Mover para preparo" at bounding box center [593, 437] width 220 height 36
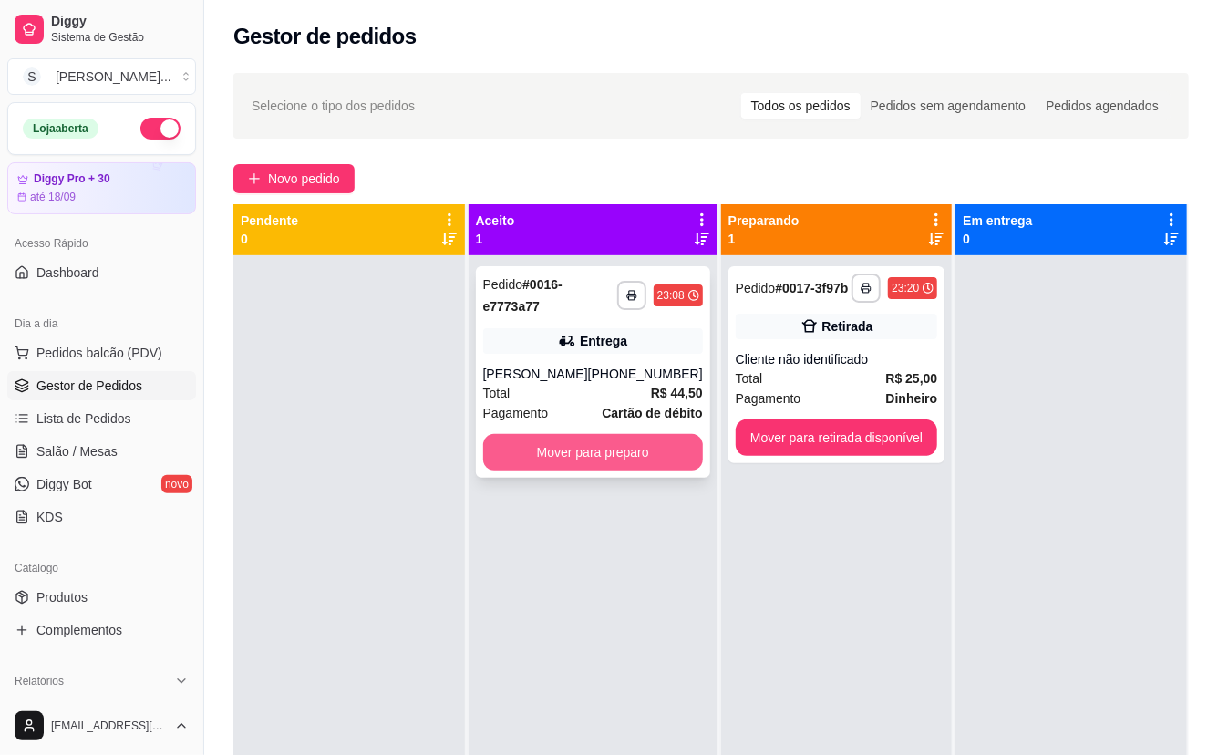
click at [512, 456] on button "Mover para preparo" at bounding box center [593, 452] width 220 height 36
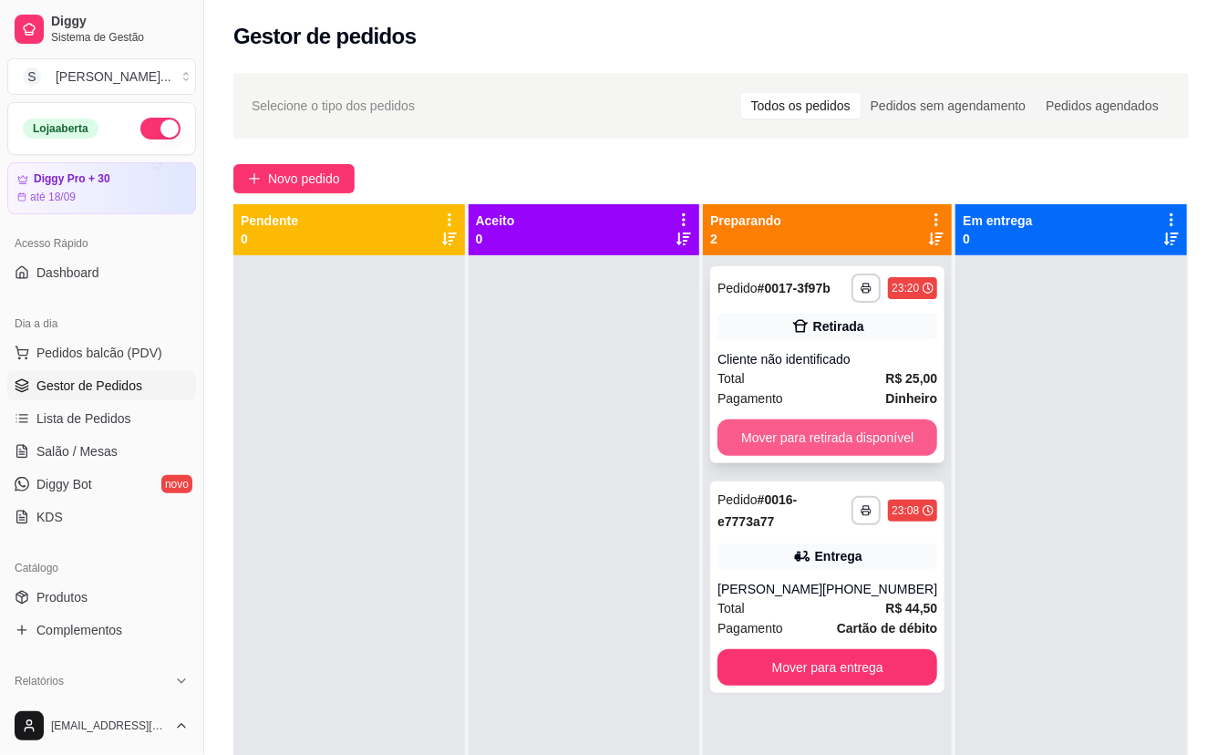
click at [792, 425] on button "Mover para retirada disponível" at bounding box center [828, 437] width 220 height 36
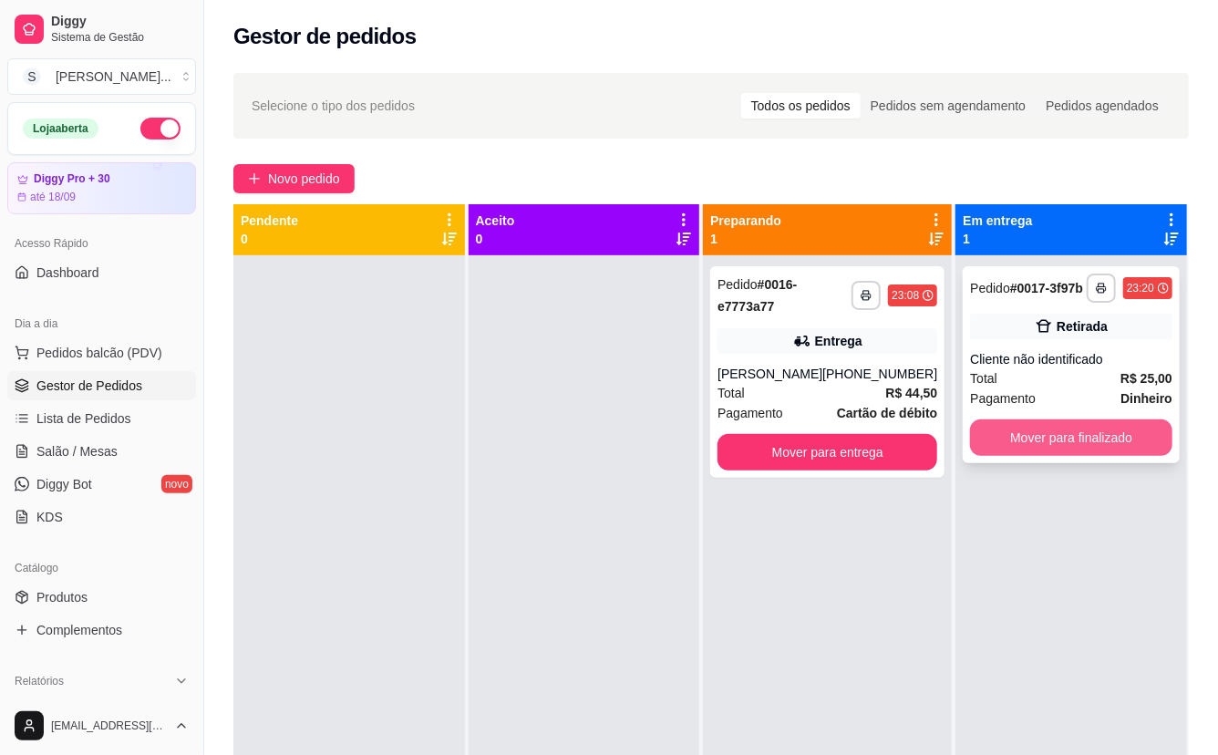
click at [792, 431] on button "Mover para finalizado" at bounding box center [1071, 437] width 202 height 36
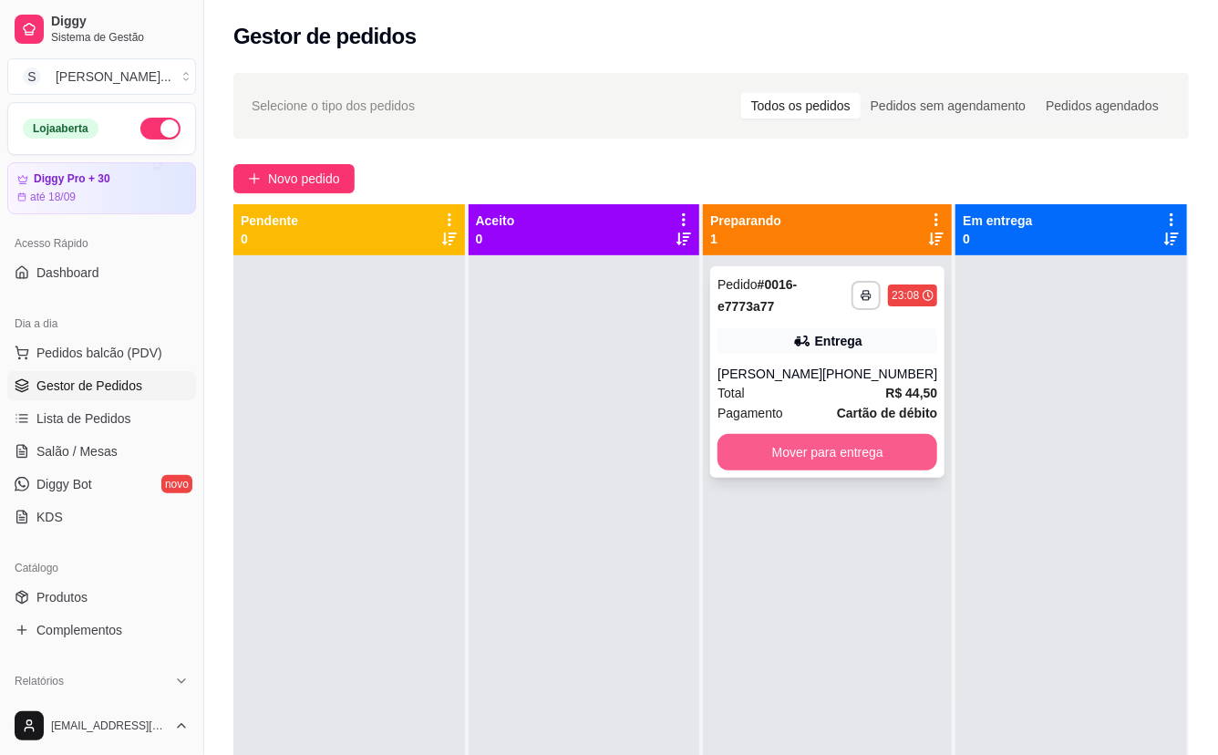
click at [792, 465] on button "Mover para entrega" at bounding box center [828, 452] width 220 height 36
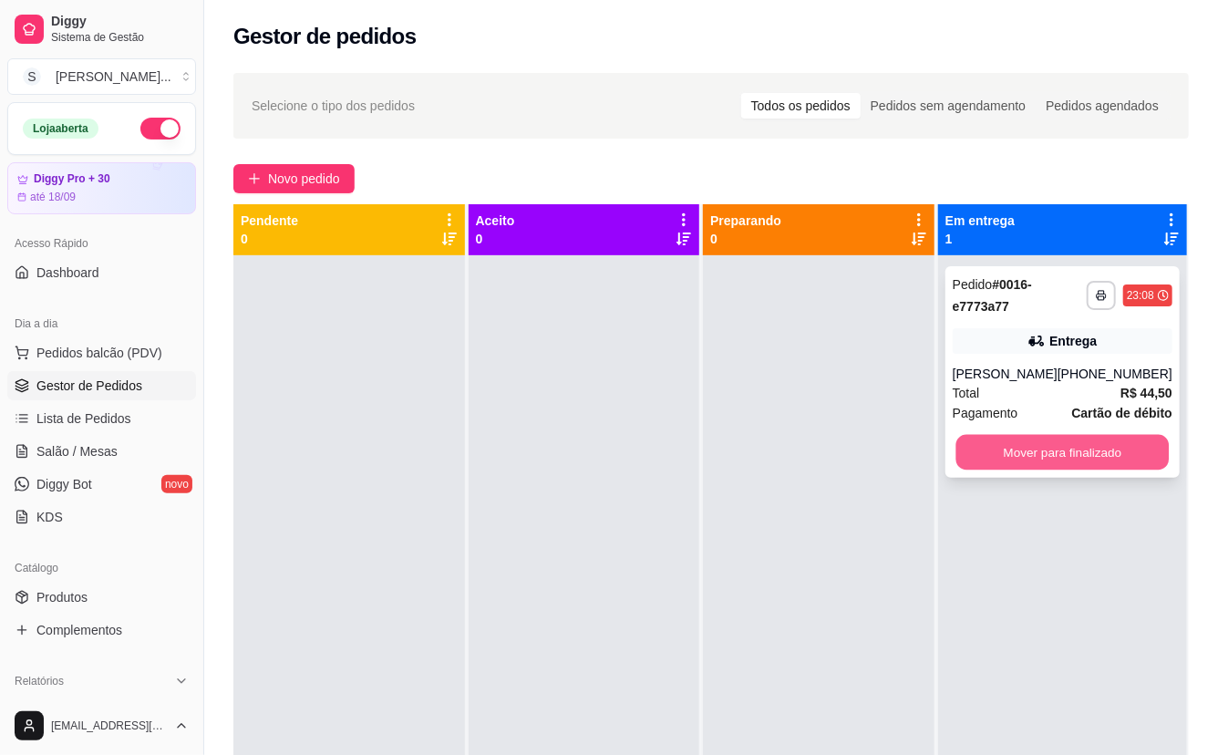
click at [792, 461] on button "Mover para finalizado" at bounding box center [1062, 453] width 213 height 36
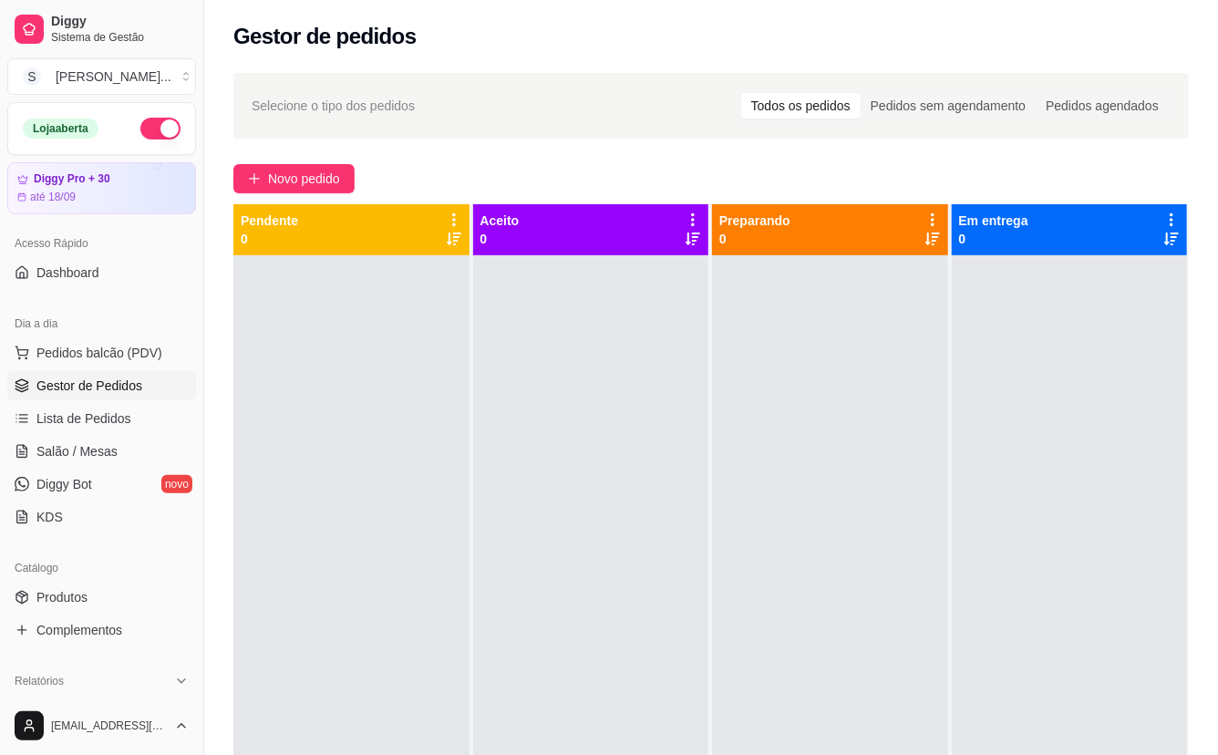
click at [792, 454] on div at bounding box center [830, 632] width 236 height 755
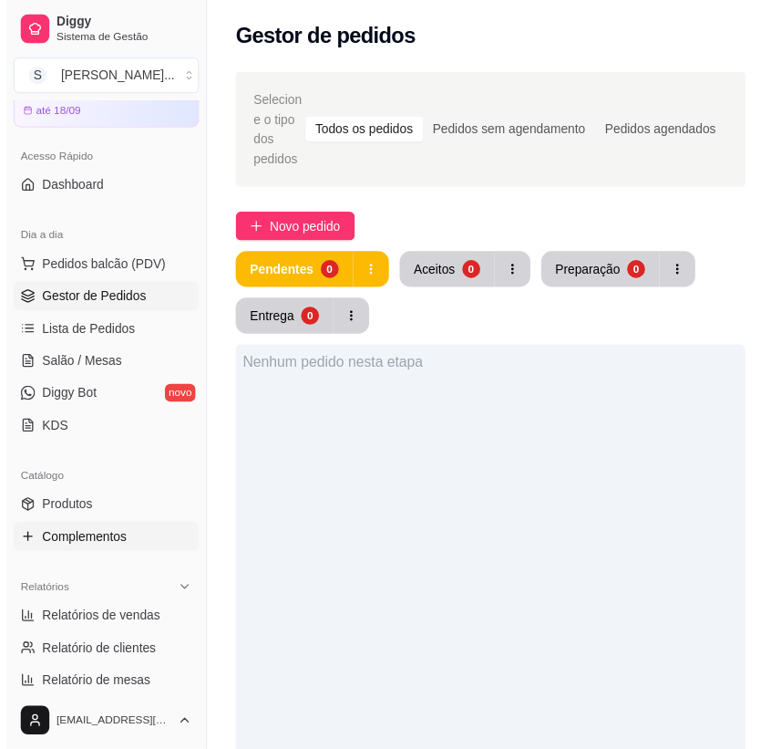
scroll to position [165, 0]
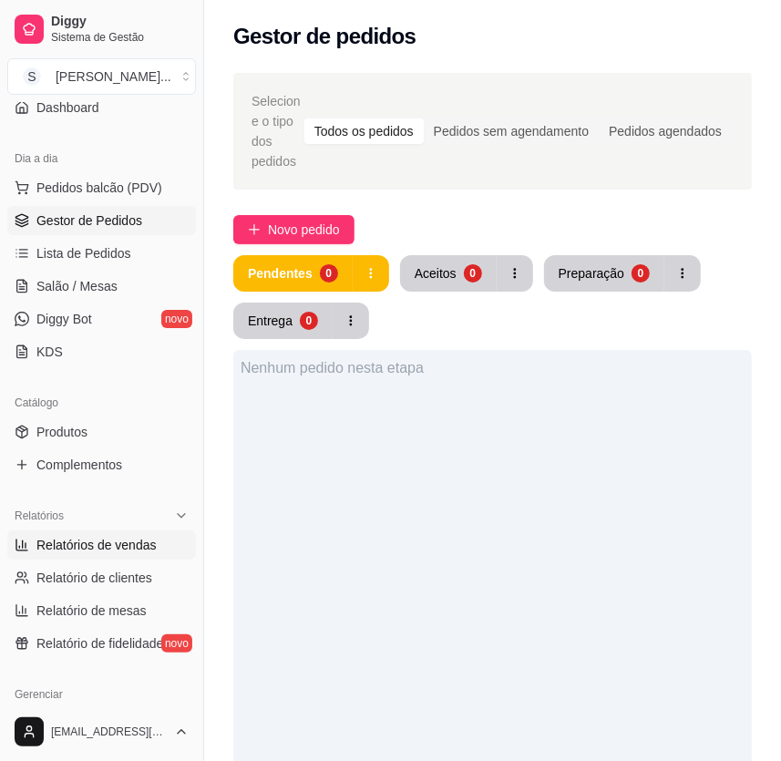
click at [104, 544] on span "Relatórios de vendas" at bounding box center [96, 545] width 120 height 18
select select "ALL"
select select "0"
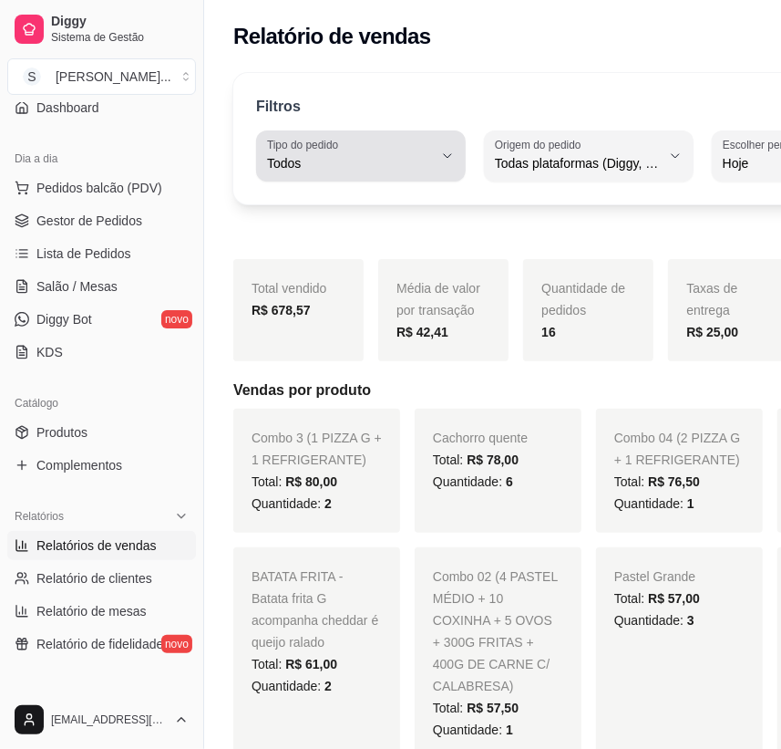
click at [415, 155] on span "Todos" at bounding box center [350, 163] width 166 height 18
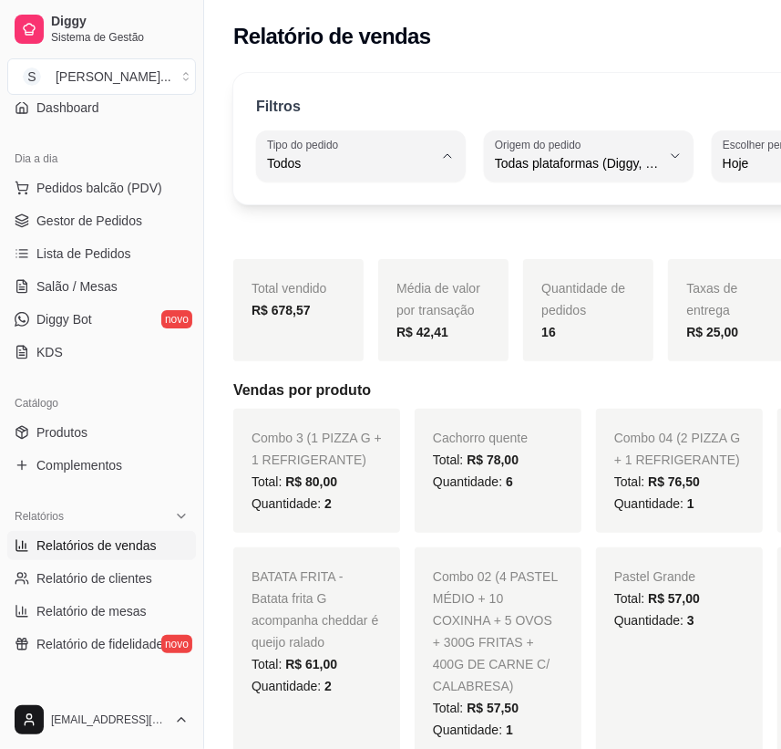
click at [360, 248] on li "Entrega" at bounding box center [359, 236] width 185 height 28
type input "DELIVERY"
select select "DELIVERY"
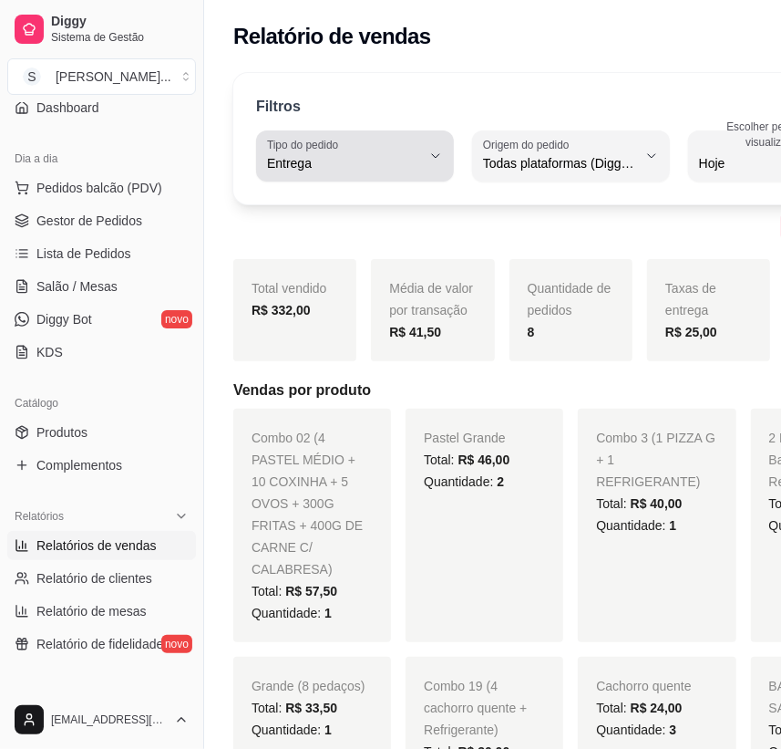
click at [434, 155] on icon "button" at bounding box center [436, 156] width 15 height 15
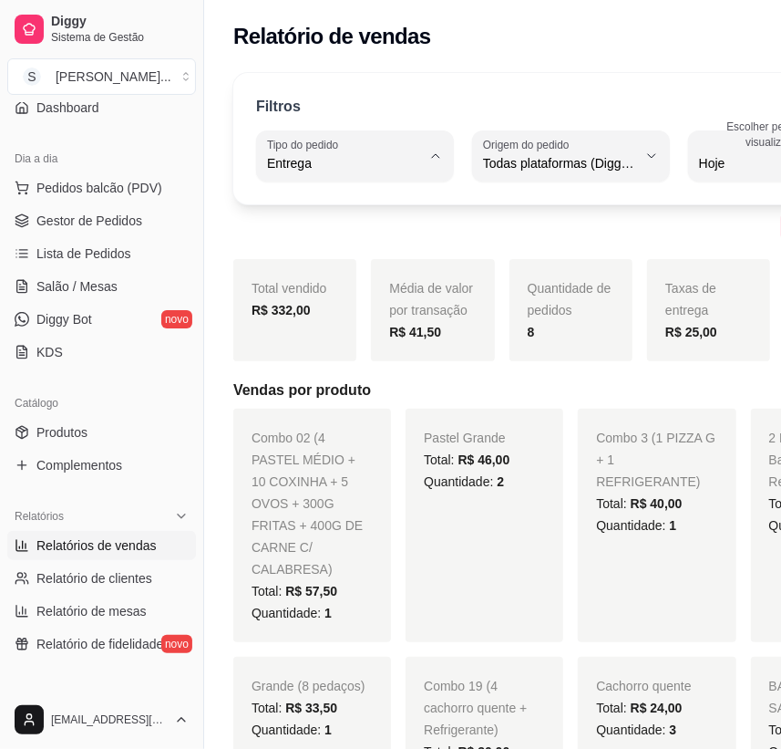
click at [314, 271] on span "Retirada" at bounding box center [345, 265] width 142 height 17
type input "PICKUP"
select select "PICKUP"
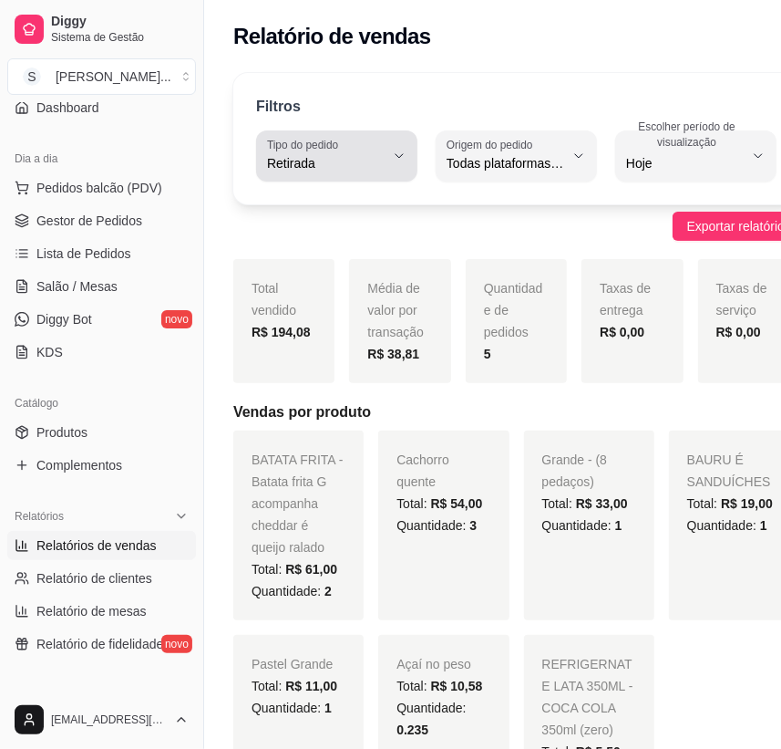
click at [393, 160] on button "Tipo do pedido Retirada" at bounding box center [336, 155] width 161 height 51
click at [335, 294] on span "Mesa" at bounding box center [330, 294] width 113 height 17
type input "IN_STORE"
select select "IN_STORE"
